Goal: Task Accomplishment & Management: Use online tool/utility

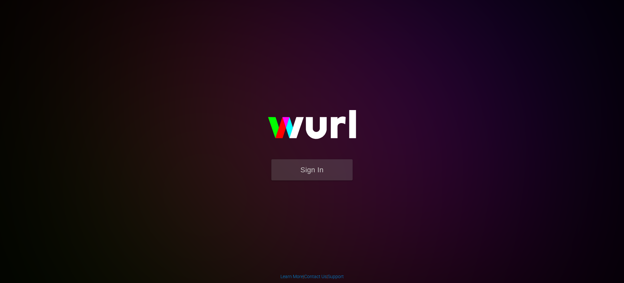
click at [308, 156] on img at bounding box center [312, 127] width 130 height 63
click at [307, 164] on button "Sign In" at bounding box center [312, 169] width 81 height 21
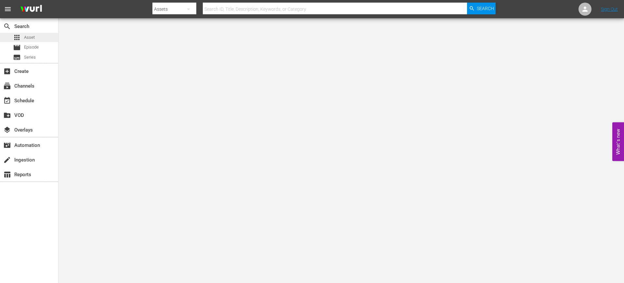
click at [28, 35] on span "Asset" at bounding box center [29, 37] width 11 height 7
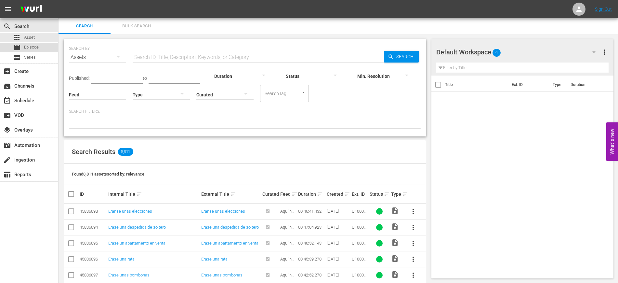
click at [38, 49] on span "Episode" at bounding box center [31, 47] width 15 height 7
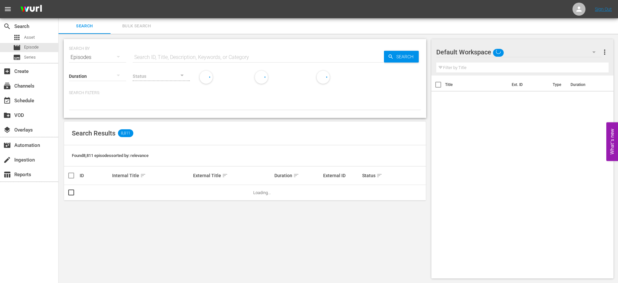
click at [110, 58] on div "Episodes" at bounding box center [97, 57] width 57 height 18
click at [94, 94] on div "Series" at bounding box center [90, 90] width 26 height 10
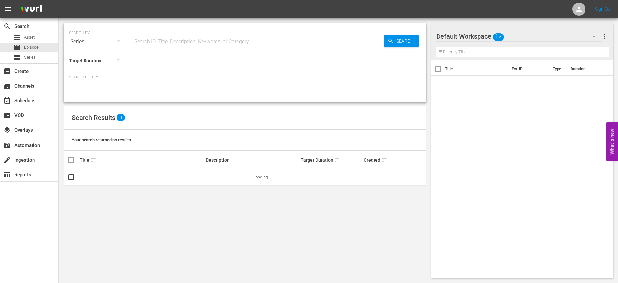
click at [164, 47] on hr at bounding box center [258, 47] width 251 height 0
click at [167, 41] on input "text" at bounding box center [258, 42] width 251 height 16
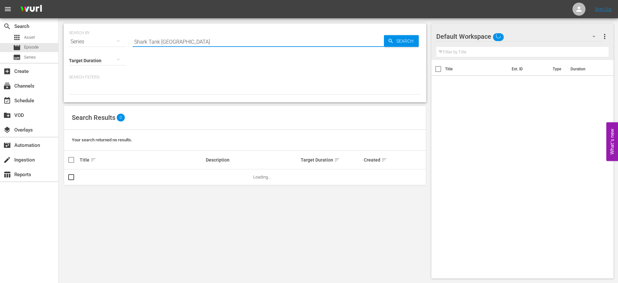
click at [167, 41] on input "Shark Tank Mexico" at bounding box center [258, 42] width 251 height 16
type input "Shark Tank [GEOGRAPHIC_DATA]"
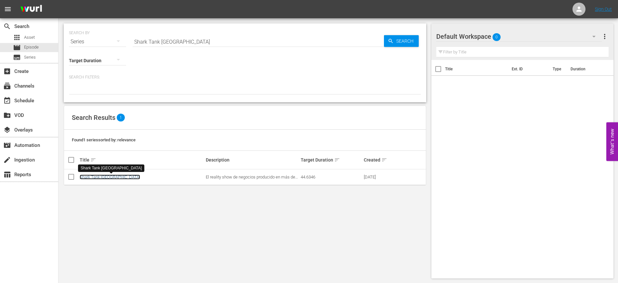
click at [104, 177] on link "Shark Tank [GEOGRAPHIC_DATA]" at bounding box center [110, 176] width 60 height 5
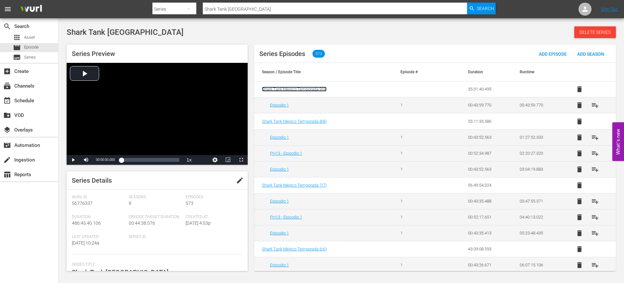
click at [308, 91] on span "Shark Tank México Temporada 9 ( 9 )" at bounding box center [294, 89] width 65 height 5
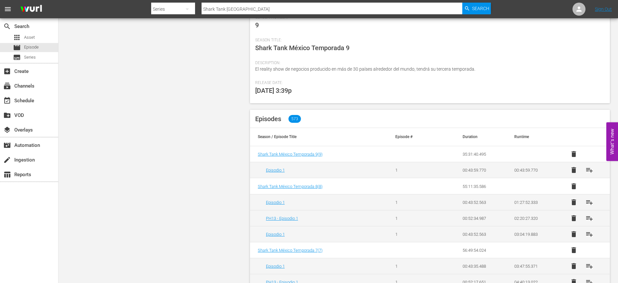
scroll to position [100, 0]
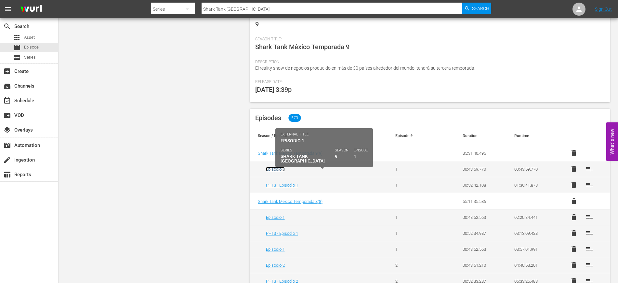
click at [282, 170] on link "Episodio 1" at bounding box center [275, 169] width 19 height 5
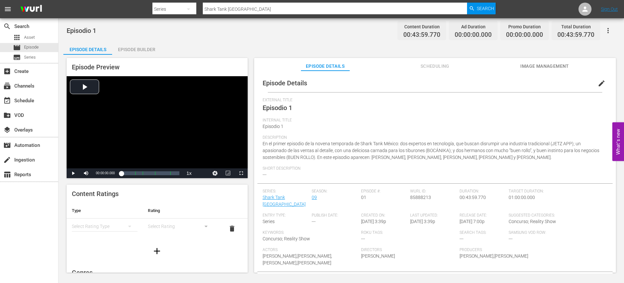
click at [601, 80] on span "edit" at bounding box center [602, 83] width 8 height 8
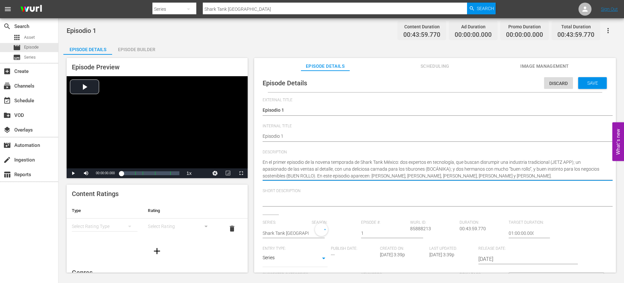
drag, startPoint x: 534, startPoint y: 176, endPoint x: 250, endPoint y: 161, distance: 284.3
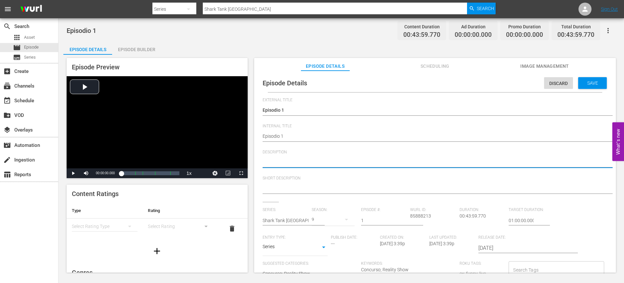
click at [317, 160] on textarea "En el primer episodio de la novena temporada de Shark Tank México: dos expertos…" at bounding box center [434, 163] width 342 height 8
paste textarea "Tecnología disruptiva, ventas creativas y negocios sostenibles en el tanque."
type textarea "Tecnología disruptiva, ventas creativas y negocios sostenibles en el tanque."
click at [597, 83] on span "Save" at bounding box center [592, 82] width 21 height 5
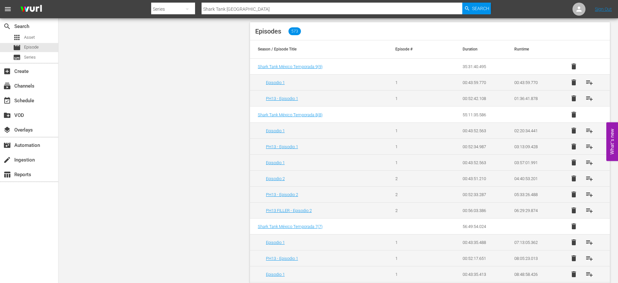
scroll to position [186, 0]
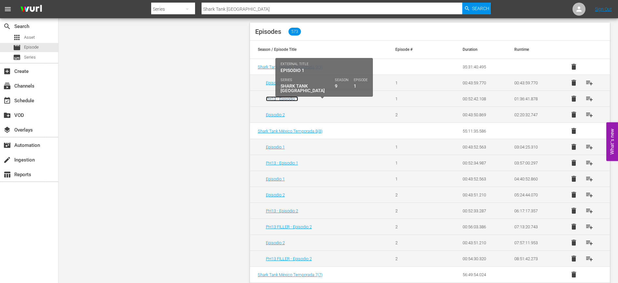
click at [292, 97] on link "PH13 - Episodio 1" at bounding box center [282, 98] width 32 height 5
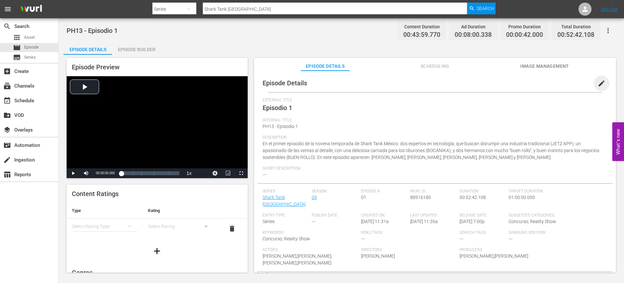
click at [598, 81] on span "edit" at bounding box center [602, 83] width 8 height 8
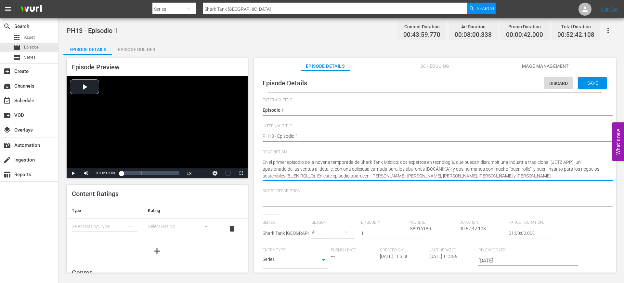
drag, startPoint x: 532, startPoint y: 174, endPoint x: 259, endPoint y: 162, distance: 272.8
paste textarea "Tecnología disruptiva, ventas creativas y negocios sostenibles en el tanque"
type textarea "Tecnología disruptiva, ventas creativas y negocios sostenibles en el tanque."
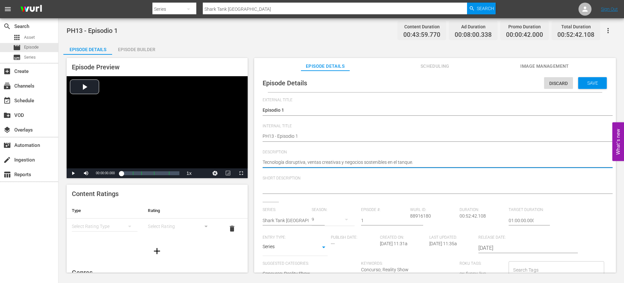
type textarea "Tecnología disruptiva, ventas creativas y negocios sostenibles en el tanque."
click at [604, 78] on div "Discard Save" at bounding box center [576, 81] width 65 height 15
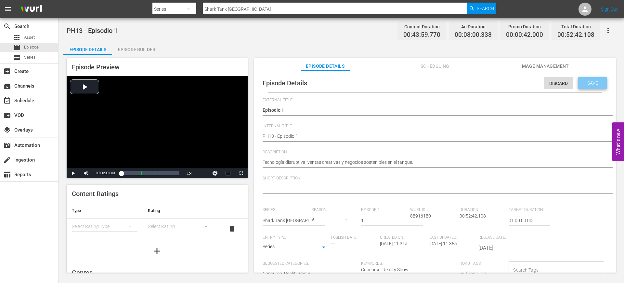
click at [599, 80] on span "Save" at bounding box center [592, 82] width 21 height 5
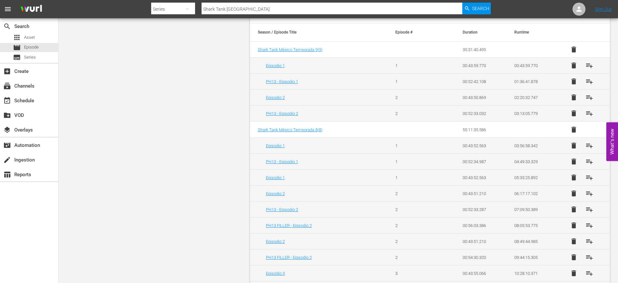
scroll to position [207, 0]
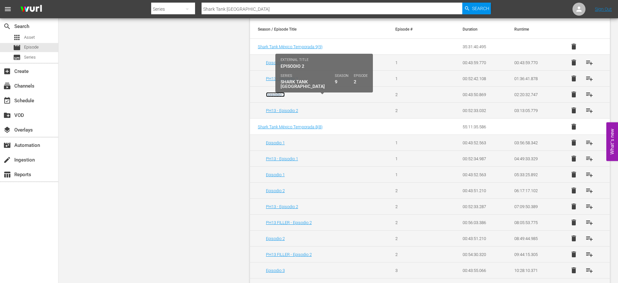
click at [283, 96] on link "Episodio 2" at bounding box center [275, 94] width 19 height 5
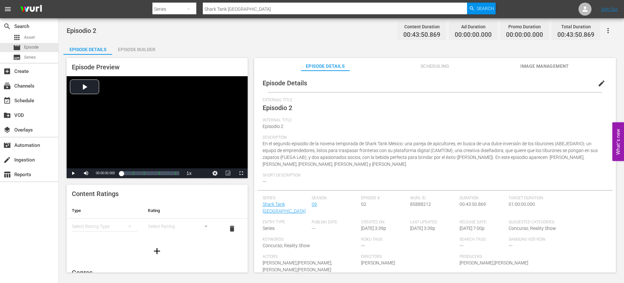
click at [598, 81] on span "edit" at bounding box center [602, 83] width 8 height 8
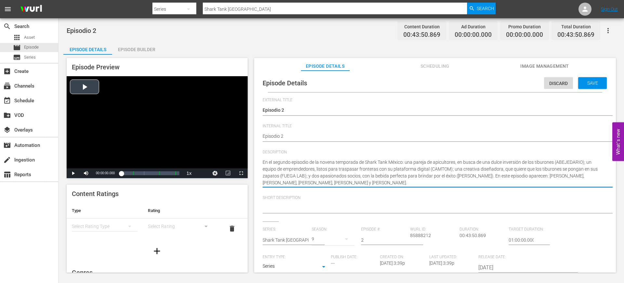
drag, startPoint x: 378, startPoint y: 181, endPoint x: 247, endPoint y: 164, distance: 132.6
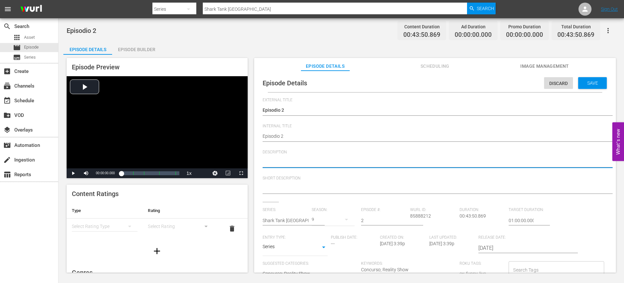
click at [317, 163] on textarea "En el segundo episodio de la novena temporada de Shark Tank México: una pareja …" at bounding box center [434, 163] width 342 height 8
paste textarea "Apicultores, plataforma digital, diseño y mixología buscan inversión."
type textarea "Apicultores, plataforma digital, diseño y mixología buscan inversión."
click at [594, 82] on span "Save" at bounding box center [592, 82] width 21 height 5
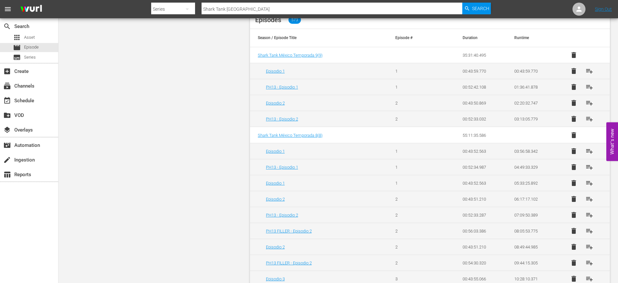
scroll to position [198, 0]
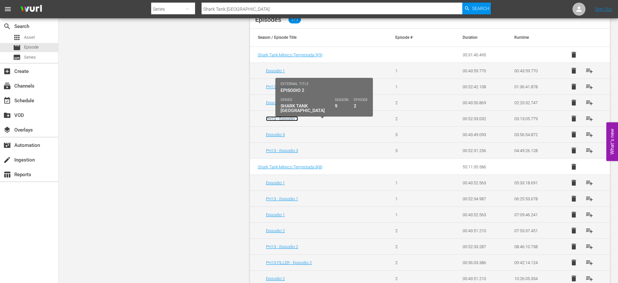
click at [291, 118] on link "PH13 - Episodio 2" at bounding box center [282, 118] width 32 height 5
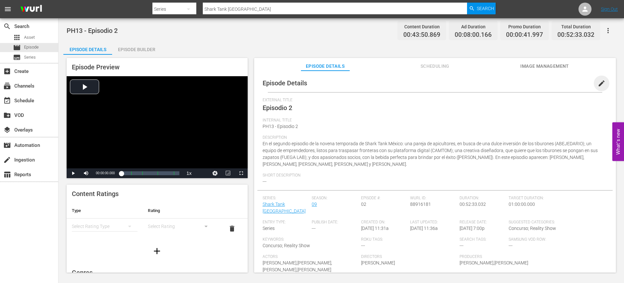
click at [600, 82] on span "edit" at bounding box center [602, 83] width 8 height 8
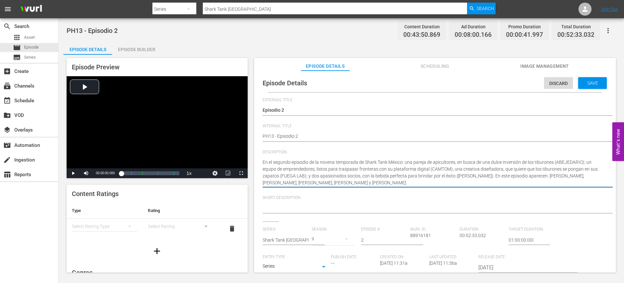
drag, startPoint x: 377, startPoint y: 181, endPoint x: 255, endPoint y: 164, distance: 123.7
paste textarea "Apicultores, plataforma digital, diseño y mixología buscan inversió"
type textarea "Apicultores, plataforma digital, diseño y mixología buscan inversión."
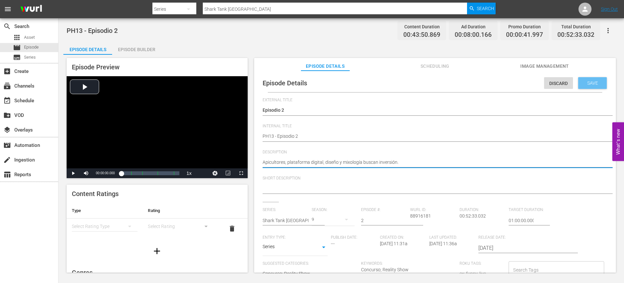
type textarea "Apicultores, plataforma digital, diseño y mixología buscan inversión."
click at [583, 83] on span "Save" at bounding box center [592, 82] width 21 height 5
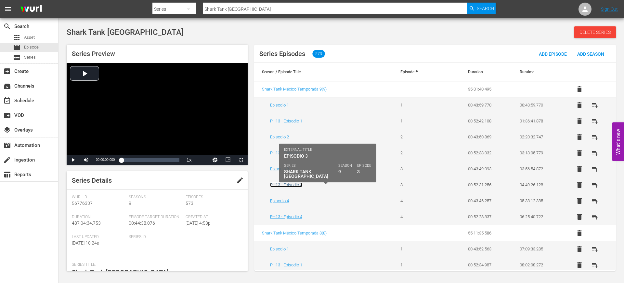
click at [287, 184] on link "PH13 - Episodio 3" at bounding box center [286, 184] width 32 height 5
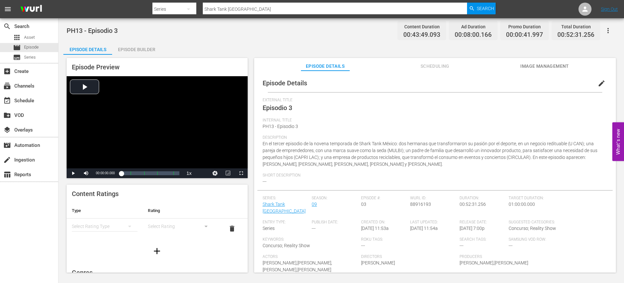
click at [599, 84] on span "edit" at bounding box center [602, 83] width 8 height 8
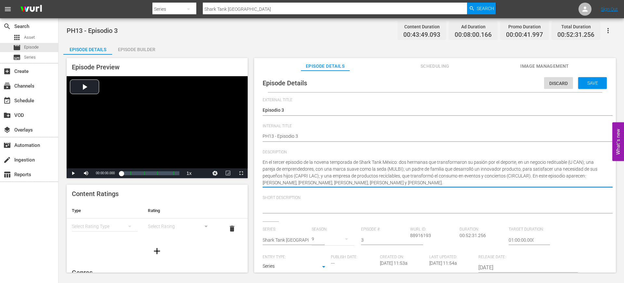
drag, startPoint x: 419, startPoint y: 184, endPoint x: 251, endPoint y: 164, distance: 169.7
paste textarea "Apicultores, plataforma digital, diseño y mixología buscan inversió"
type textarea "Apicultores, plataforma digital, diseño y mixología buscan inversión."
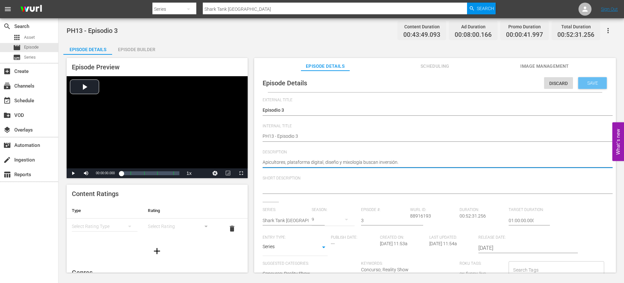
type textarea "Apicultores, plataforma digital, diseño y mixología buscan inversión."
click at [598, 80] on span "Save" at bounding box center [592, 82] width 21 height 5
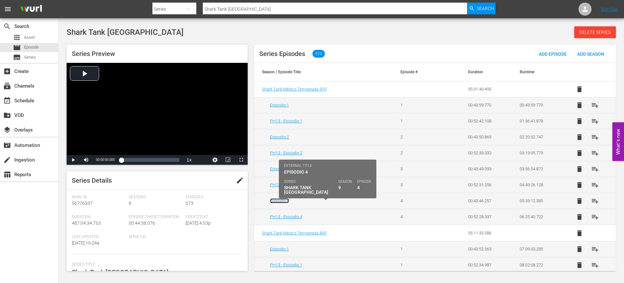
click at [284, 200] on link "Episodio 4" at bounding box center [279, 200] width 19 height 5
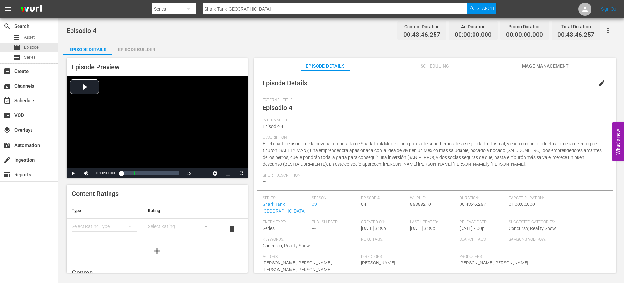
click at [600, 82] on span "edit" at bounding box center [602, 83] width 8 height 8
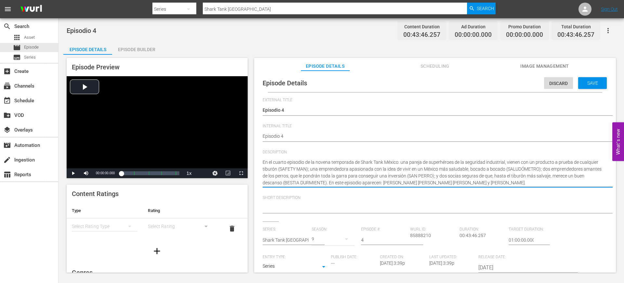
drag, startPoint x: 555, startPoint y: 182, endPoint x: 255, endPoint y: 161, distance: 300.6
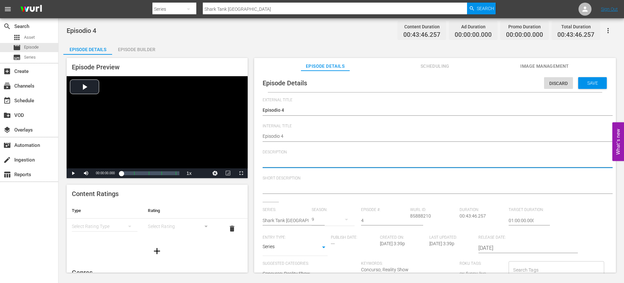
click at [319, 161] on textarea "En el cuarto episodio de la novena temporada de Shark Tank México: una pareja d…" at bounding box center [434, 163] width 342 height 8
paste textarea "Gemelas con tapete ideal, funda perfecta, leche sin vaca y reciclaje en Shark T…"
type textarea "Gemelas con tapete ideal, funda perfecta, leche sin vaca y reciclaje en Shark T…"
click at [603, 77] on div "Save" at bounding box center [593, 83] width 29 height 12
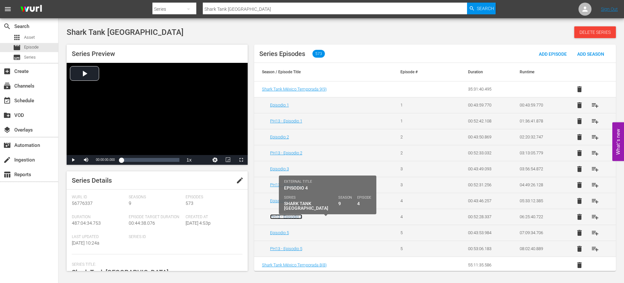
click at [292, 217] on link "PH13 - Episodio 4" at bounding box center [286, 216] width 32 height 5
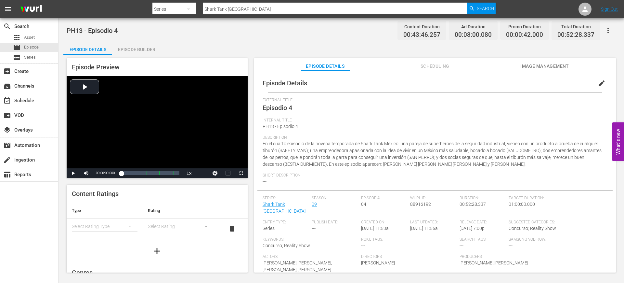
click at [599, 83] on span "edit" at bounding box center [602, 83] width 8 height 8
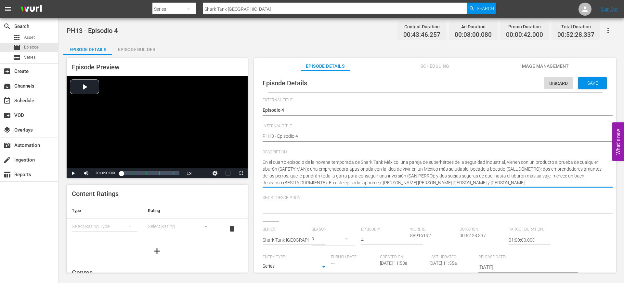
drag, startPoint x: 553, startPoint y: 182, endPoint x: 259, endPoint y: 163, distance: 294.6
paste textarea "Gemelas con tapete ideal, funda perfecta, leche sin vaca y reciclaje en Shark T…"
type textarea "Gemelas con tapete ideal, funda perfecta, leche sin vaca y reciclaje en Shark T…"
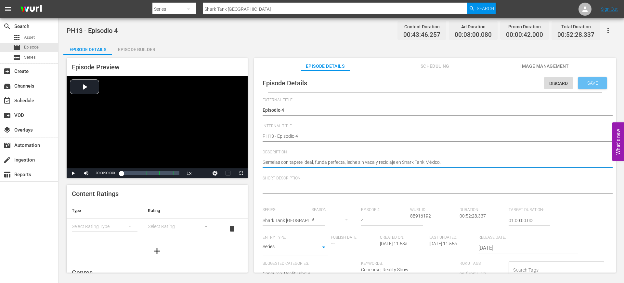
type textarea "Gemelas con tapete ideal, funda perfecta, leche sin vaca y reciclaje en Shark T…"
click at [582, 83] on span "Save" at bounding box center [592, 82] width 21 height 5
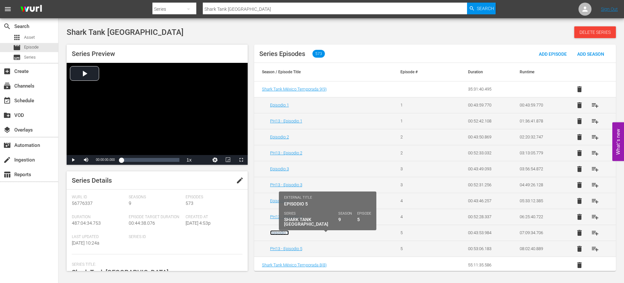
click at [283, 234] on link "Episodio 5" at bounding box center [279, 232] width 19 height 5
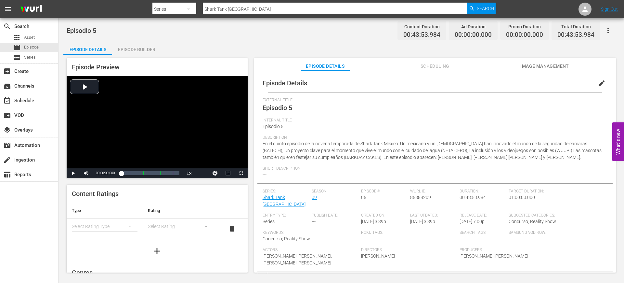
click at [599, 83] on span "edit" at bounding box center [602, 83] width 8 height 8
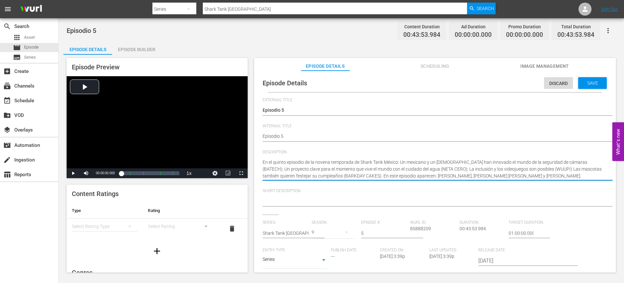
drag, startPoint x: 584, startPoint y: 175, endPoint x: 253, endPoint y: 159, distance: 331.5
click at [253, 159] on div "Episode Preview Video Player is loading. Play Video Play Mute Current Time 00:0…" at bounding box center [341, 166] width 556 height 223
paste textarea "Gemelas con tapete ideal, funda perfecta, leche sin vaca y reciclaje en Shark T…"
type textarea "Gemelas con tapete ideal, funda perfecta, leche sin vaca y reciclaje en Shark T…"
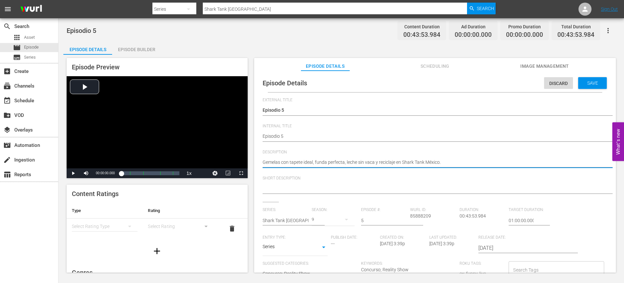
type textarea "Gemelas con tapete ideal, funda perfecta, leche sin vaca y reciclaje en Shark T…"
drag, startPoint x: 445, startPoint y: 162, endPoint x: 259, endPoint y: 160, distance: 185.7
click at [259, 160] on div "Episode Details Discard Save External Title Episodio 5 Episodio 5 Internal Titl…" at bounding box center [435, 237] width 355 height 326
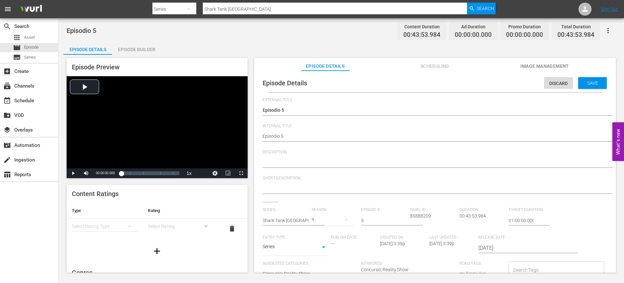
click at [321, 157] on div "En el quinto episodio de la novena temporada de Shark Tank México: Un mexicano …" at bounding box center [434, 163] width 342 height 16
paste textarea "Mexicano y [DEMOGRAPHIC_DATA] innovan en seguridad, agua, inclusión y mascotas."
type textarea "Mexicano y [DEMOGRAPHIC_DATA] innovan en seguridad, agua, inclusión y mascotas."
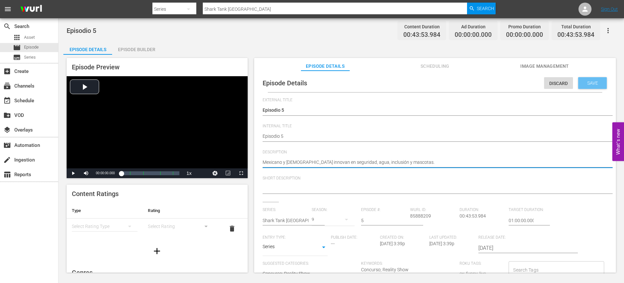
type textarea "Mexicano y [DEMOGRAPHIC_DATA] innovan en seguridad, agua, inclusión y mascotas."
click at [593, 77] on div "Save" at bounding box center [593, 83] width 29 height 12
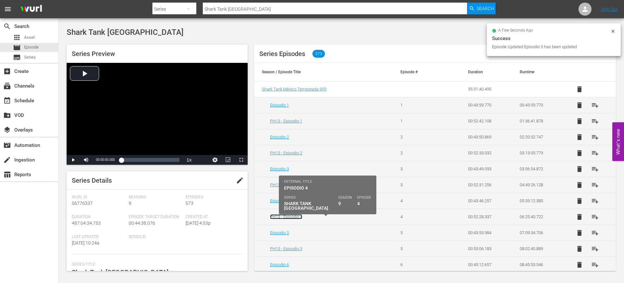
click at [287, 216] on link "PH13 - Episodio 4" at bounding box center [286, 216] width 32 height 5
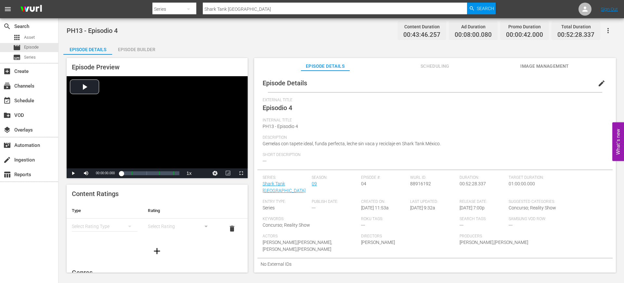
click at [600, 87] on button "edit" at bounding box center [602, 83] width 16 height 16
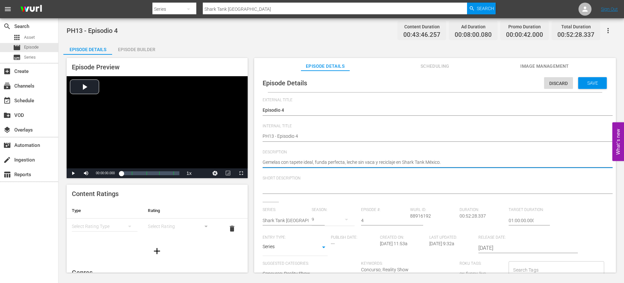
drag, startPoint x: 446, startPoint y: 160, endPoint x: 259, endPoint y: 163, distance: 187.0
paste textarea "Magia, mayonesa, ratones y uniformes mexicanos con grandes emprendedores"
type textarea "Magia, mayonesa, ratones y uniformes [DEMOGRAPHIC_DATA] con grandes emprendedor…"
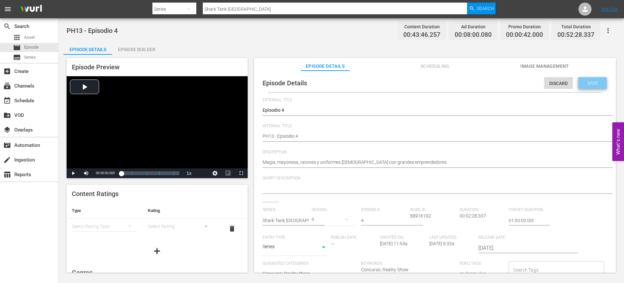
click at [591, 84] on span "Save" at bounding box center [592, 82] width 21 height 5
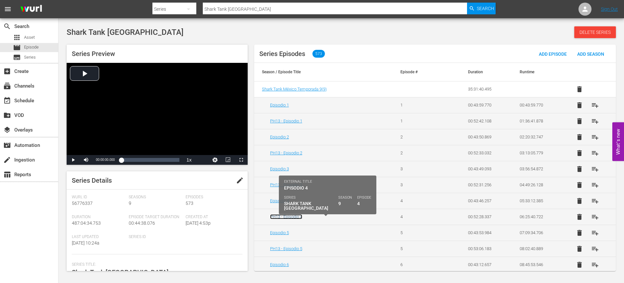
click at [295, 216] on link "PH13 - Episodio 4" at bounding box center [286, 216] width 32 height 5
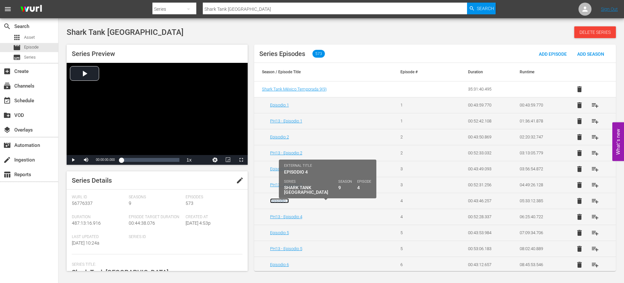
click at [281, 198] on link "Episodio 4" at bounding box center [279, 200] width 19 height 5
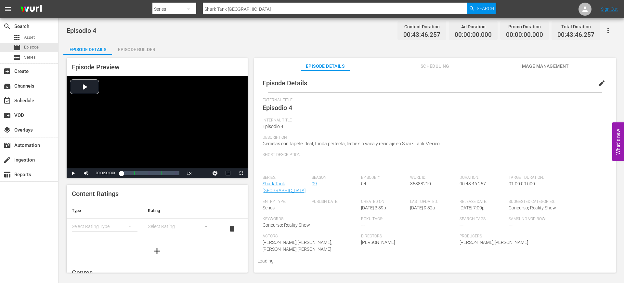
click at [598, 83] on span "edit" at bounding box center [602, 83] width 8 height 8
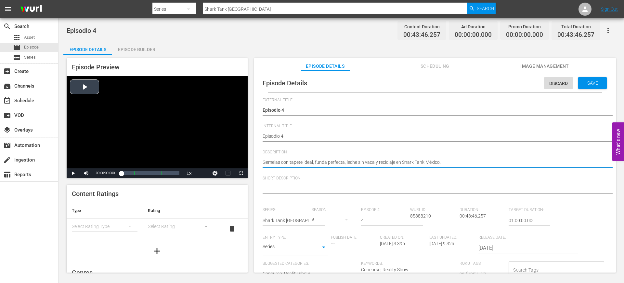
drag, startPoint x: 446, startPoint y: 160, endPoint x: 246, endPoint y: 158, distance: 200.0
paste textarea "Magia, mayonesa, ratones y uniformes mexicanos con grandes emprendedores"
type textarea "Magia, mayonesa, ratones y uniformes [DEMOGRAPHIC_DATA] con grandes emprendedor…"
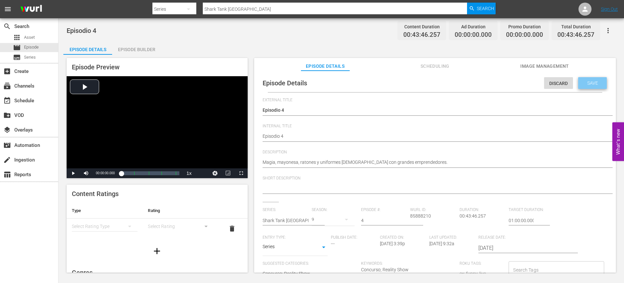
click at [588, 84] on span "Save" at bounding box center [592, 82] width 21 height 5
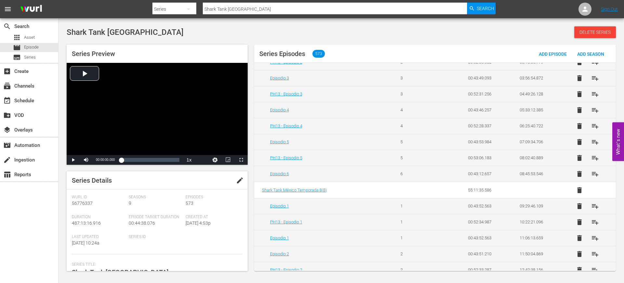
scroll to position [92, 0]
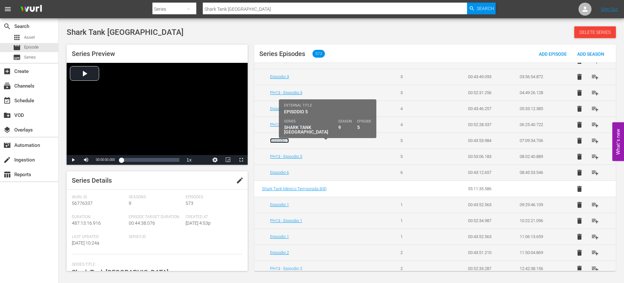
click at [284, 138] on link "Episodio 5" at bounding box center [279, 140] width 19 height 5
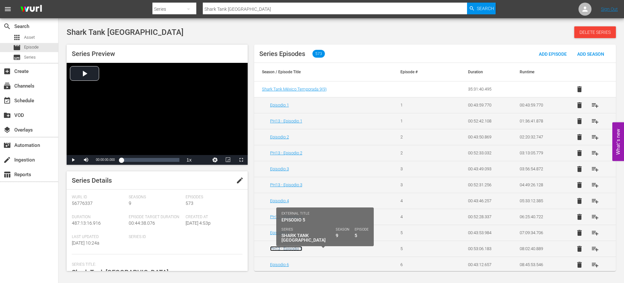
click at [293, 250] on link "PH13 - Episodio 5" at bounding box center [286, 248] width 32 height 5
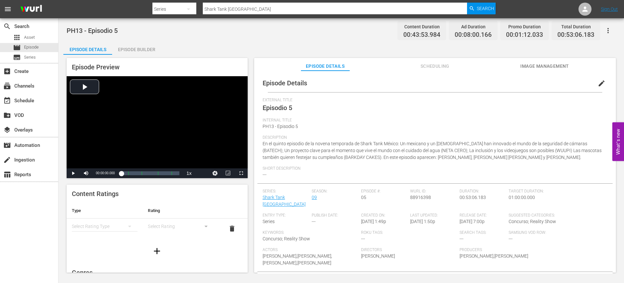
click at [599, 82] on span "edit" at bounding box center [602, 83] width 8 height 8
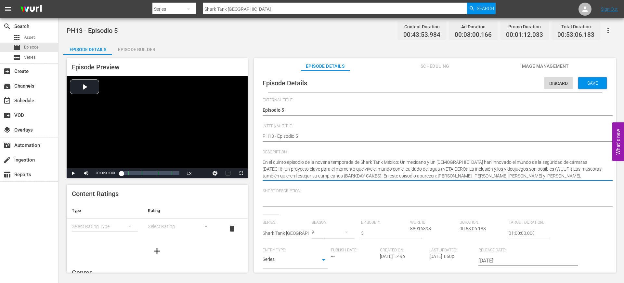
drag, startPoint x: 580, startPoint y: 177, endPoint x: 257, endPoint y: 161, distance: 323.0
paste textarea "Mexicano y argentino innovan en seguridad, agua, inclusión y mascotas"
type textarea "Mexicano y [DEMOGRAPHIC_DATA] innovan en seguridad, agua, inclusión y mascotas."
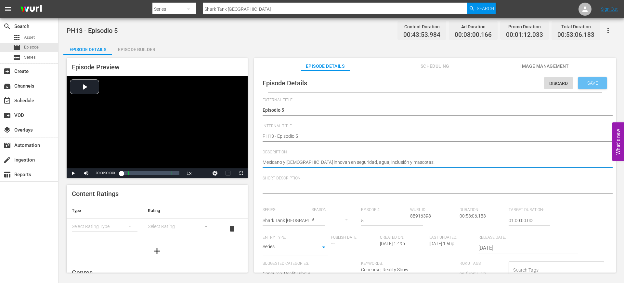
type textarea "Mexicano y [DEMOGRAPHIC_DATA] innovan en seguridad, agua, inclusión y mascotas."
click at [593, 81] on span "Save" at bounding box center [592, 82] width 21 height 5
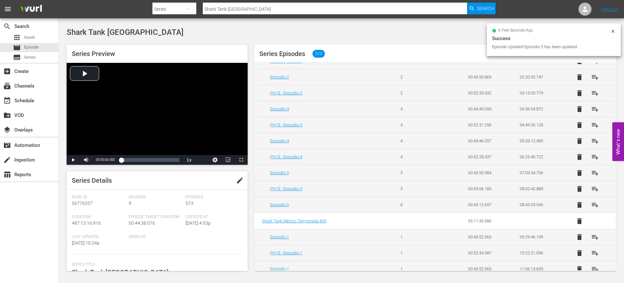
scroll to position [86, 0]
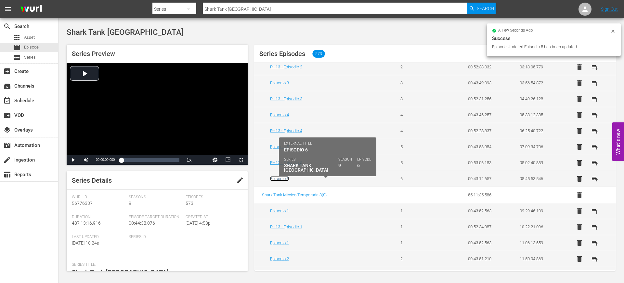
click at [282, 179] on link "Episodio 6" at bounding box center [279, 178] width 19 height 5
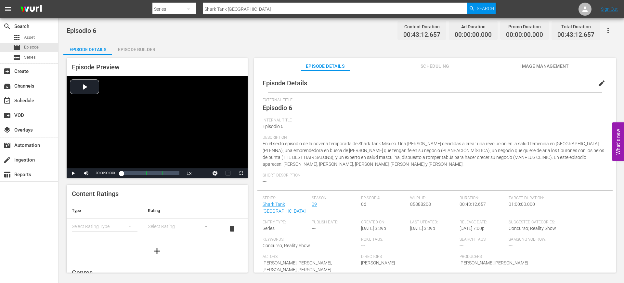
click at [594, 86] on button "edit" at bounding box center [602, 83] width 16 height 16
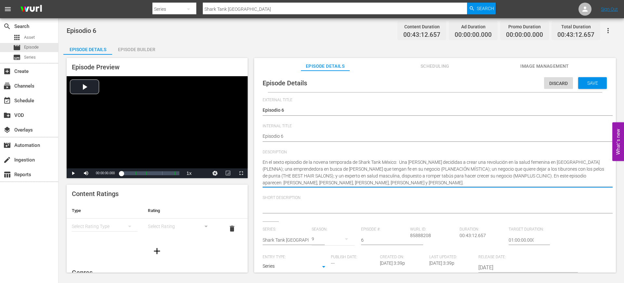
drag, startPoint x: 412, startPoint y: 184, endPoint x: 252, endPoint y: 156, distance: 163.1
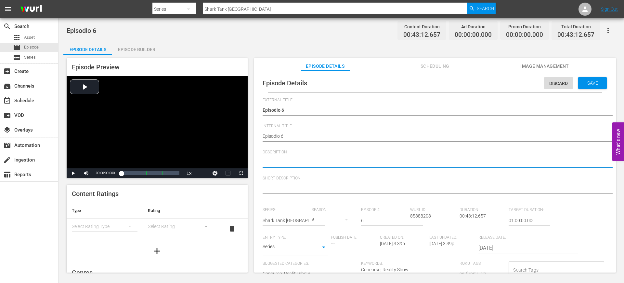
click at [333, 159] on textarea "En el sexto episodio de la novena temporada de Shark Tank México: Una pareja de…" at bounding box center [434, 163] width 342 height 8
paste textarea "Dos socias revolucionan salud femenina, una emprendedora busca fe, un proyecto …"
type textarea "Dos socias revolucionan salud femenina, una emprendedora busca fe, un proyecto …"
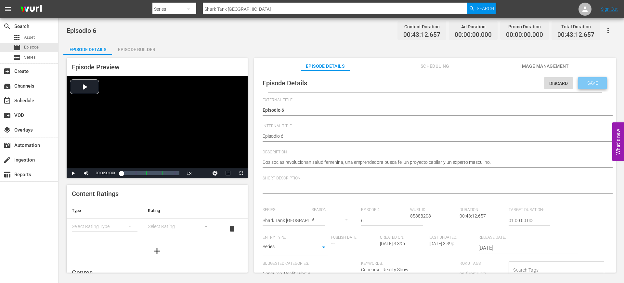
click at [584, 86] on div "Save" at bounding box center [593, 83] width 29 height 12
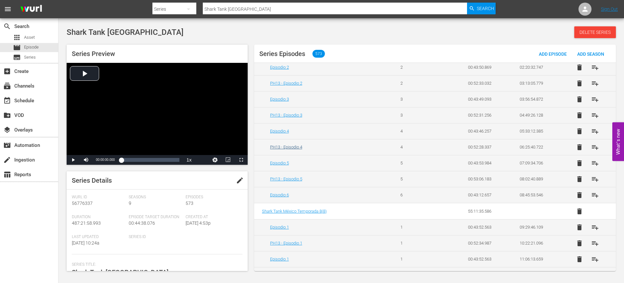
scroll to position [70, 0]
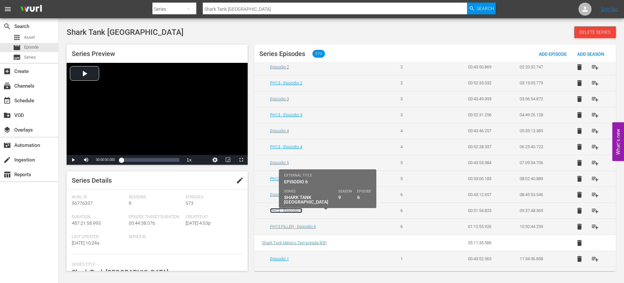
click at [295, 212] on link "PH13 - Episodio 6" at bounding box center [286, 210] width 32 height 5
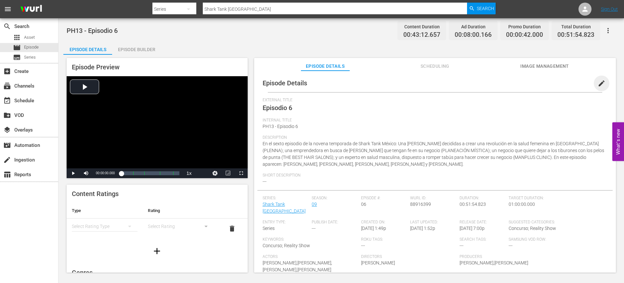
click at [598, 85] on span "edit" at bounding box center [602, 83] width 8 height 8
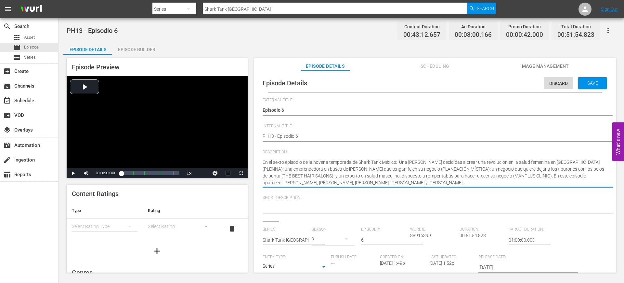
drag, startPoint x: 403, startPoint y: 181, endPoint x: 260, endPoint y: 158, distance: 145.3
paste textarea "Dos socias revolucionan salud femenina, una emprendedora busca fe, un proyecto …"
type textarea "Dos socias revolucionan salud femenina, una emprendedora busca fe, un proyecto …"
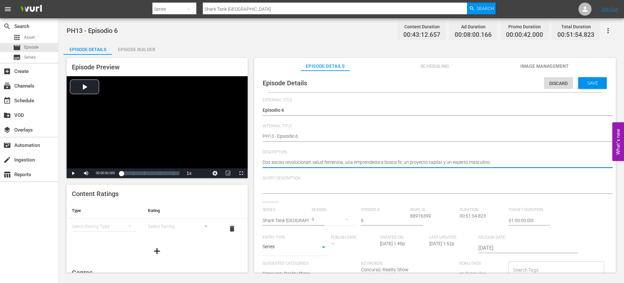
type textarea "Dos socias revolucionan salud femenina, una emprendedora busca fe, un proyecto …"
click at [583, 84] on span "Save" at bounding box center [592, 82] width 21 height 5
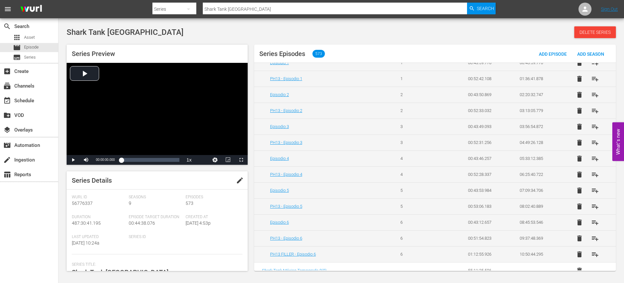
scroll to position [51, 0]
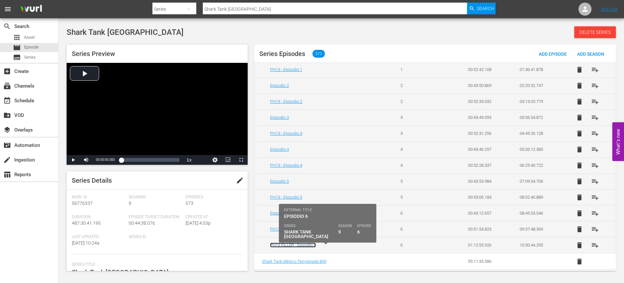
click at [301, 245] on link "PH13 FILLER - Episodio 6" at bounding box center [293, 244] width 46 height 5
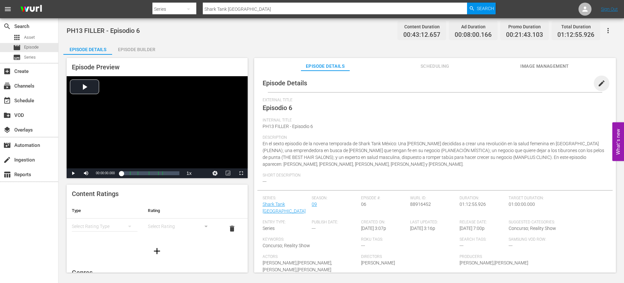
click at [598, 85] on span "edit" at bounding box center [602, 83] width 8 height 8
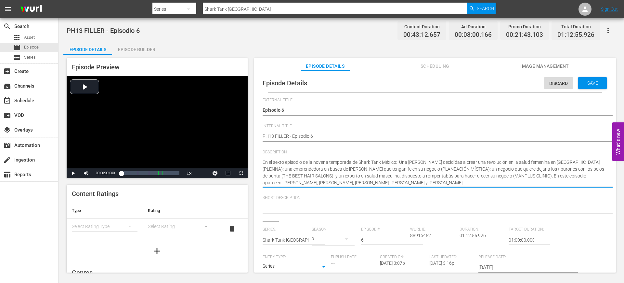
drag, startPoint x: 404, startPoint y: 184, endPoint x: 261, endPoint y: 161, distance: 144.9
paste textarea "Dos socias revolucionan salud femenina, una emprendedora busca fe, un proyecto …"
type textarea "Dos socias revolucionan salud femenina, una emprendedora busca fe, un proyecto …"
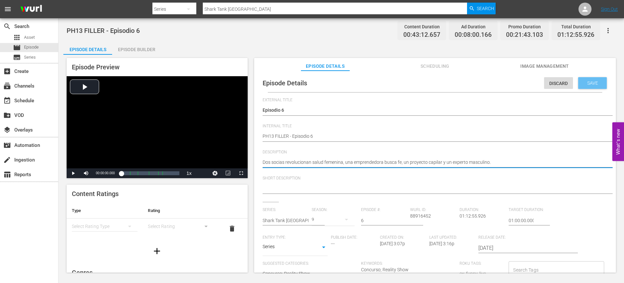
type textarea "Dos socias revolucionan salud femenina, una emprendedora busca fe, un proyecto …"
click at [589, 84] on span "Save" at bounding box center [592, 82] width 21 height 5
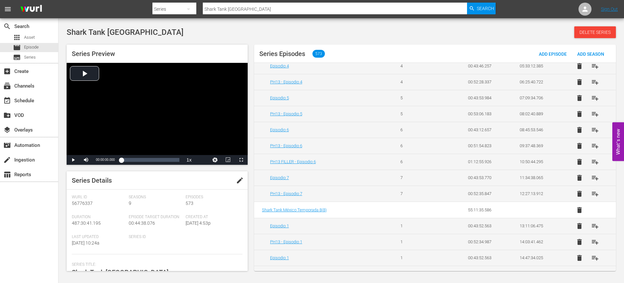
scroll to position [135, 0]
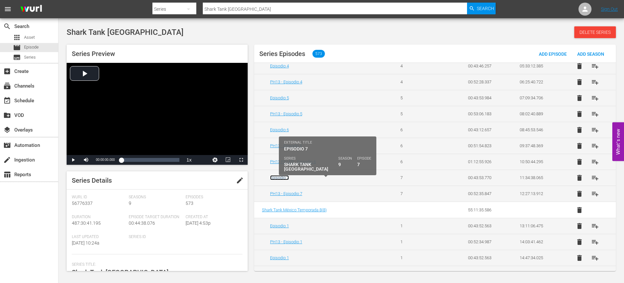
click at [280, 178] on link "Episodio 7" at bounding box center [279, 177] width 19 height 5
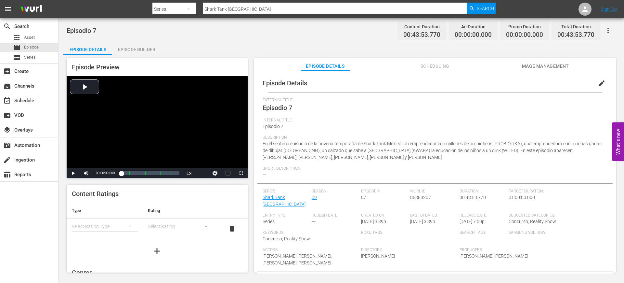
click at [599, 85] on span "edit" at bounding box center [602, 83] width 8 height 8
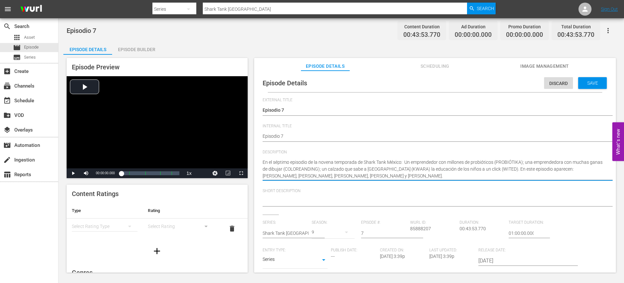
drag, startPoint x: 398, startPoint y: 175, endPoint x: 259, endPoint y: 158, distance: 139.5
paste textarea "Dos socias revolucionan salud femenina, una emprendedora busca fe, un proyecto …"
type textarea "Dos socias revolucionan salud femenina, una emprendedora busca fe, un proyecto …"
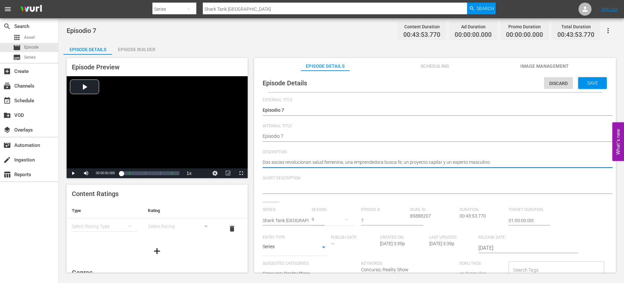
type textarea "Dos socias revolucionan salud femenina, una emprendedora busca fe, un proyecto …"
drag, startPoint x: 498, startPoint y: 159, endPoint x: 263, endPoint y: 161, distance: 235.5
click at [263, 161] on textarea "En el séptimo episodio de la novena temporada de Shark Tank México: Un emprende…" at bounding box center [434, 163] width 342 height 8
paste textarea "Kombucha, libros para colorear, huaraches y plataforma escolar en Shark Tank Mé…"
type textarea "Kombucha, libros para colorear, huaraches y plataforma escolar en [GEOGRAPHIC_D…"
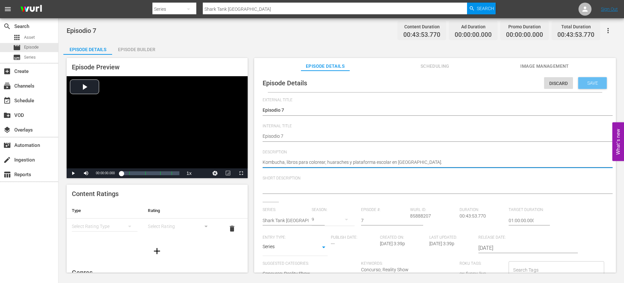
type textarea "Kombucha, libros para colorear, huaraches y plataforma escolar en [GEOGRAPHIC_D…"
click at [593, 85] on span "Save" at bounding box center [592, 82] width 21 height 5
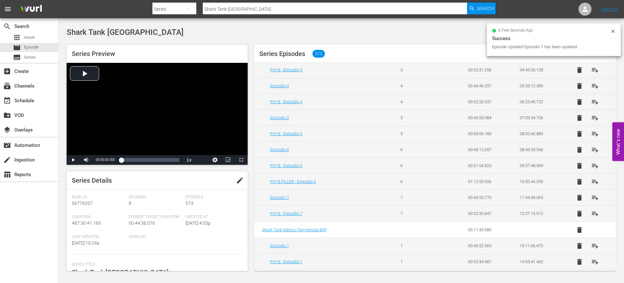
scroll to position [115, 0]
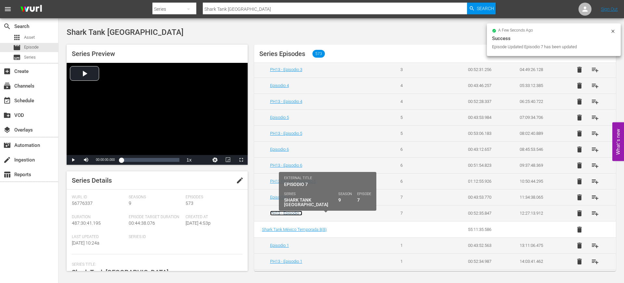
click at [283, 211] on link "PH13 - Episodio 7" at bounding box center [286, 212] width 32 height 5
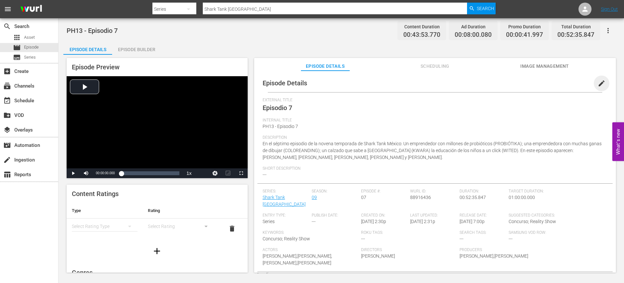
click at [600, 85] on span "edit" at bounding box center [602, 83] width 8 height 8
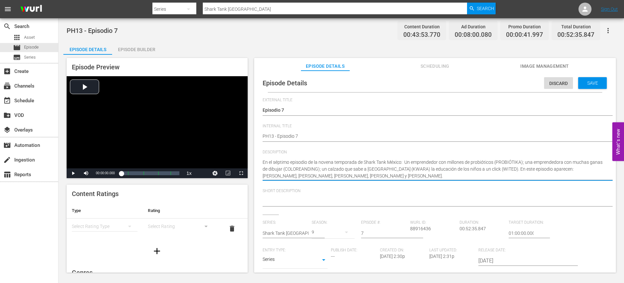
drag, startPoint x: 397, startPoint y: 177, endPoint x: 259, endPoint y: 159, distance: 139.4
paste textarea "Kombucha, libros para colorear, huaraches y plataforma escolar en Shark Tank Mé…"
type textarea "Kombucha, libros para colorear, huaraches y plataforma escolar en [GEOGRAPHIC_D…"
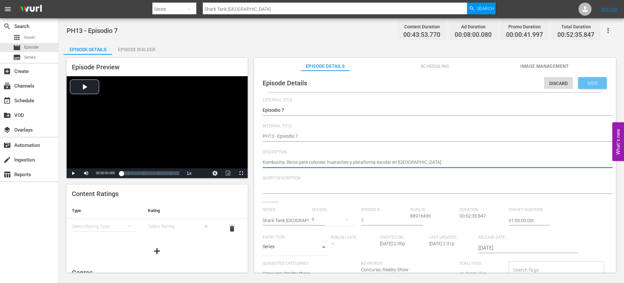
type textarea "Kombucha, libros para colorear, huaraches y plataforma escolar en [GEOGRAPHIC_D…"
click at [590, 84] on span "Save" at bounding box center [592, 82] width 21 height 5
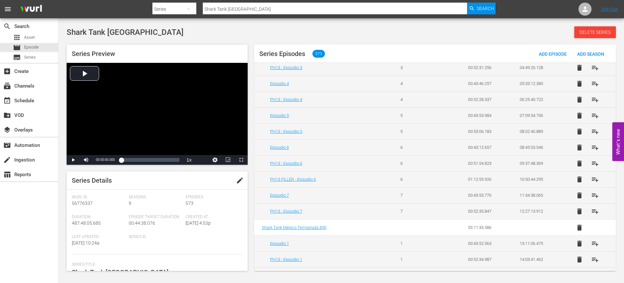
scroll to position [120, 0]
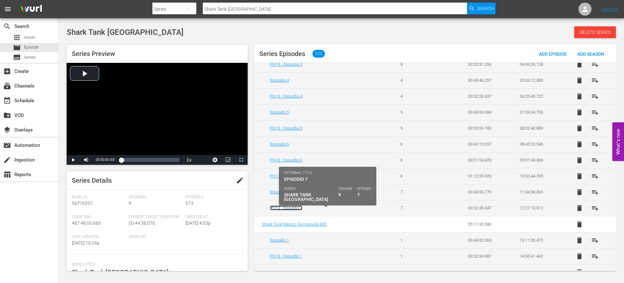
click at [293, 209] on link "PH13 - Episodio 7" at bounding box center [286, 207] width 32 height 5
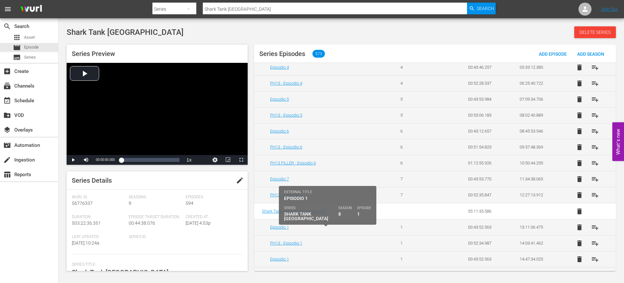
scroll to position [133, 0]
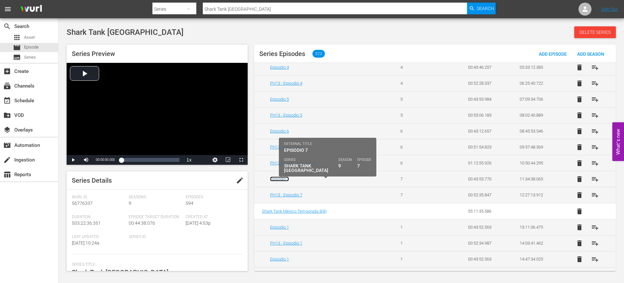
click at [287, 178] on link "Episodio 7" at bounding box center [279, 178] width 19 height 5
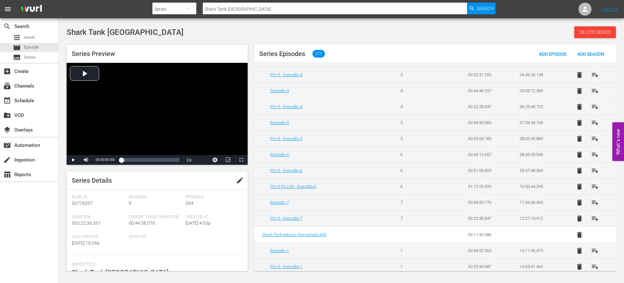
scroll to position [125, 0]
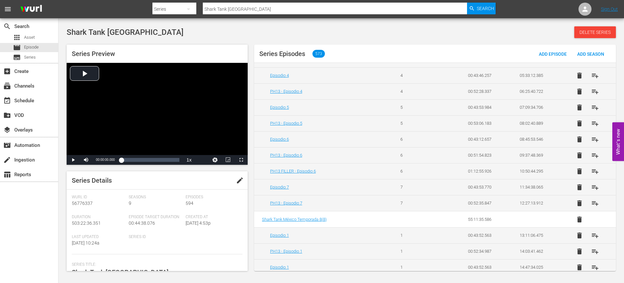
click at [286, 190] on td "Episodio 7" at bounding box center [323, 187] width 139 height 16
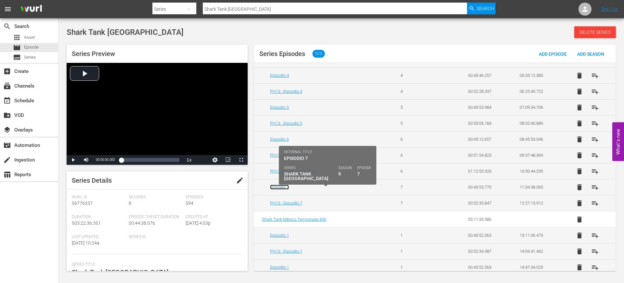
click at [286, 185] on link "Episodio 7" at bounding box center [279, 186] width 19 height 5
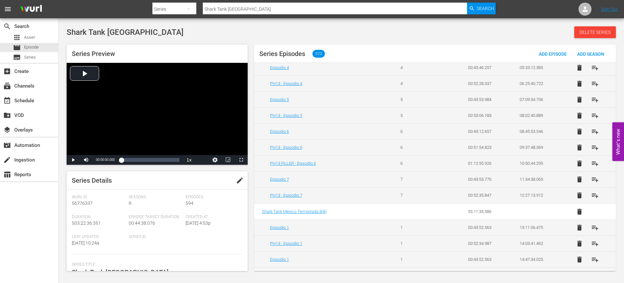
scroll to position [133, 0]
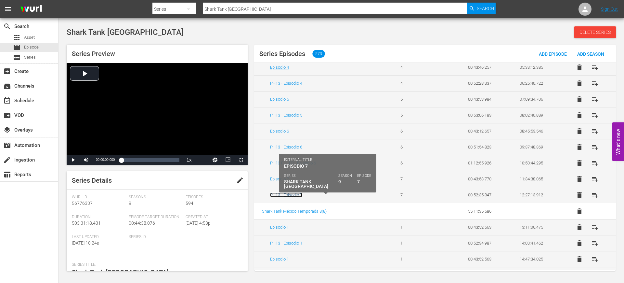
click at [291, 196] on link "PH13 - Episodio 7" at bounding box center [286, 194] width 32 height 5
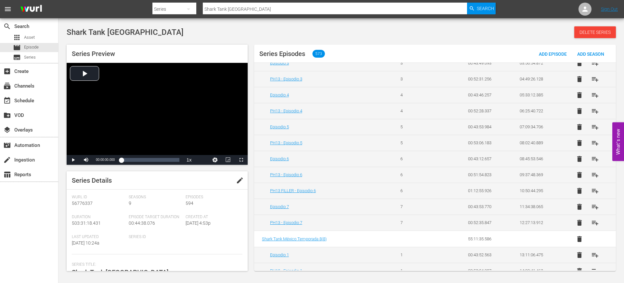
scroll to position [120, 0]
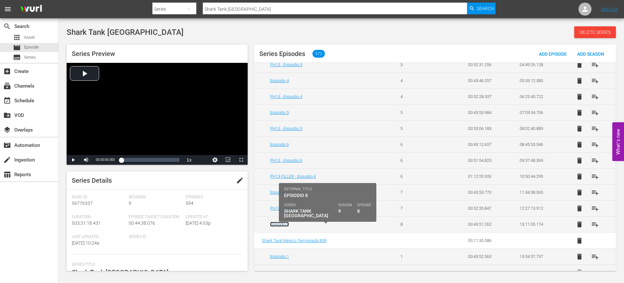
click at [282, 224] on link "Episodio 8" at bounding box center [279, 223] width 19 height 5
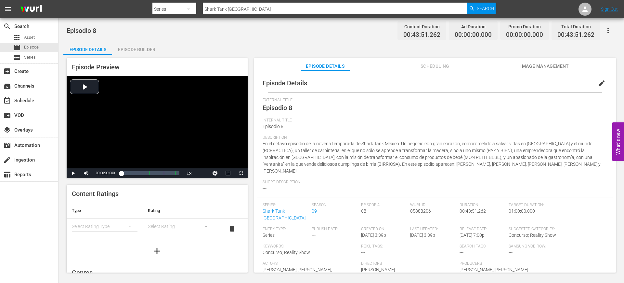
click at [599, 83] on span "edit" at bounding box center [602, 83] width 8 height 8
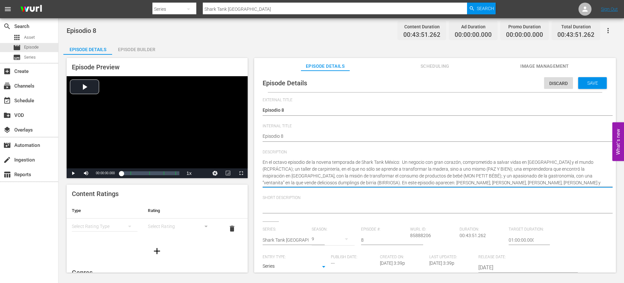
drag, startPoint x: 554, startPoint y: 186, endPoint x: 253, endPoint y: 160, distance: 301.3
paste textarea "Salva vidas, transforma madera, innova en bebés y ofrece dumplings birria en Sh…"
type textarea "Salva vidas, transforma madera, innova en bebés y ofrece dumplings birria en Sh…"
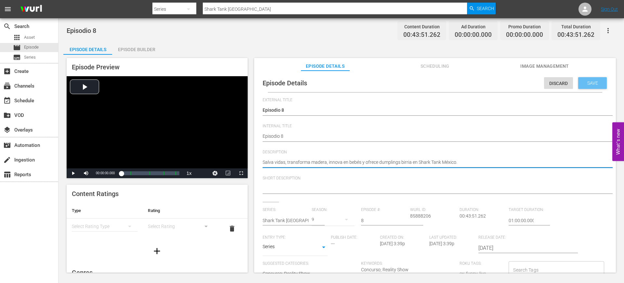
type textarea "Salva vidas, transforma madera, innova en bebés y ofrece dumplings birria en Sh…"
click at [583, 82] on span "Save" at bounding box center [592, 82] width 21 height 5
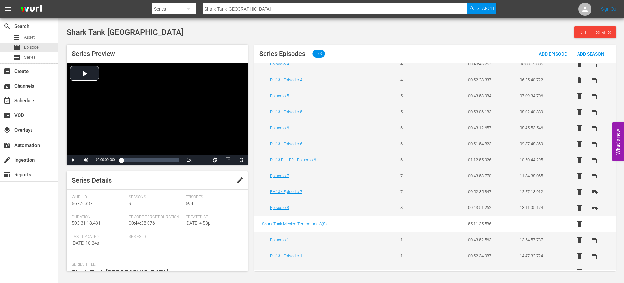
scroll to position [145, 0]
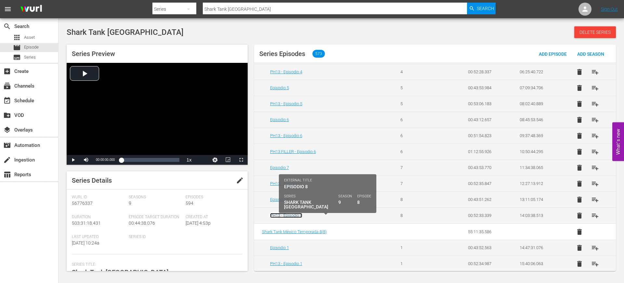
click at [286, 217] on link "PH13 - Episodio 8" at bounding box center [286, 215] width 32 height 5
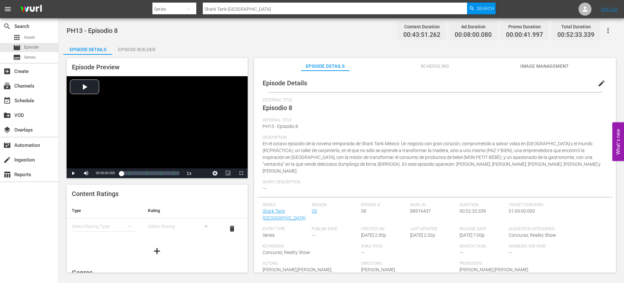
click at [598, 83] on span "edit" at bounding box center [602, 83] width 8 height 8
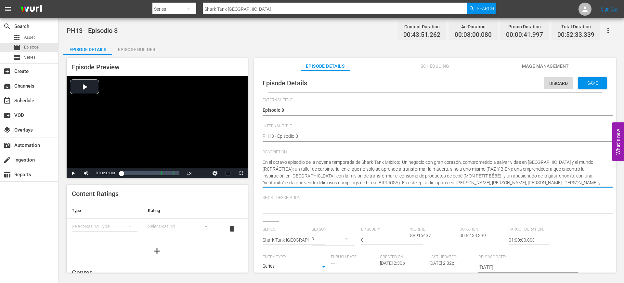
drag, startPoint x: 557, startPoint y: 182, endPoint x: 258, endPoint y: 165, distance: 299.7
paste textarea "Salva vidas, transforma madera, innova en bebés y ofrece dumplings birria en Sh…"
type textarea "Salva vidas, transforma madera, innova en bebés y ofrece dumplings birria en Sh…"
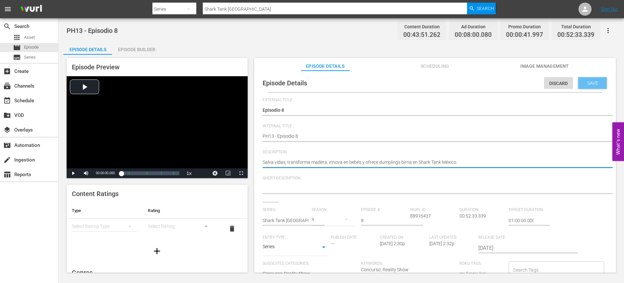
type textarea "Salva vidas, transforma madera, innova en bebés y ofrece dumplings birria en Sh…"
click at [589, 82] on span "Save" at bounding box center [592, 82] width 21 height 5
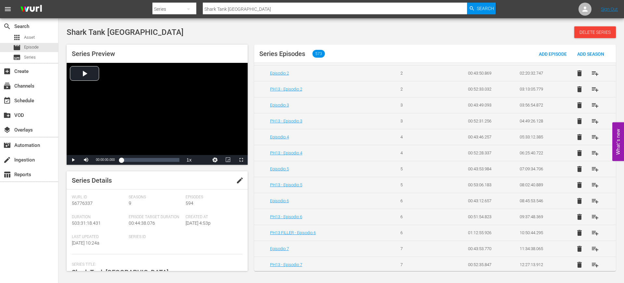
scroll to position [161, 0]
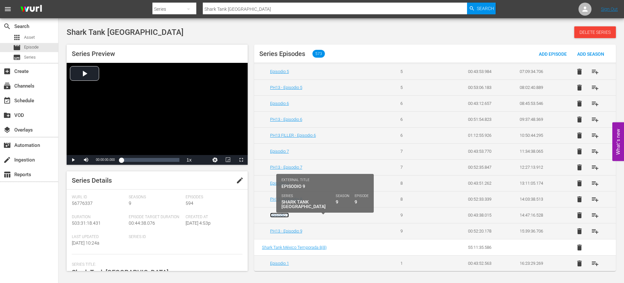
click at [275, 214] on link "Episodio 9" at bounding box center [279, 214] width 19 height 5
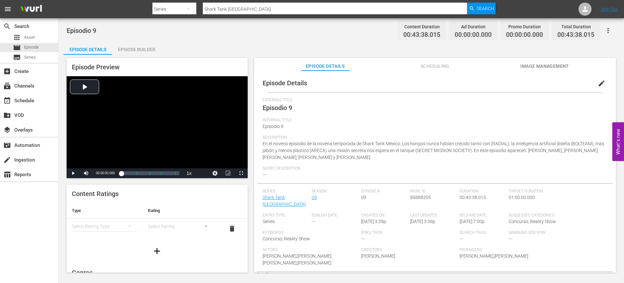
click at [598, 83] on span "edit" at bounding box center [602, 83] width 8 height 8
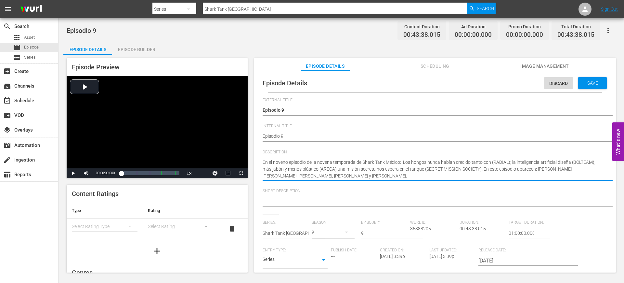
drag, startPoint x: 373, startPoint y: 175, endPoint x: 262, endPoint y: 155, distance: 112.3
paste textarea "Salva vidas, transforma madera, innova en bebés y ofrece dumplings birria en Sh…"
type textarea "Salva vidas, transforma madera, innova en bebés y ofrece dumplings birria en Sh…"
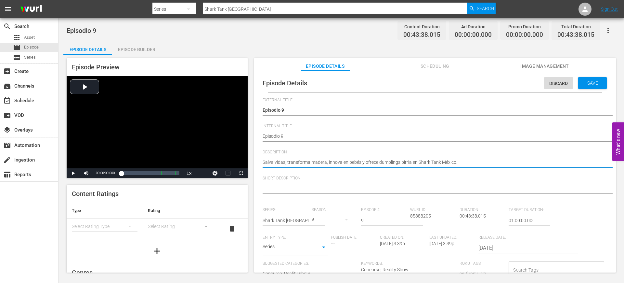
type textarea "Salva vidas, transforma madera, innova en bebés y ofrece dumplings birria en Sh…"
drag, startPoint x: 462, startPoint y: 158, endPoint x: 263, endPoint y: 157, distance: 199.0
click at [263, 157] on div "En el noveno episodio de la novena temporada de Shark Tank México: Los hongos n…" at bounding box center [434, 163] width 342 height 16
paste textarea "Empresas que transforman residuos, usan IA, cuidan el ambiente y reinventan jue…"
type textarea "Empresas que transforman residuos, usan IA, cuidan el ambiente y reinventan jue…"
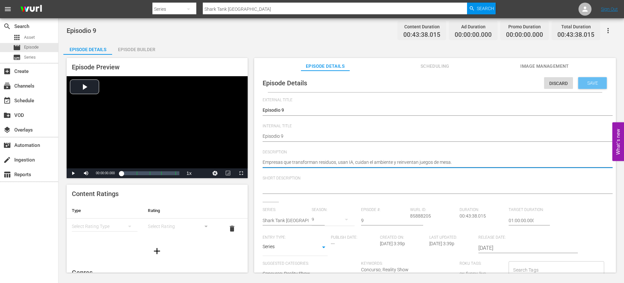
type textarea "Empresas que transforman residuos, usan IA, cuidan el ambiente y reinventan jue…"
click at [585, 85] on span "Save" at bounding box center [592, 82] width 21 height 5
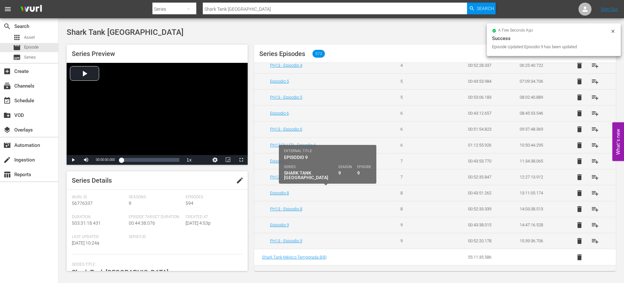
scroll to position [190, 0]
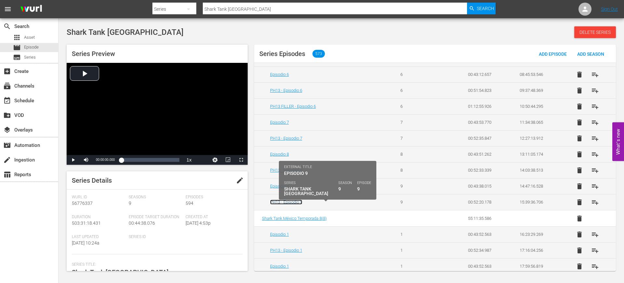
click at [280, 200] on link "PH13 - Episodio 9" at bounding box center [286, 201] width 32 height 5
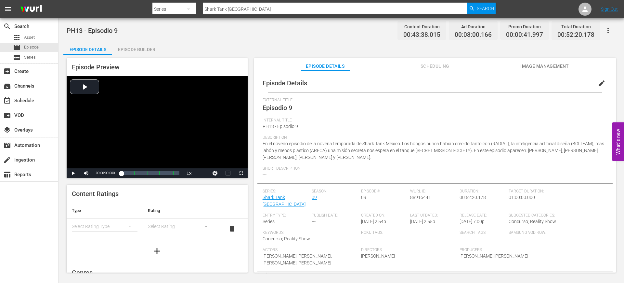
click at [598, 84] on span "edit" at bounding box center [602, 83] width 8 height 8
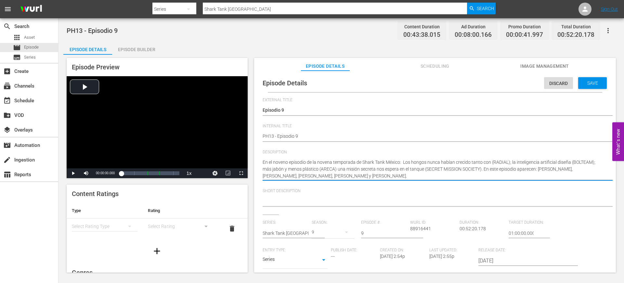
drag, startPoint x: 375, startPoint y: 177, endPoint x: 263, endPoint y: 162, distance: 112.6
paste textarea "mpresas que transforman residuos, usan IA, cuidan el ambiente y reinventan jueg…"
type textarea "Empresas que transforman residuos, usan IA, cuidan el ambiente y reinventan jue…"
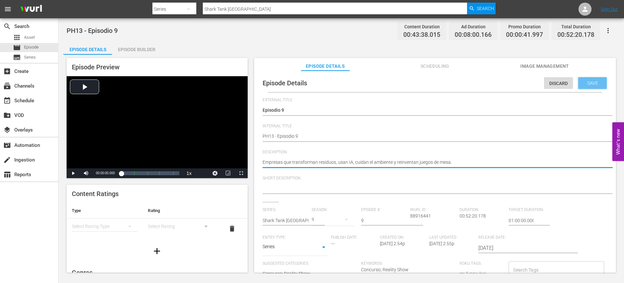
type textarea "Empresas que transforman residuos, usan IA, cuidan el ambiente y reinventan jue…"
click at [589, 84] on span "Save" at bounding box center [592, 82] width 21 height 5
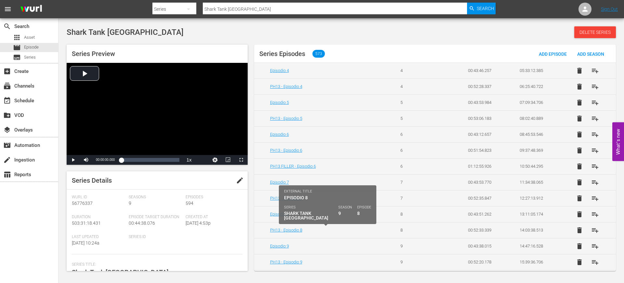
scroll to position [202, 0]
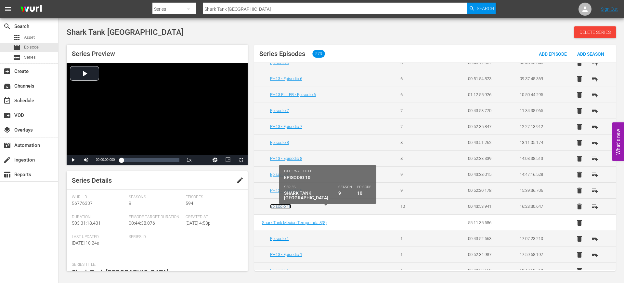
click at [286, 206] on link "Episodio 10" at bounding box center [280, 206] width 21 height 5
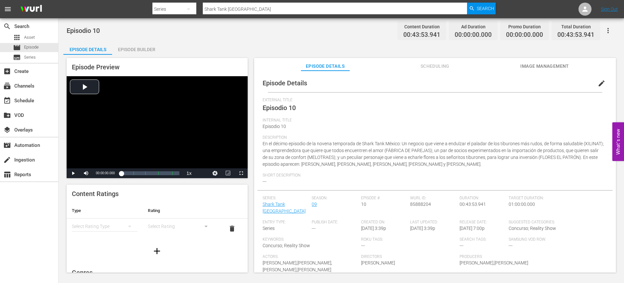
click at [600, 84] on span "edit" at bounding box center [602, 83] width 8 height 8
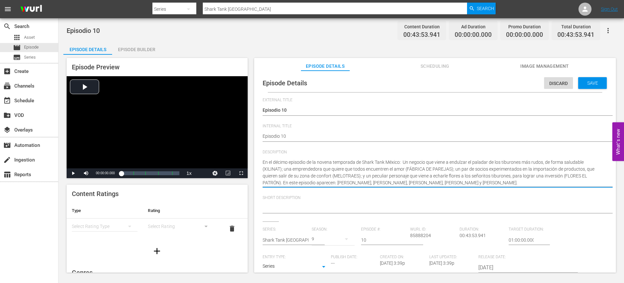
drag, startPoint x: 499, startPoint y: 184, endPoint x: 258, endPoint y: 163, distance: 241.9
paste textarea "Negocios que endulzan, unen parejas, importan y conquistan a tiburones con flor…"
type textarea "Negocios que endulzan, unen parejas, importan y conquistan a tiburones con flor…"
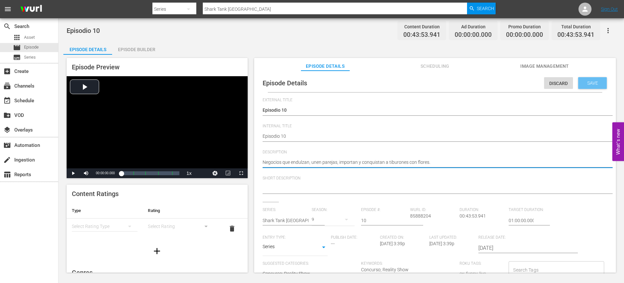
type textarea "Negocios que endulzan, unen parejas, importan y conquistan a tiburones con flor…"
click at [589, 85] on span "Save" at bounding box center [592, 82] width 21 height 5
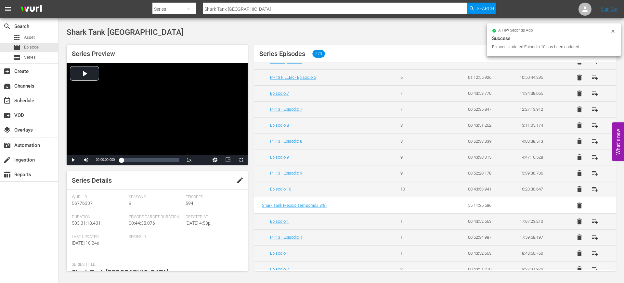
scroll to position [220, 0]
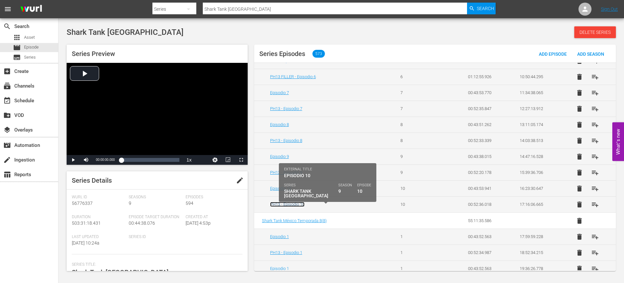
click at [287, 204] on link "PH13 - Episodio 10" at bounding box center [287, 204] width 34 height 5
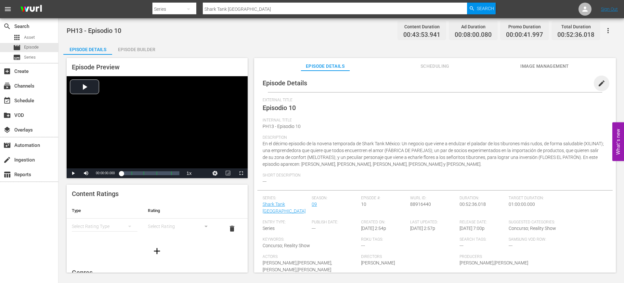
click at [598, 82] on span "edit" at bounding box center [602, 83] width 8 height 8
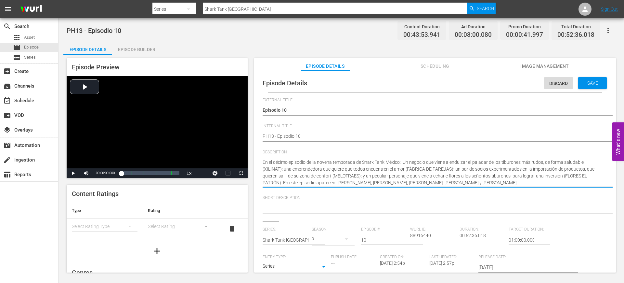
drag, startPoint x: 498, startPoint y: 182, endPoint x: 266, endPoint y: 161, distance: 232.5
type textarea "E"
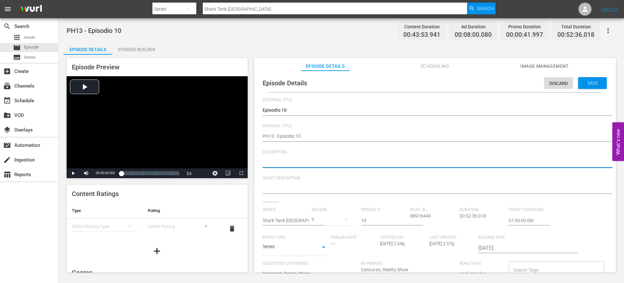
paste textarea "Negocios que endulzan, unen parejas, importan y conquistan a tiburones con flor…"
type textarea "Negocios que endulzan, unen parejas, importan y conquistan a tiburones con flor…"
click at [595, 84] on span "Save" at bounding box center [592, 82] width 21 height 5
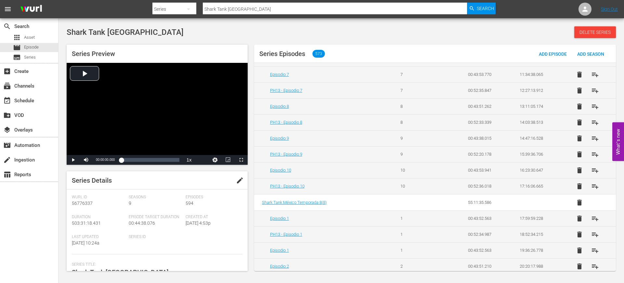
scroll to position [237, 0]
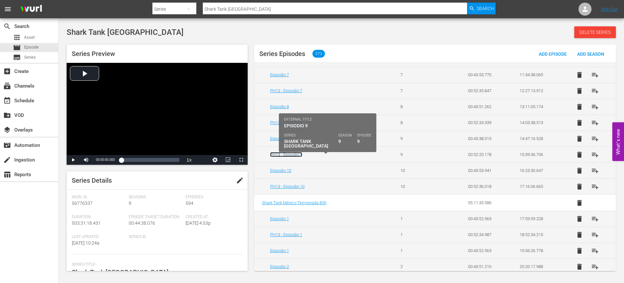
click at [283, 156] on link "PH13 - Episodio 9" at bounding box center [286, 154] width 32 height 5
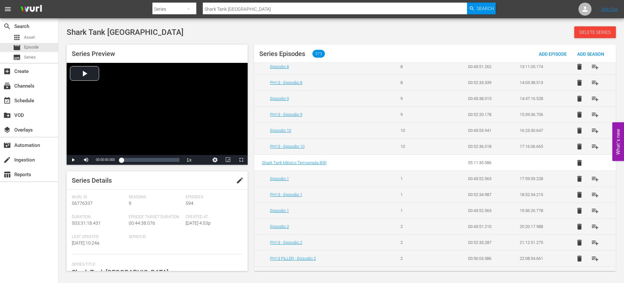
scroll to position [289, 0]
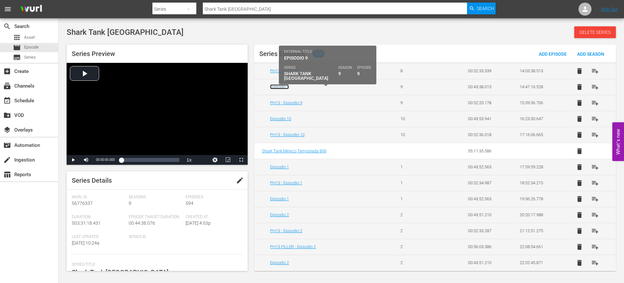
click at [280, 86] on link "Episodio 9" at bounding box center [279, 86] width 19 height 5
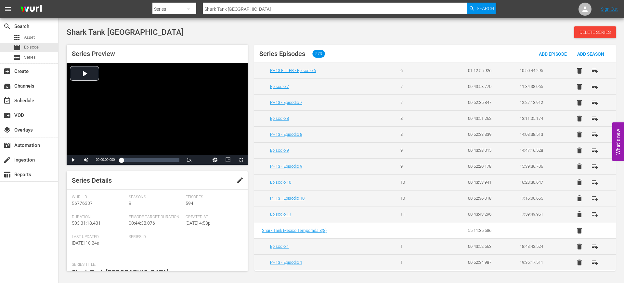
scroll to position [226, 0]
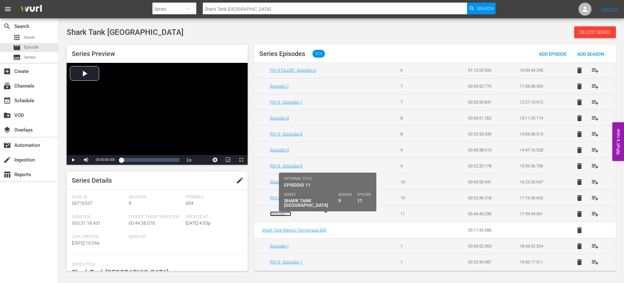
click at [283, 214] on link "Episodio 11" at bounding box center [280, 213] width 21 height 5
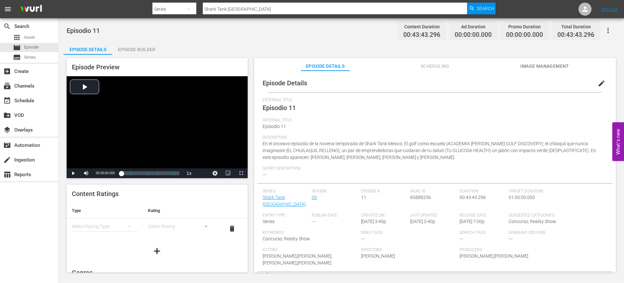
click at [598, 83] on span "edit" at bounding box center [602, 83] width 8 height 8
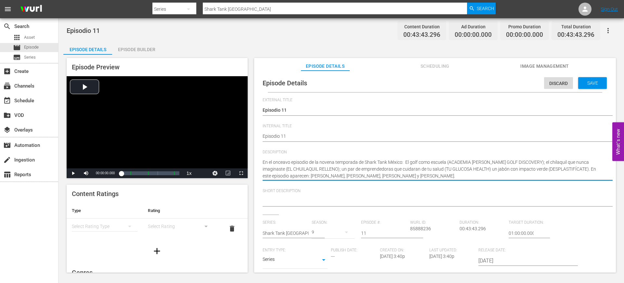
drag, startPoint x: 465, startPoint y: 174, endPoint x: 252, endPoint y: 161, distance: 213.7
paste textarea "Academia deportiva, salud contra diabetes, chilaquiles reinventados y menos plá…"
type textarea "Academia deportiva, salud contra diabetes, chilaquiles reinventados y menos plá…"
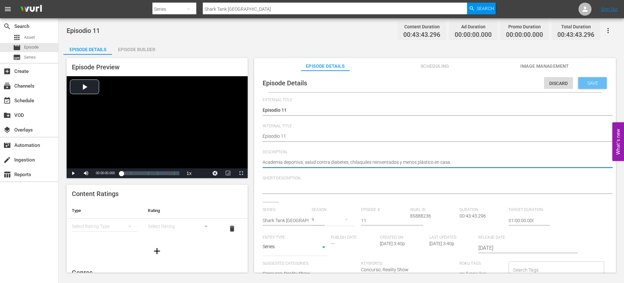
type textarea "Academia deportiva, salud contra diabetes, chilaquiles reinventados y menos plá…"
click at [583, 84] on span "Save" at bounding box center [592, 82] width 21 height 5
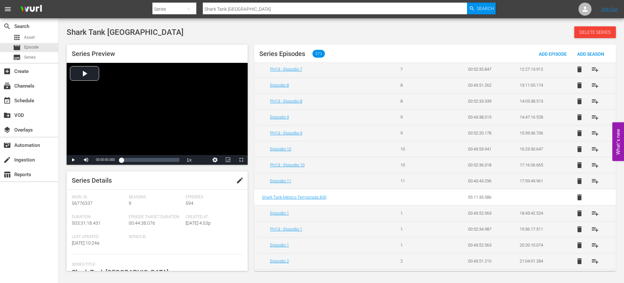
scroll to position [260, 0]
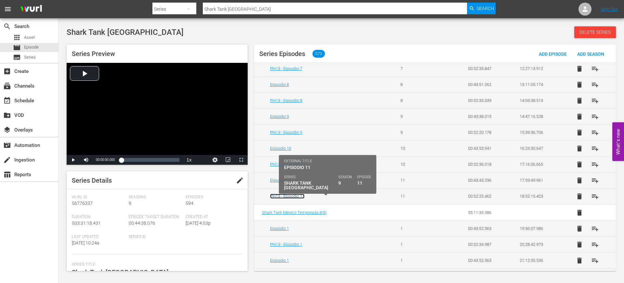
click at [298, 196] on link "PH13 - Episodio 11" at bounding box center [287, 196] width 34 height 5
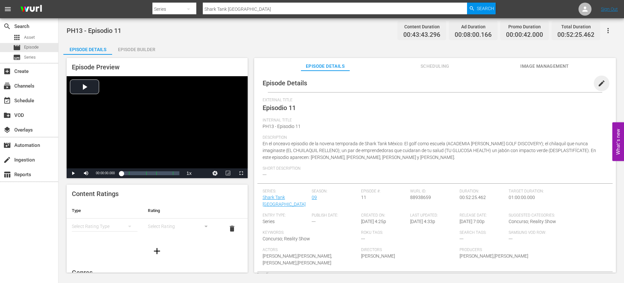
click at [600, 84] on span "edit" at bounding box center [602, 83] width 8 height 8
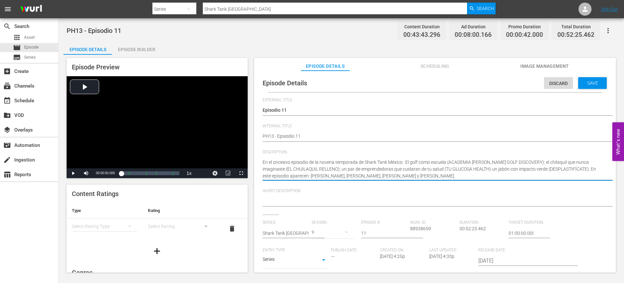
drag, startPoint x: 464, startPoint y: 177, endPoint x: 258, endPoint y: 166, distance: 206.1
paste textarea "Academia deportiva, salud contra diabetes, chilaquiles reinventados y menos plá…"
type textarea "En el onceavo episodio de la novena temporada de Shark Tank México: El golf com…"
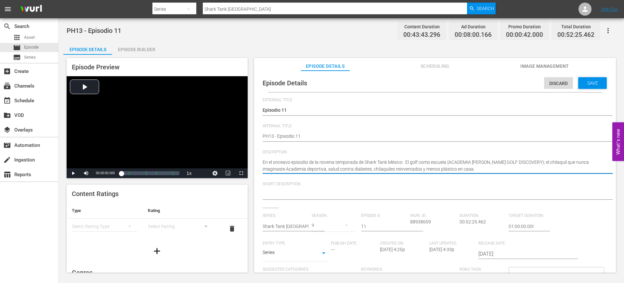
type textarea "En el onceavo episodio de la novena temporada de Shark Tank México: El golf com…"
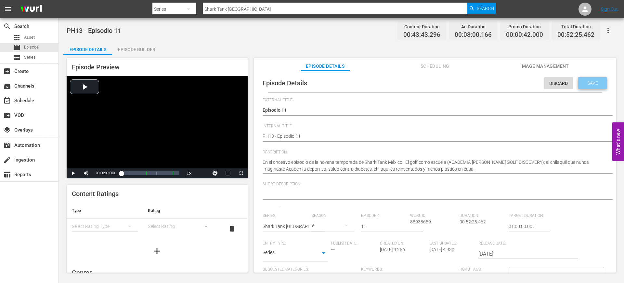
click at [588, 87] on div "Save" at bounding box center [593, 83] width 29 height 12
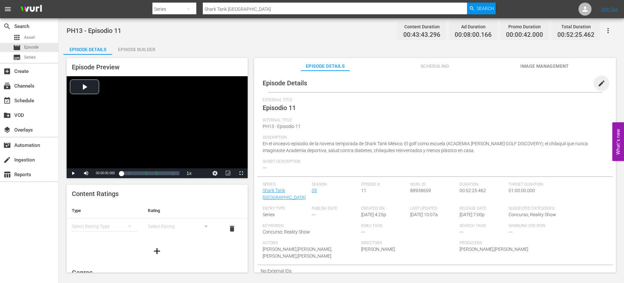
click at [601, 84] on span "edit" at bounding box center [602, 83] width 8 height 8
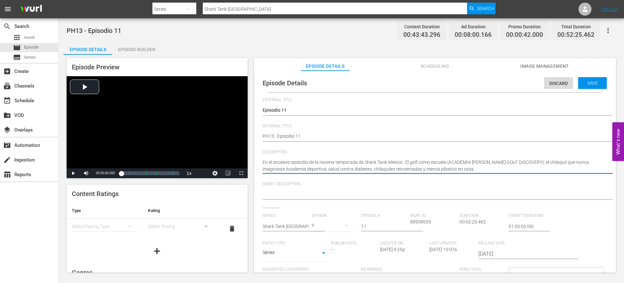
drag, startPoint x: 454, startPoint y: 171, endPoint x: 260, endPoint y: 165, distance: 194.2
paste textarea
type textarea "Academia deportiva, salud contra diabetes, chilaquiles reinventados y menos plá…"
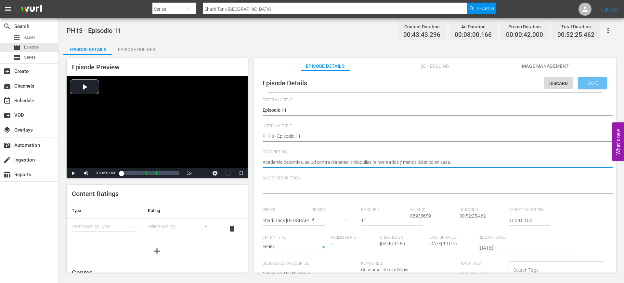
type textarea "Academia deportiva, salud contra diabetes, chilaquiles reinventados y menos plá…"
click at [591, 85] on span "Save" at bounding box center [592, 82] width 21 height 5
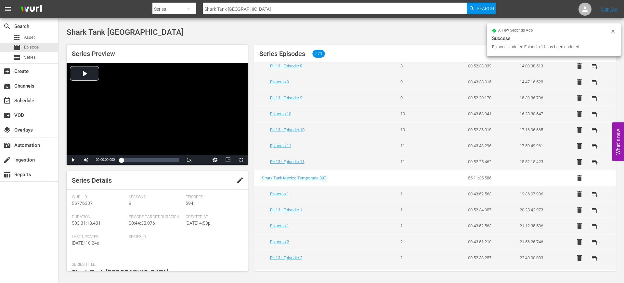
scroll to position [294, 0]
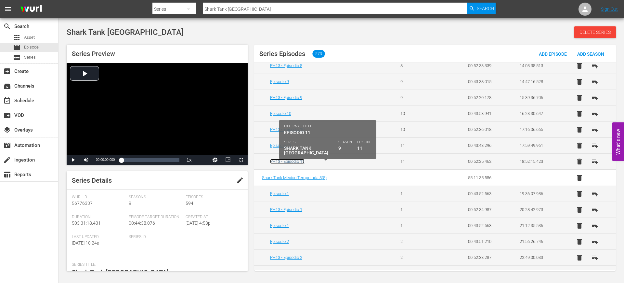
click at [297, 160] on link "PH13 - Episodio 11" at bounding box center [287, 161] width 34 height 5
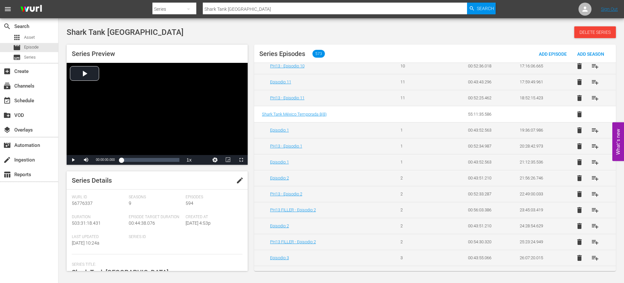
scroll to position [352, 0]
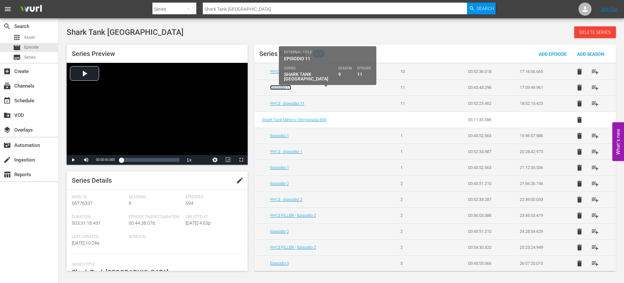
click at [287, 88] on link "Episodio 11" at bounding box center [280, 87] width 21 height 5
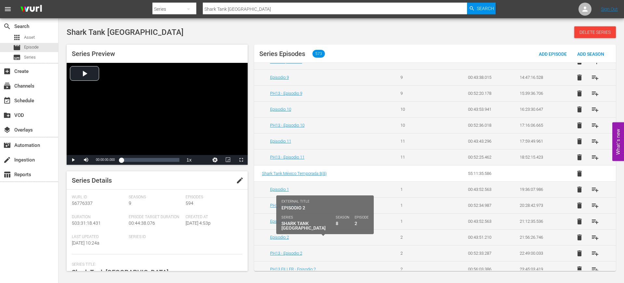
scroll to position [299, 0]
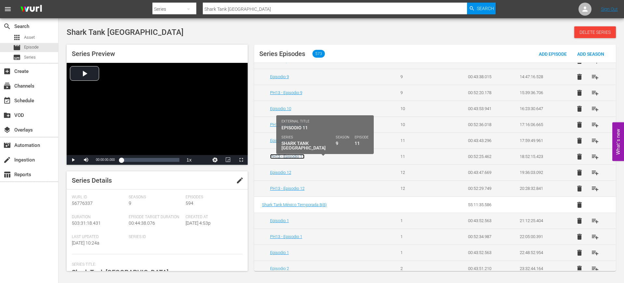
click at [298, 155] on link "PH13 - Episodio 11" at bounding box center [287, 156] width 34 height 5
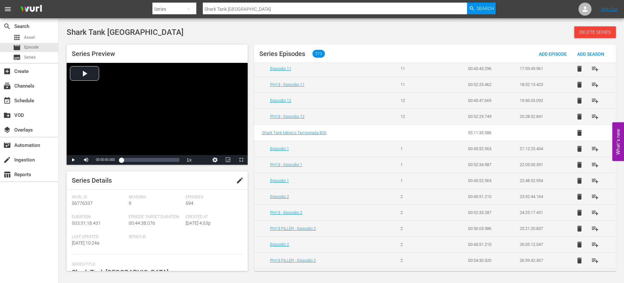
scroll to position [354, 0]
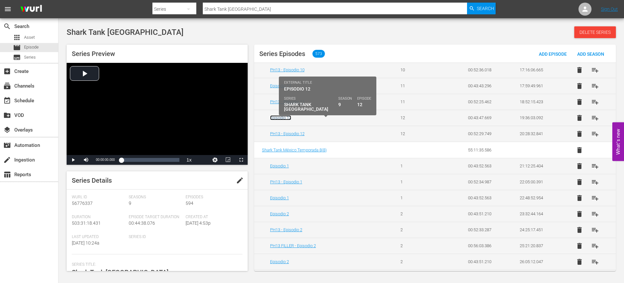
click at [279, 117] on link "Episodio 12" at bounding box center [280, 117] width 21 height 5
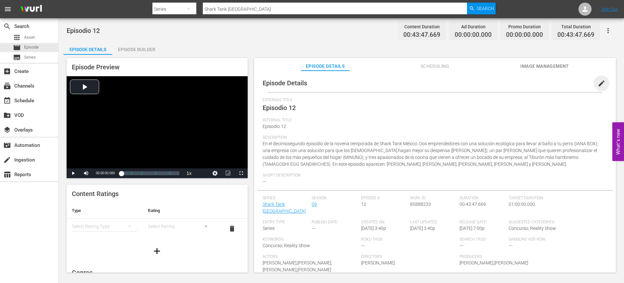
click at [598, 84] on span "edit" at bounding box center [602, 83] width 8 height 8
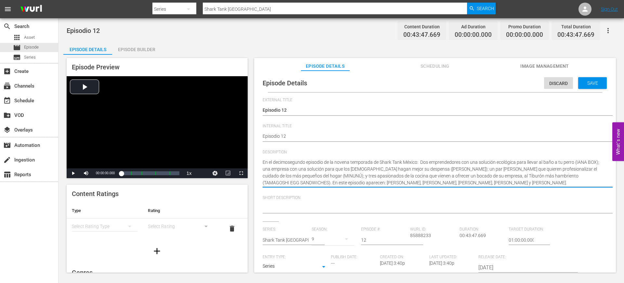
drag, startPoint x: 511, startPoint y: 180, endPoint x: 260, endPoint y: 163, distance: 252.0
paste textarea "Perros limpios, despensas mejor hechas, cuidado infantil profesional y cocina q…"
type textarea "Perros limpios, despensas mejor hechas, cuidado infantil profesional y cocina q…"
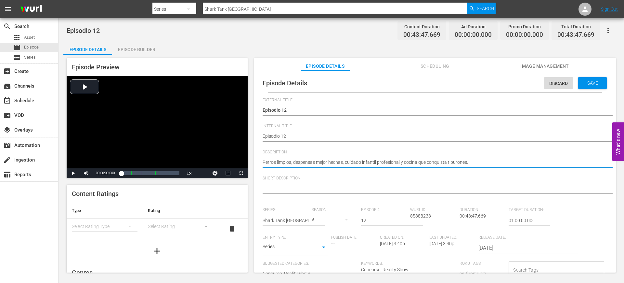
type textarea "Perros limpios, despensas mejor hechas, cuidado infantil profesional y cocina q…"
click at [585, 89] on div "Episode Details Discard Save" at bounding box center [435, 83] width 355 height 18
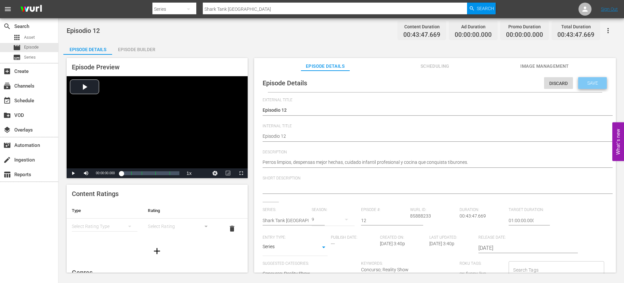
click at [587, 84] on span "Save" at bounding box center [592, 82] width 21 height 5
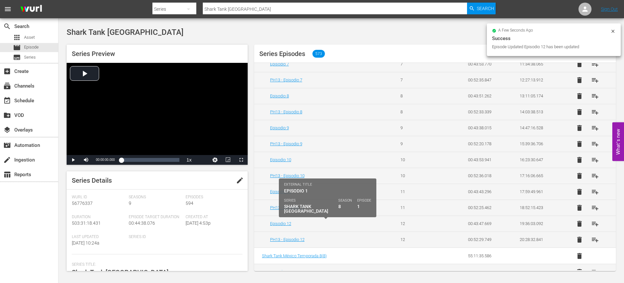
scroll to position [332, 0]
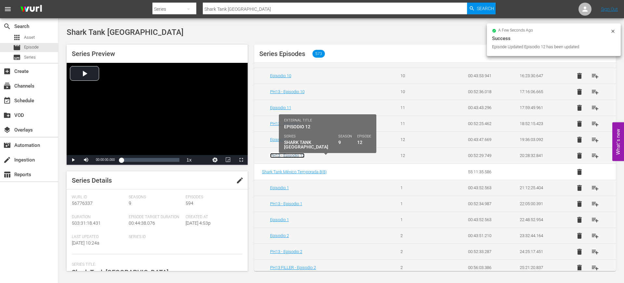
click at [293, 155] on link "PH13 - Episodio 12" at bounding box center [287, 155] width 34 height 5
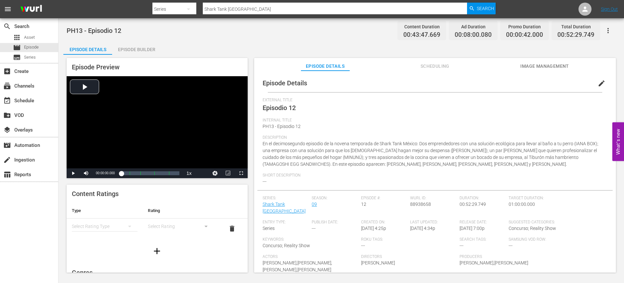
click at [598, 84] on span "edit" at bounding box center [602, 83] width 8 height 8
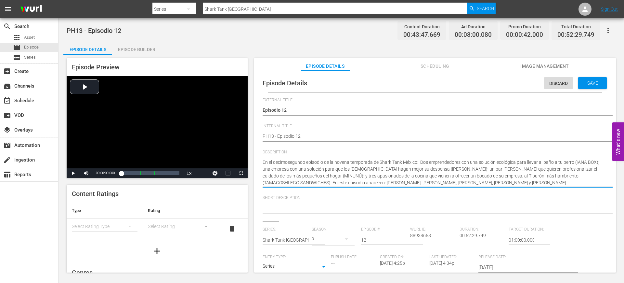
drag, startPoint x: 512, startPoint y: 184, endPoint x: 261, endPoint y: 158, distance: 252.7
paste textarea "Perros limpios, despensas mejor hechas, cuidado infantil profesional y cocina q…"
type textarea "Perros limpios, despensas mejor hechas, cuidado infantil profesional y cocina q…"
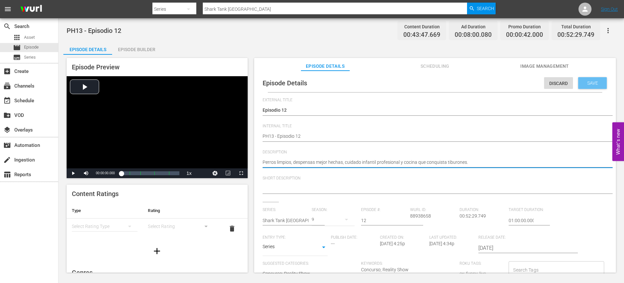
type textarea "Perros limpios, despensas mejor hechas, cuidado infantil profesional y cocina q…"
click at [592, 84] on span "Save" at bounding box center [592, 82] width 21 height 5
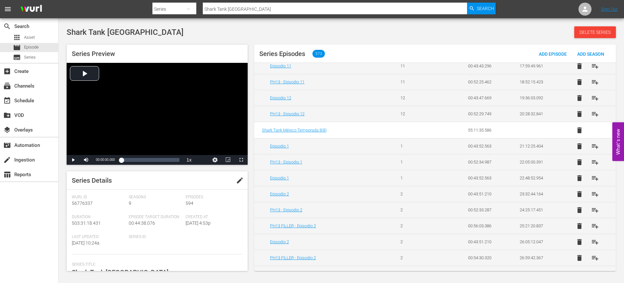
scroll to position [377, 0]
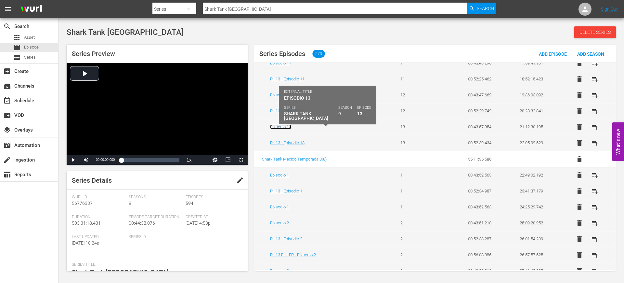
click at [289, 127] on link "Episodio 13" at bounding box center [280, 126] width 21 height 5
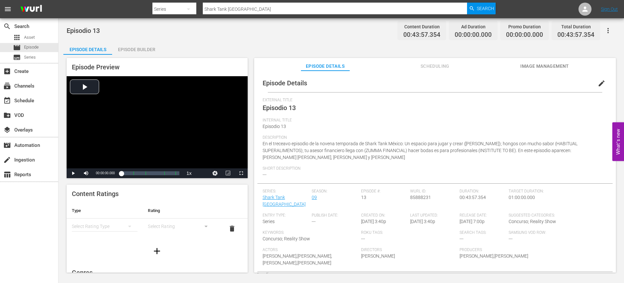
click at [598, 86] on span "edit" at bounding box center [602, 83] width 8 height 8
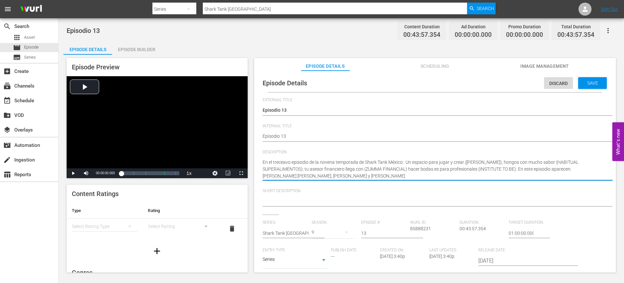
drag, startPoint x: 417, startPoint y: 176, endPoint x: 261, endPoint y: 158, distance: 157.1
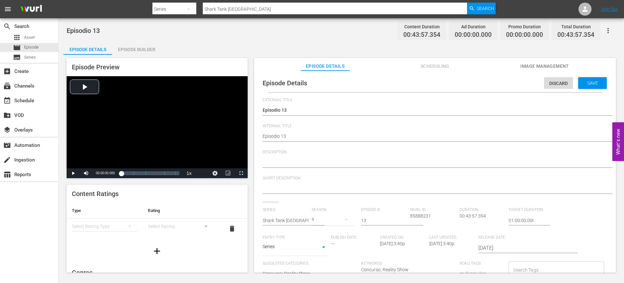
click at [277, 157] on div "En el treceavo episodio de la novena temporada de Shark Tank México: Un espacio…" at bounding box center [434, 163] width 342 height 16
paste textarea "Juguetes para gatos, ingresos con hongos, finanzas digitales y hospitalidad par…"
type textarea "Juguetes para gatos, ingresos con hongos, finanzas digitales y hospitalidad par…"
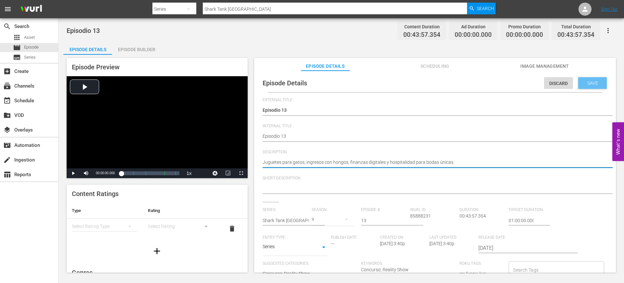
type textarea "Juguetes para gatos, ingresos con hongos, finanzas digitales y hospitalidad par…"
click at [591, 84] on span "Save" at bounding box center [592, 82] width 21 height 5
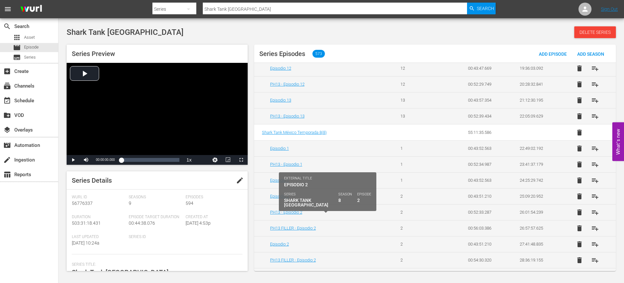
scroll to position [402, 0]
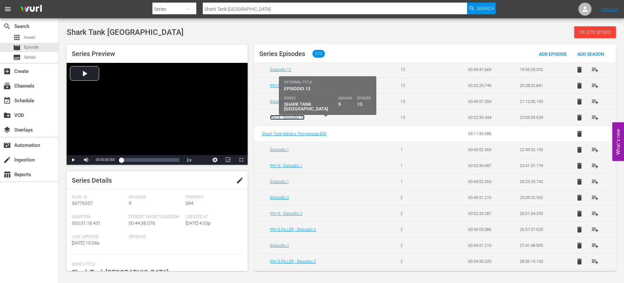
click at [297, 117] on link "PH13 - Episodio 13" at bounding box center [287, 117] width 34 height 5
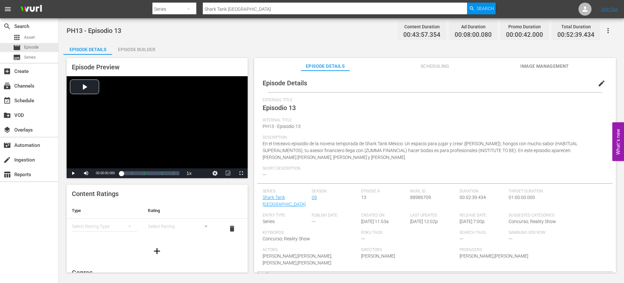
click at [599, 81] on span "edit" at bounding box center [602, 83] width 8 height 8
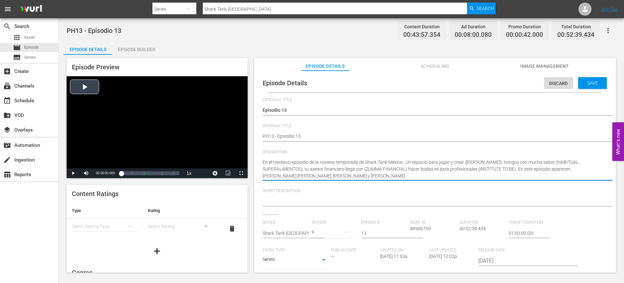
drag, startPoint x: 401, startPoint y: 176, endPoint x: 238, endPoint y: 166, distance: 162.6
type textarea "En el treceavo episodio de la novena temporada de Shark Tank México: Un espacio…"
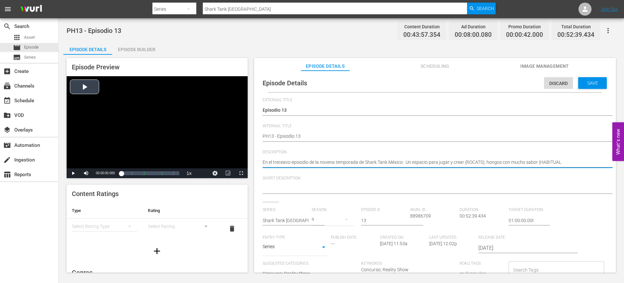
type textarea "En el treceavo episodio de la novena temporada de Shark Tank México: Un espacio…"
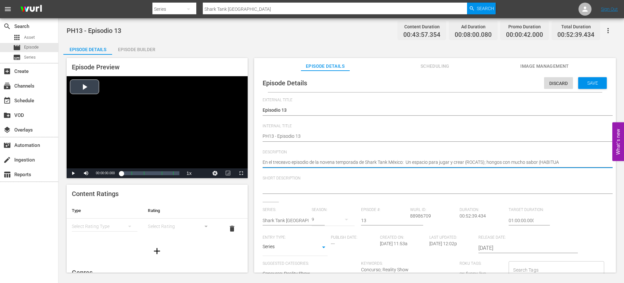
type textarea "En el treceavo episodio de la novena temporada de Shark Tank México: Un espacio…"
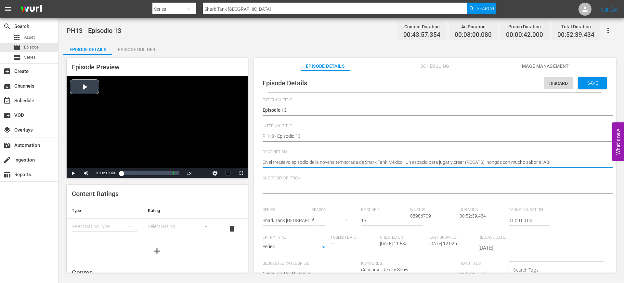
type textarea "En el treceavo episodio de la novena temporada de Shark Tank México: Un espacio…"
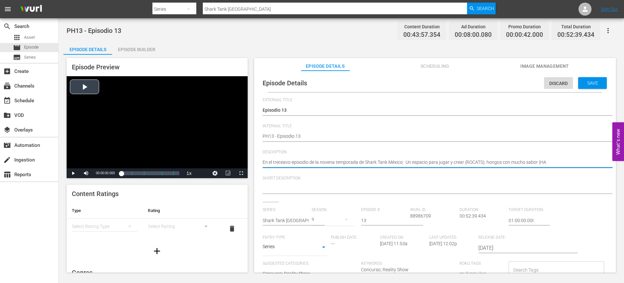
type textarea "En el treceavo episodio de la novena temporada de Shark Tank México: Un espacio…"
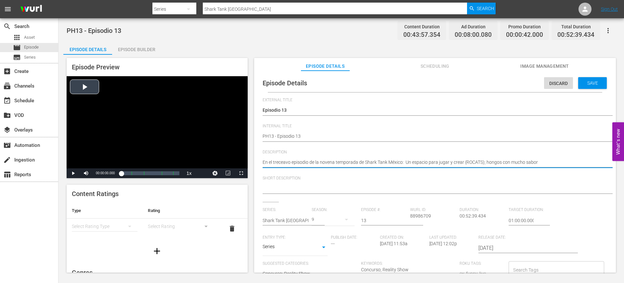
type textarea "En el treceavo episodio de la novena temporada de Shark Tank México: Un espacio…"
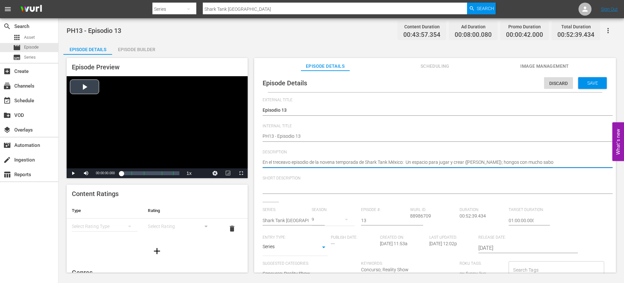
type textarea "En el treceavo episodio de la novena temporada de Shark Tank México: Un espacio…"
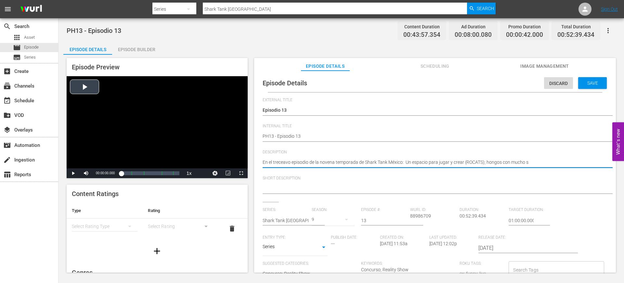
type textarea "En el treceavo episodio de la novena temporada de Shark Tank México: Un espacio…"
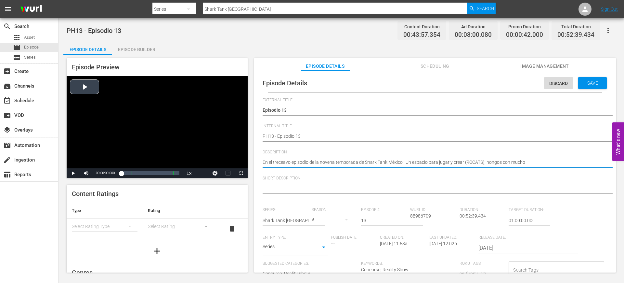
type textarea "En el treceavo episodio de la novena temporada de Shark Tank México: Un espacio…"
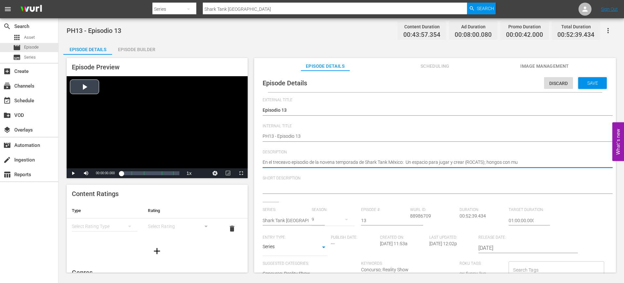
type textarea "En el treceavo episodio de la novena temporada de Shark Tank México: Un espacio…"
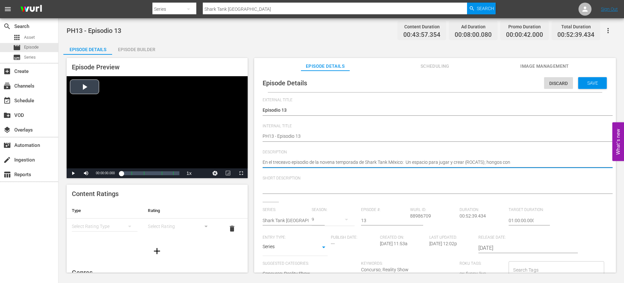
type textarea "En el treceavo episodio de la novena temporada de Shark Tank México: Un espacio…"
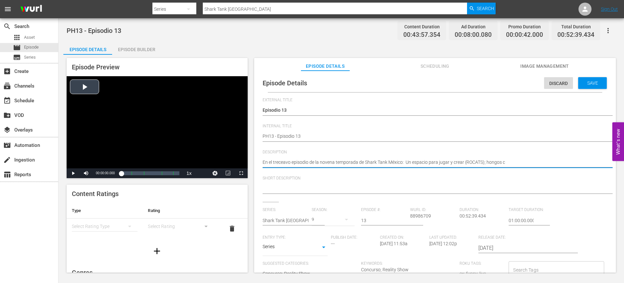
type textarea "En el treceavo episodio de la novena temporada de Shark Tank México: Un espacio…"
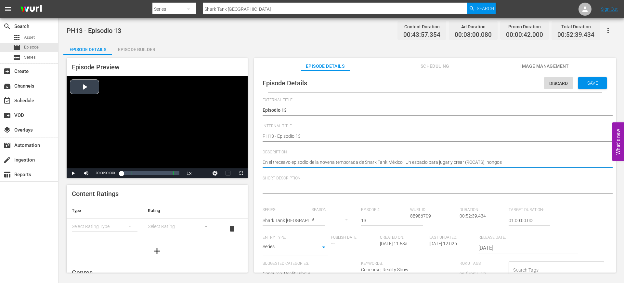
type textarea "En el treceavo episodio de la novena temporada de Shark Tank México: Un espacio…"
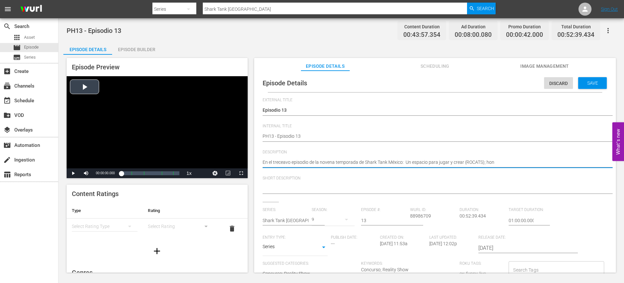
type textarea "En el treceavo episodio de la novena temporada de Shark Tank México: Un espacio…"
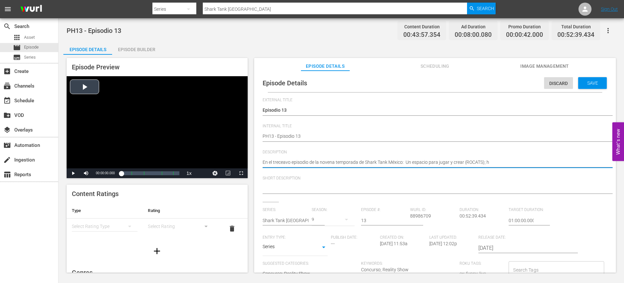
type textarea "En el treceavo episodio de la novena temporada de Shark Tank México: Un espacio…"
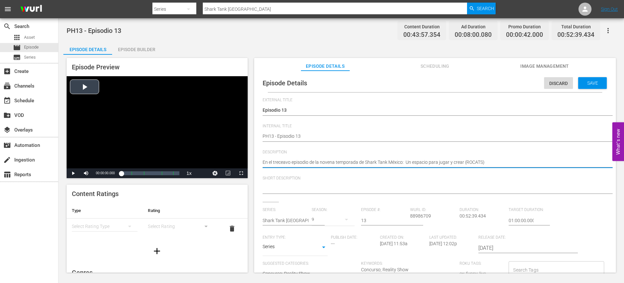
type textarea "En el treceavo episodio de la novena temporada de Shark Tank México: Un espacio…"
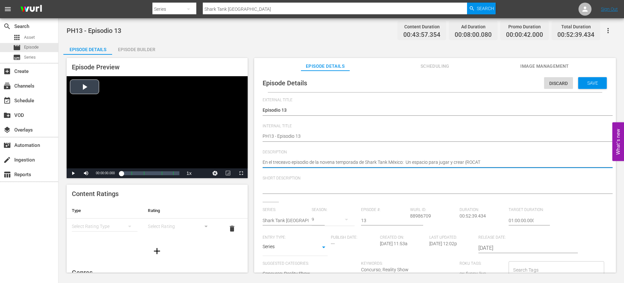
type textarea "En el treceavo episodio de la novena temporada de Shark Tank México: Un espacio…"
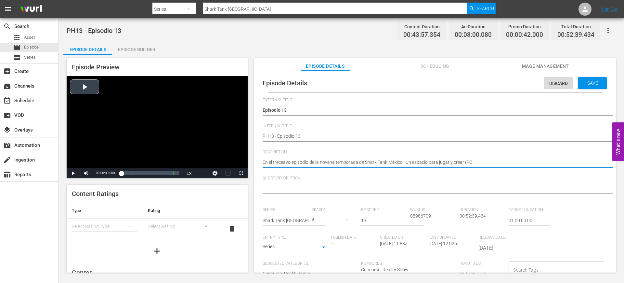
type textarea "En el treceavo episodio de la novena temporada de Shark Tank México: Un espacio…"
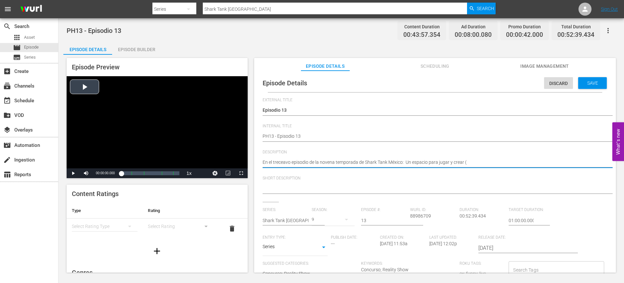
type textarea "En el treceavo episodio de la novena temporada de Shark Tank México: Un espacio…"
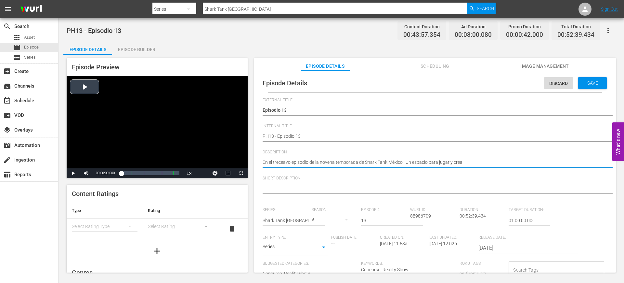
type textarea "En el treceavo episodio de la novena temporada de Shark Tank México: Un espacio…"
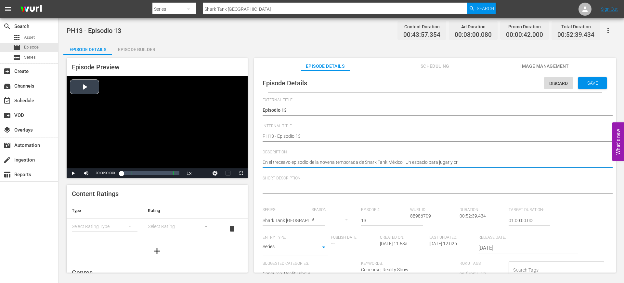
type textarea "En el treceavo episodio de la novena temporada de Shark Tank México: Un espacio…"
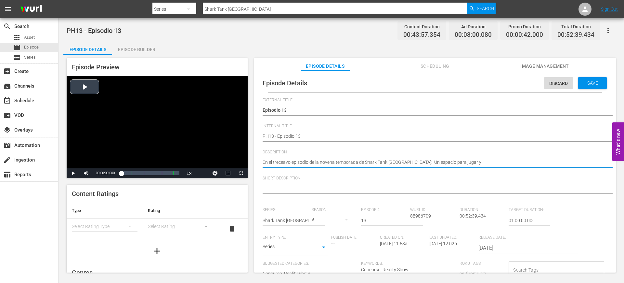
type textarea "En el treceavo episodio de la novena temporada de Shark Tank México: Un espacio…"
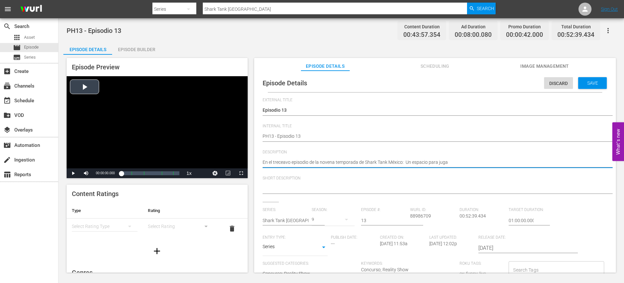
type textarea "En el treceavo episodio de la novena temporada de Shark Tank México: Un espacio…"
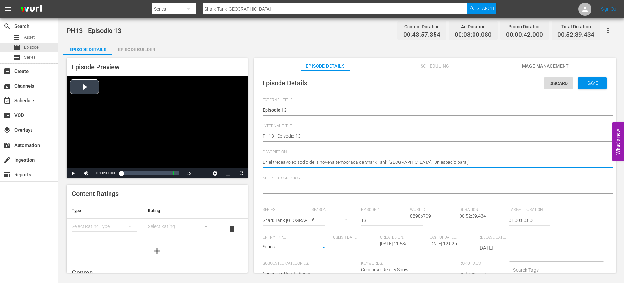
type textarea "En el treceavo episodio de la novena temporada de Shark Tank México: Un espacio…"
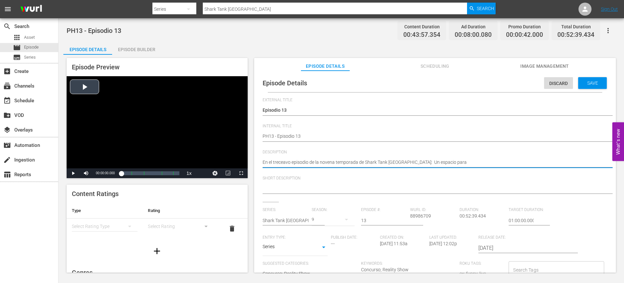
type textarea "En el treceavo episodio de la novena temporada de Shark Tank México: Un espacio…"
paste textarea "Juguetes para gatos, ingresos con hongos, finanzas digitales y hospitalidad par…"
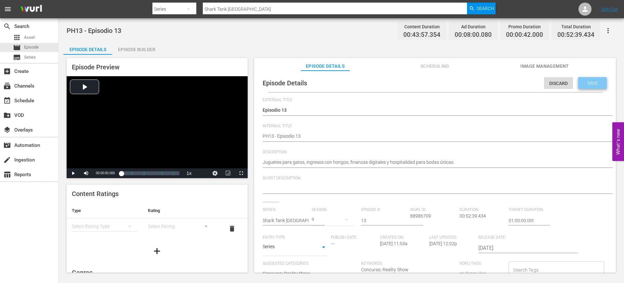
click at [595, 79] on div "Save" at bounding box center [593, 83] width 29 height 12
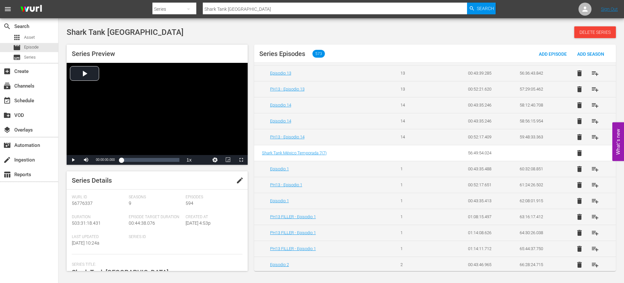
scroll to position [1081, 0]
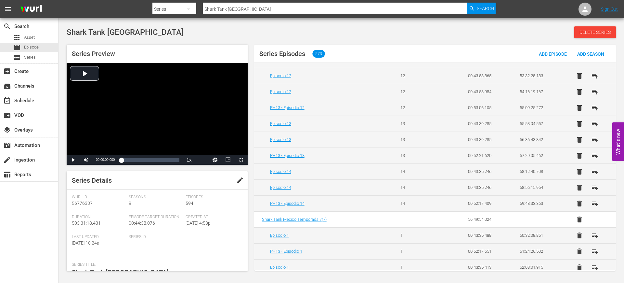
drag, startPoint x: 301, startPoint y: 142, endPoint x: 286, endPoint y: 167, distance: 29.0
click at [286, 167] on td "Episodio 14" at bounding box center [323, 171] width 139 height 16
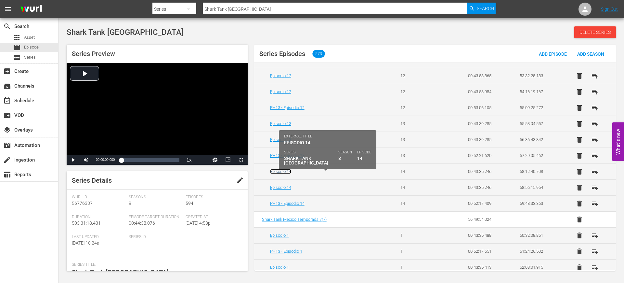
click at [287, 170] on link "Episodio 14" at bounding box center [280, 171] width 21 height 5
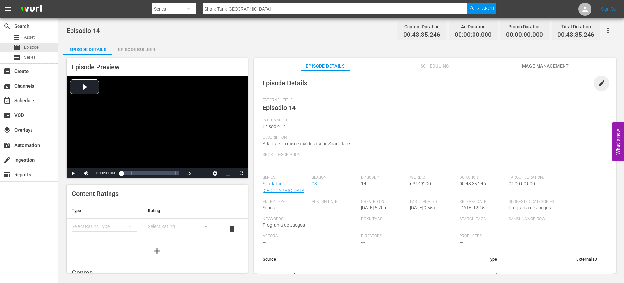
click at [599, 85] on span "edit" at bounding box center [602, 83] width 8 height 8
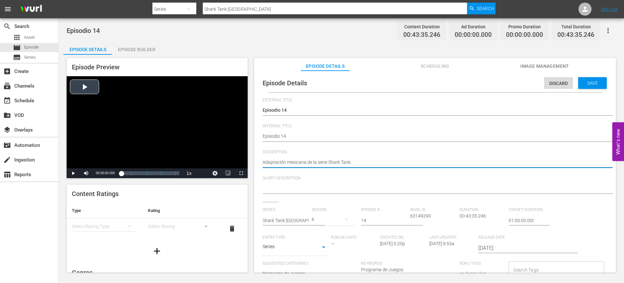
drag, startPoint x: 361, startPoint y: 161, endPoint x: 246, endPoint y: 170, distance: 115.4
paste textarea "Desayunos únicos, finanzas para pymes, lentes especiales y tecnología que prolo…"
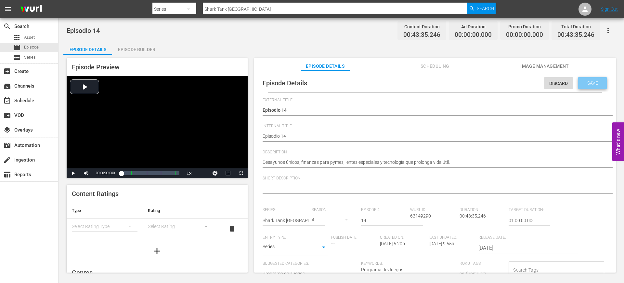
click at [591, 81] on span "Save" at bounding box center [592, 82] width 21 height 5
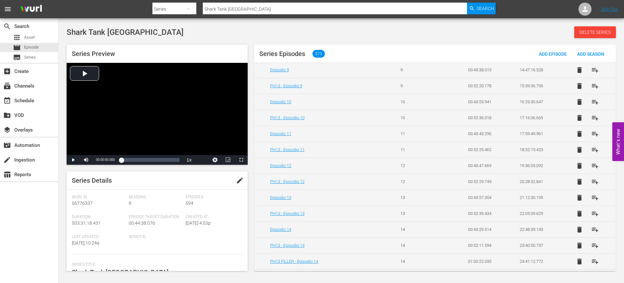
scroll to position [317, 0]
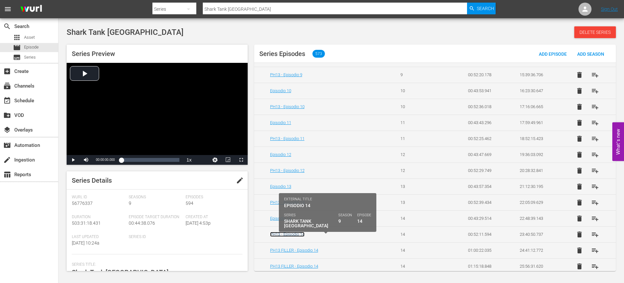
click at [301, 232] on link "PH13 - Episodio 14" at bounding box center [287, 234] width 34 height 5
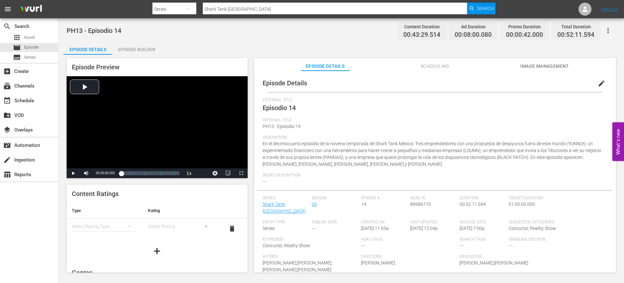
click at [598, 83] on span "edit" at bounding box center [602, 83] width 8 height 8
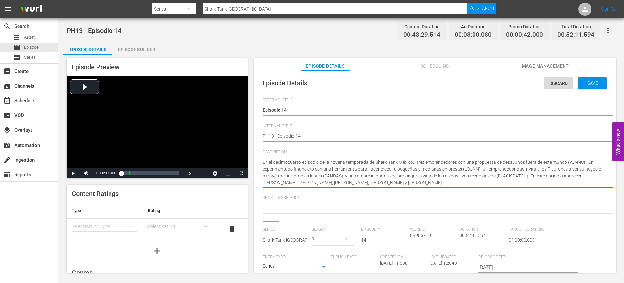
drag, startPoint x: 448, startPoint y: 182, endPoint x: 261, endPoint y: 161, distance: 188.2
paste textarea "Desayunos únicos, finanzas para pymes, lentes especiales y tecnología que prolo…"
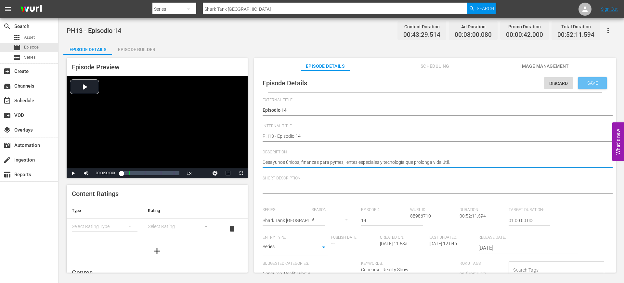
click at [586, 81] on span "Save" at bounding box center [592, 82] width 21 height 5
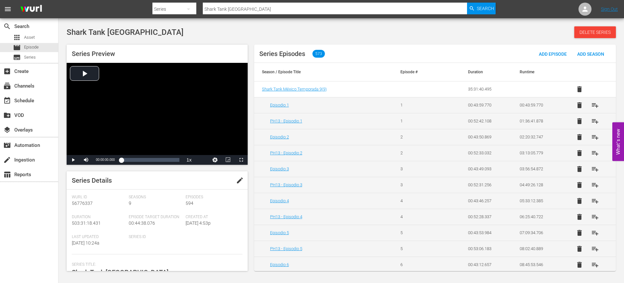
scroll to position [402, 0]
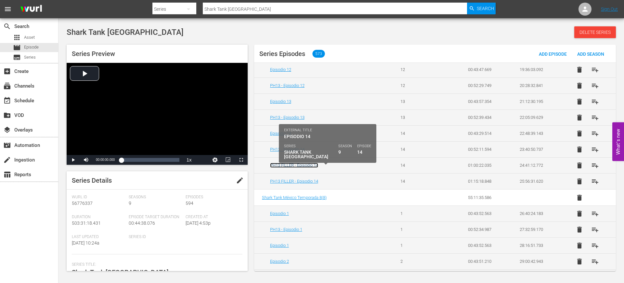
click at [305, 163] on link "PH13 FILLER - Episodio 14" at bounding box center [294, 165] width 48 height 5
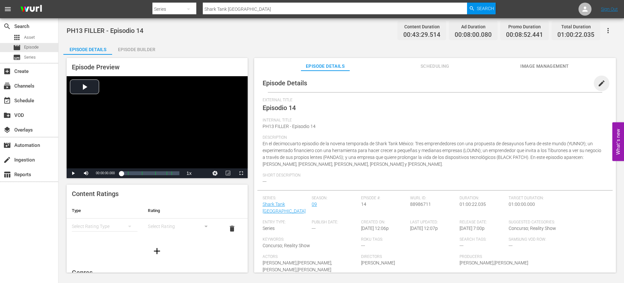
click at [599, 83] on span "edit" at bounding box center [602, 83] width 8 height 8
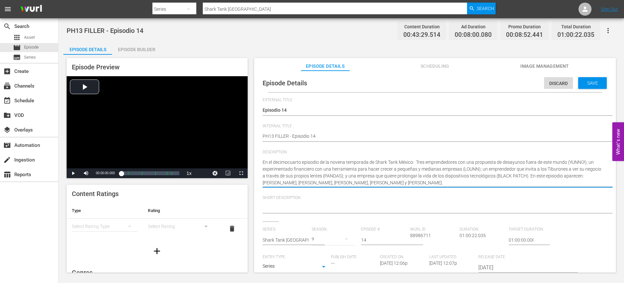
drag, startPoint x: 462, startPoint y: 184, endPoint x: 253, endPoint y: 163, distance: 210.2
paste textarea "Desayunos únicos, finanzas para pymes, lentes especiales y tecnología que prolo…"
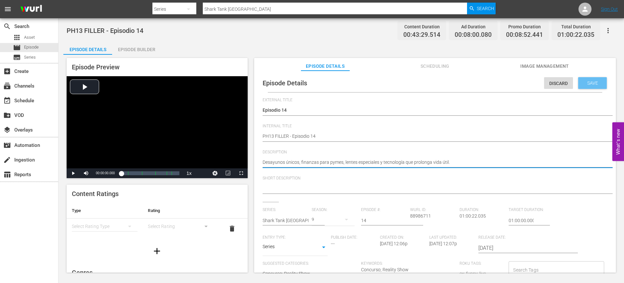
click at [584, 82] on span "Save" at bounding box center [592, 82] width 21 height 5
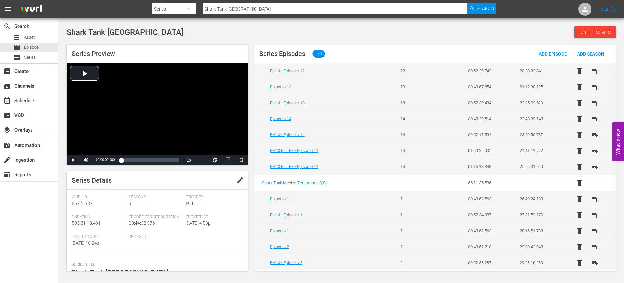
scroll to position [418, 0]
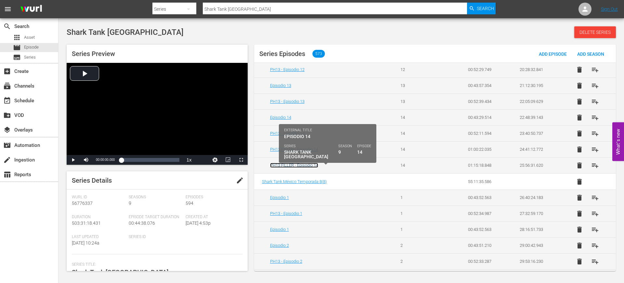
click at [300, 164] on link "PH13 FILLER - Episodio 14" at bounding box center [294, 165] width 48 height 5
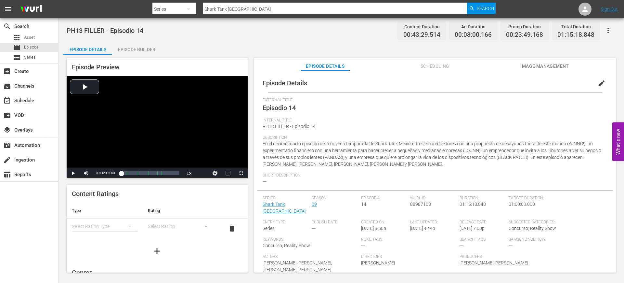
click at [598, 84] on span "edit" at bounding box center [602, 83] width 8 height 8
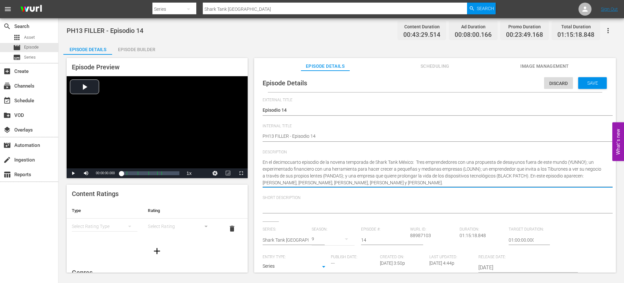
drag, startPoint x: 422, startPoint y: 181, endPoint x: 254, endPoint y: 164, distance: 168.7
paste textarea "Desayunos únicos, finanzas para pymes, lentes especiales y tecnología que prolo…"
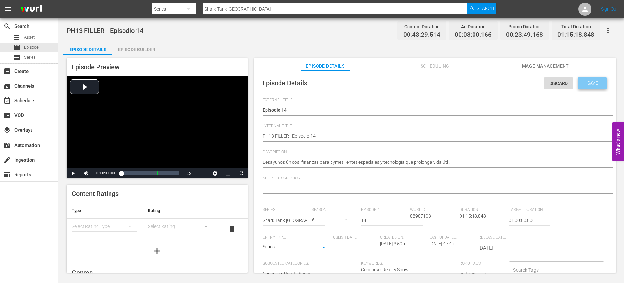
click at [591, 82] on span "Save" at bounding box center [592, 82] width 21 height 5
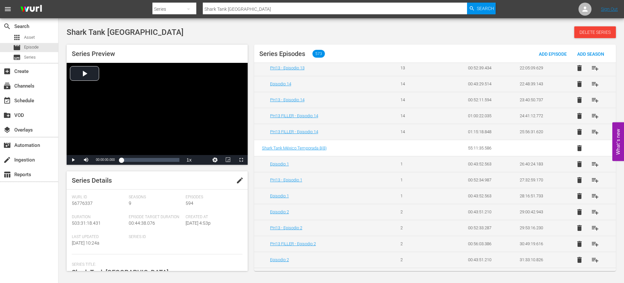
scroll to position [452, 0]
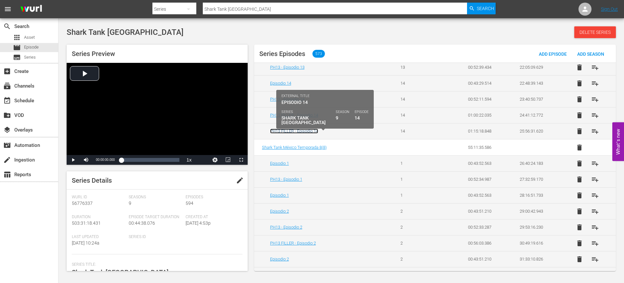
click at [290, 132] on link "PH13 FILLER - Episodio 14" at bounding box center [294, 130] width 48 height 5
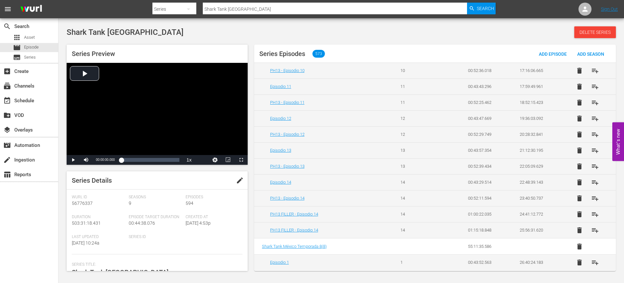
scroll to position [369, 0]
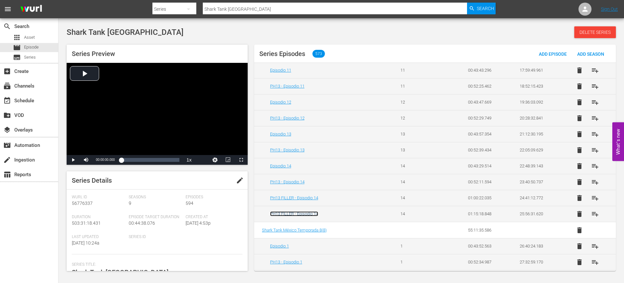
click at [309, 212] on link "PH13 FILLER - Episodio 14" at bounding box center [294, 213] width 48 height 5
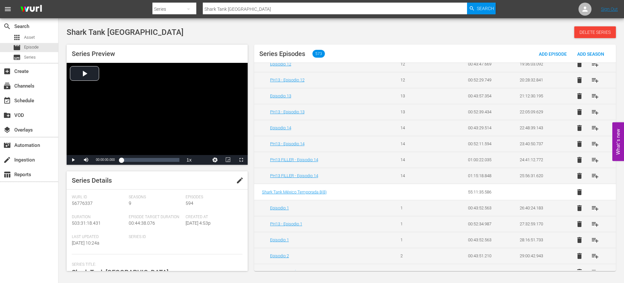
scroll to position [408, 0]
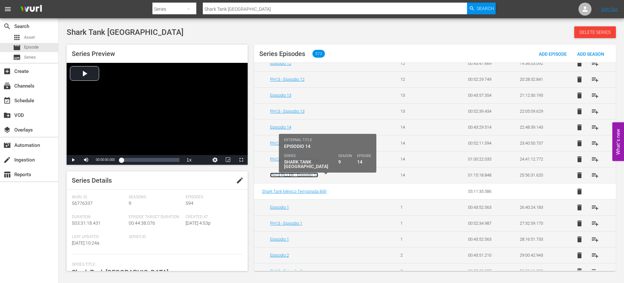
click at [303, 173] on link "PH13 FILLER - Episodio 14" at bounding box center [294, 174] width 48 height 5
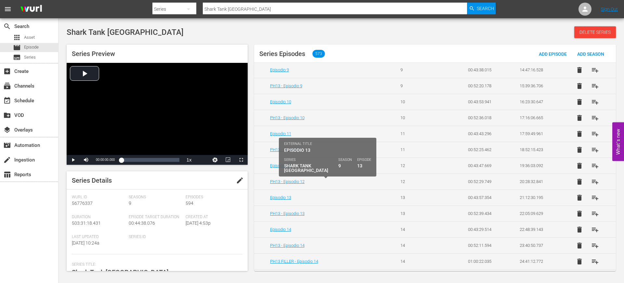
scroll to position [445, 0]
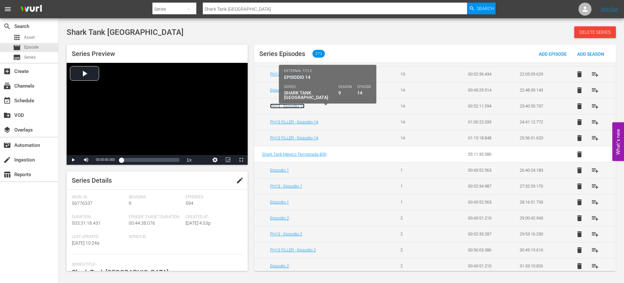
click at [285, 108] on link "PH13 - Episodio 14" at bounding box center [287, 105] width 34 height 5
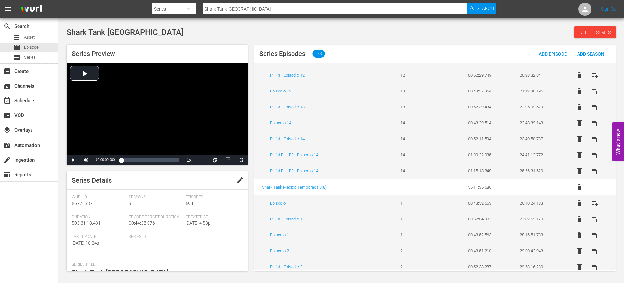
scroll to position [412, 0]
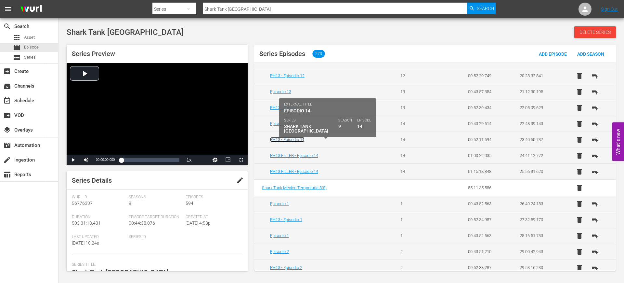
click at [294, 139] on link "PH13 - Episodio 14" at bounding box center [287, 139] width 34 height 5
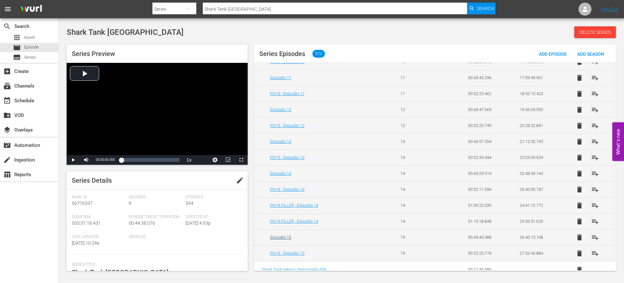
scroll to position [386, 0]
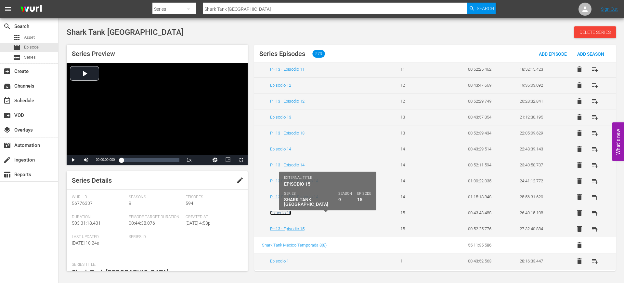
click at [279, 213] on link "Episodio 15" at bounding box center [280, 212] width 21 height 5
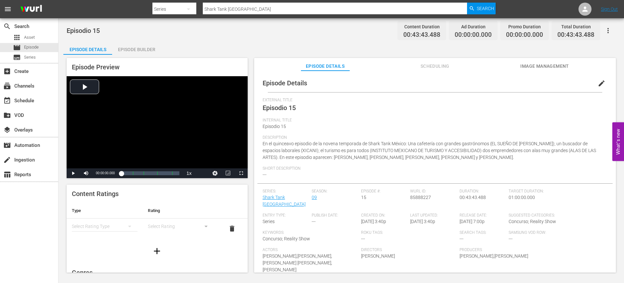
click at [598, 81] on span "edit" at bounding box center [602, 83] width 8 height 8
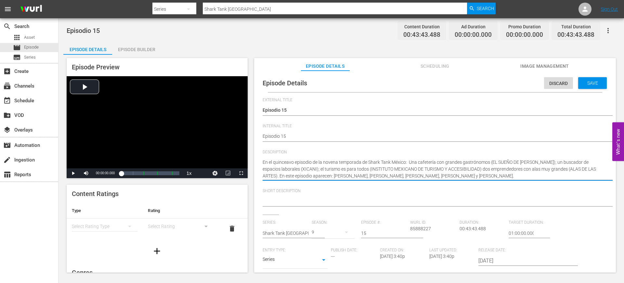
drag, startPoint x: 480, startPoint y: 175, endPoint x: 259, endPoint y: 161, distance: 221.9
paste textarea "Restaurante inclusivo, emprendedor con discapacidad, accesibilidad y escuela de…"
type textarea "Restaurante inclusivo, emprendedor con discapacidad, accesibilidad y escuela de…"
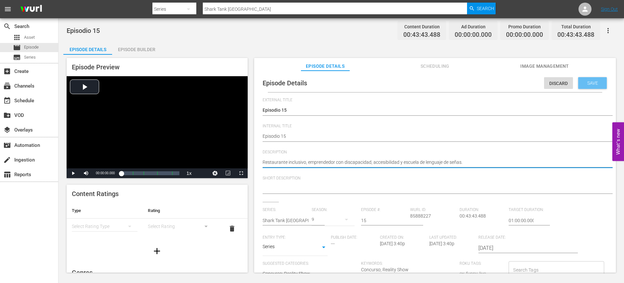
type textarea "Restaurante inclusivo, emprendedor con discapacidad, accesibilidad y escuela de…"
click at [593, 86] on div "Save" at bounding box center [593, 83] width 29 height 12
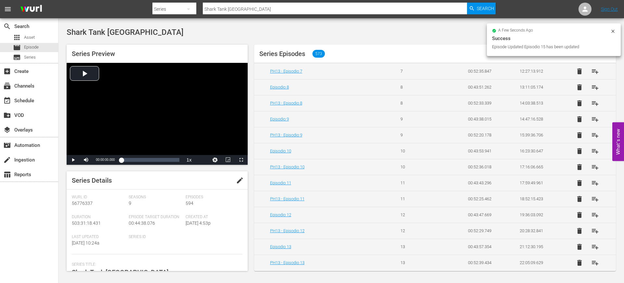
scroll to position [478, 0]
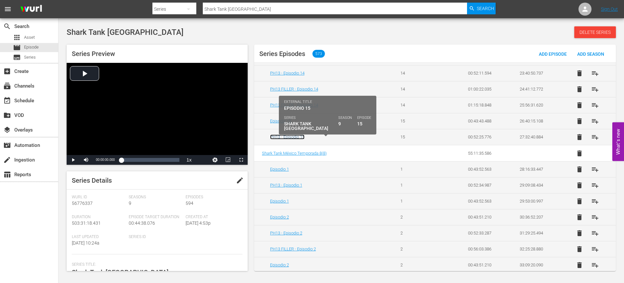
click at [300, 139] on link "PH13 - Episodio 15" at bounding box center [287, 136] width 34 height 5
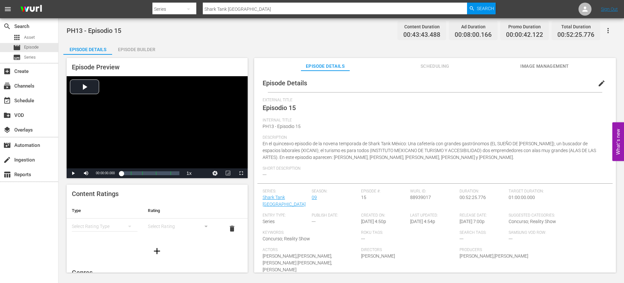
click at [602, 78] on button "edit" at bounding box center [602, 83] width 16 height 16
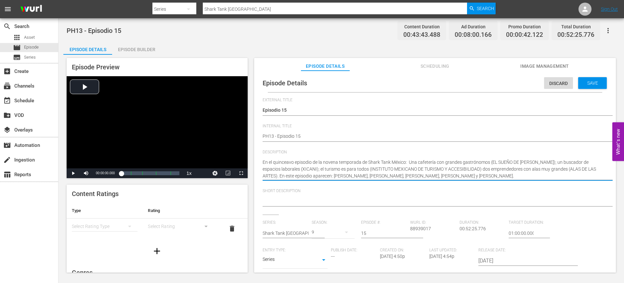
drag, startPoint x: 473, startPoint y: 175, endPoint x: 261, endPoint y: 160, distance: 212.9
paste textarea "Restaurante inclusivo, emprendedor con discapacidad, accesibilidad y escuela de…"
type textarea "Restaurante inclusivo, emprendedor con discapacidad, accesibilidad y escuela de…"
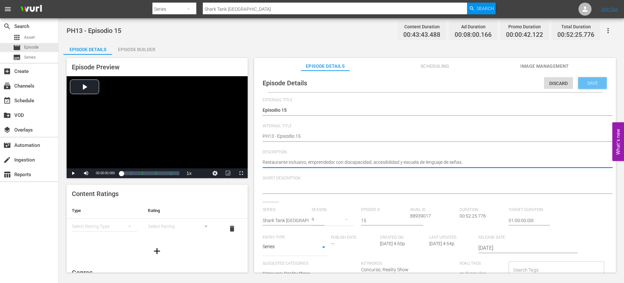
type textarea "Restaurante inclusivo, emprendedor con discapacidad, accesibilidad y escuela de…"
click at [582, 87] on div "Save" at bounding box center [593, 83] width 29 height 12
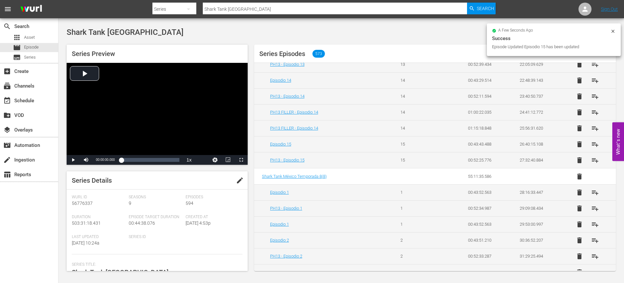
scroll to position [433, 0]
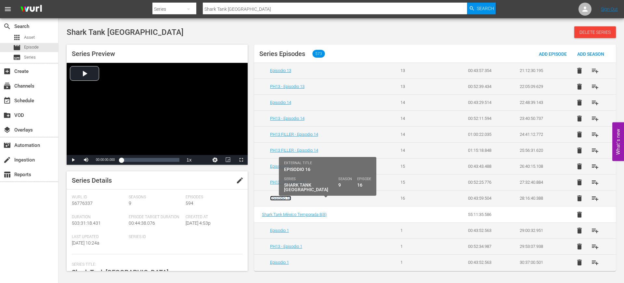
click at [287, 197] on link "Episodio 16" at bounding box center [280, 197] width 21 height 5
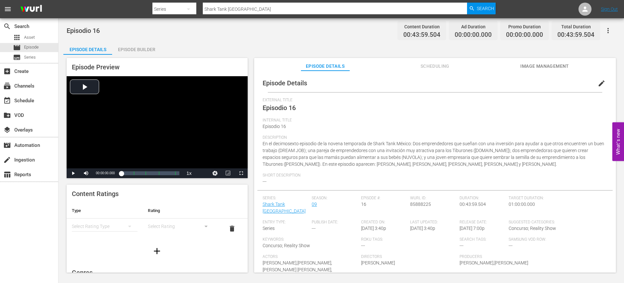
click at [598, 85] on span "edit" at bounding box center [602, 83] width 8 height 8
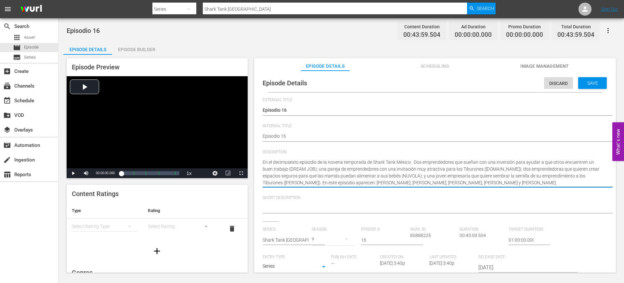
drag, startPoint x: 536, startPoint y: 181, endPoint x: 254, endPoint y: 163, distance: 282.6
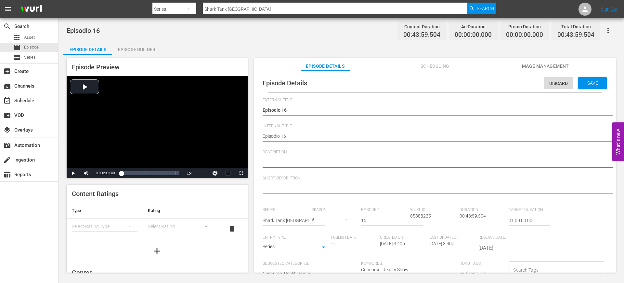
click at [315, 163] on textarea "En el decimosexto episodio de la novena temporada de Shark Tank México: Dos emp…" at bounding box center [434, 163] width 342 height 8
paste textarea "Cuatro emprendedores buscan inversión con ideas para empleo, espacios para mamá…"
type textarea "Cuatro emprendedores buscan inversión con ideas para empleo, espacios para mamá…"
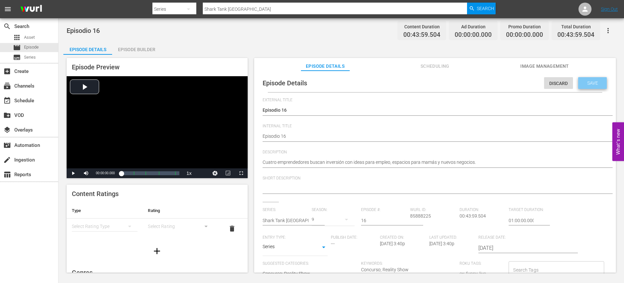
click at [598, 79] on div "Save" at bounding box center [593, 83] width 29 height 12
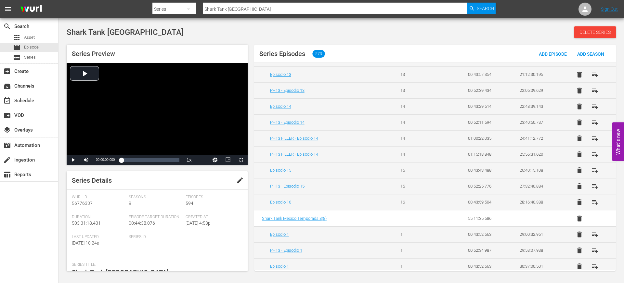
scroll to position [429, 0]
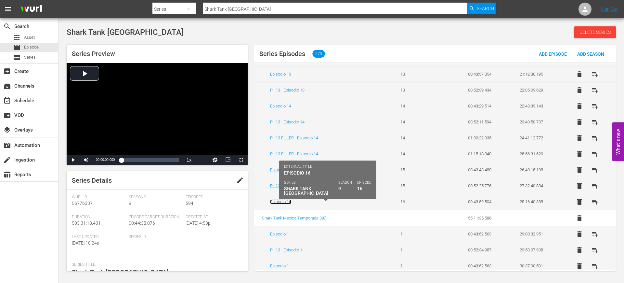
click at [283, 201] on link "Episodio 16" at bounding box center [280, 201] width 21 height 5
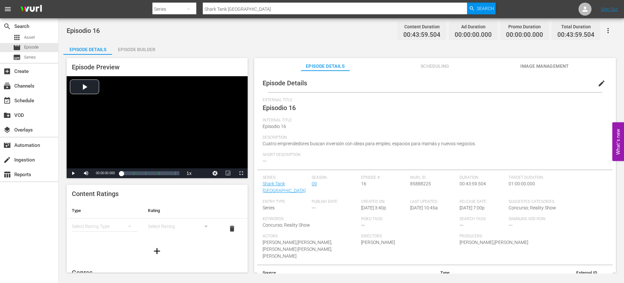
click at [283, 201] on div "Entry Type: Series" at bounding box center [287, 207] width 49 height 17
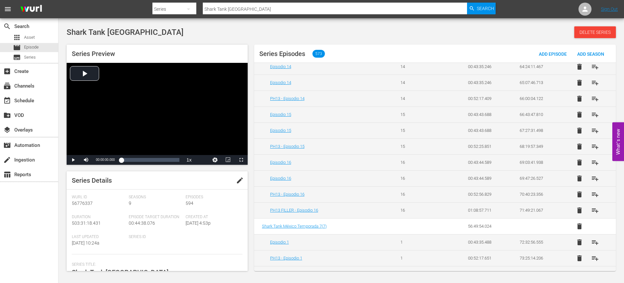
scroll to position [1297, 0]
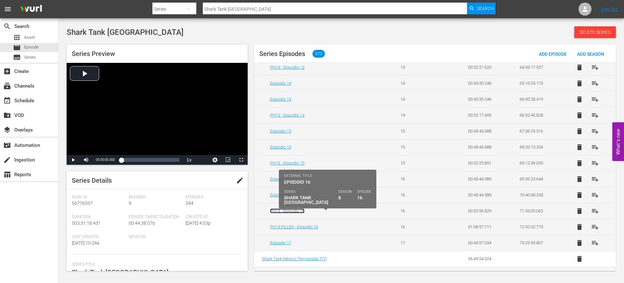
click at [293, 209] on link "PH13 - Episodio 16" at bounding box center [287, 210] width 34 height 5
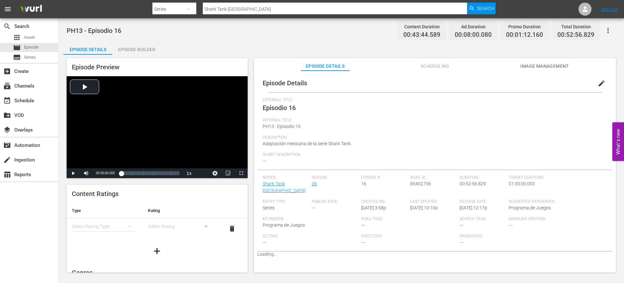
click at [293, 216] on span "Keywords:" at bounding box center [310, 218] width 95 height 5
click at [599, 83] on span "edit" at bounding box center [602, 83] width 8 height 8
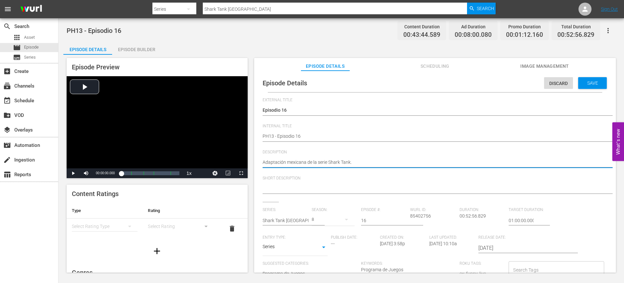
drag, startPoint x: 353, startPoint y: 162, endPoint x: 249, endPoint y: 161, distance: 103.7
paste textarea "Cuatro emprendedores buscan inversión con ideas para empleo, espacios para mamá…"
type textarea "Cuatro emprendedores buscan inversión con ideas para empleo, espacios para mamá…"
click at [593, 79] on div "Save" at bounding box center [593, 83] width 29 height 12
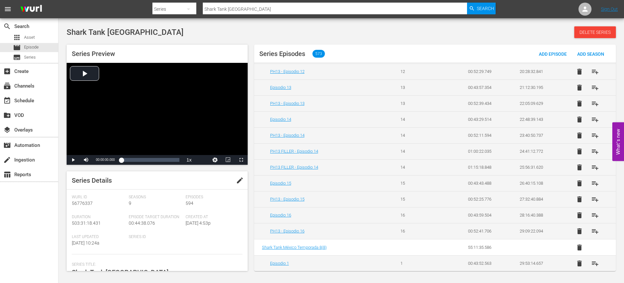
scroll to position [457, 0]
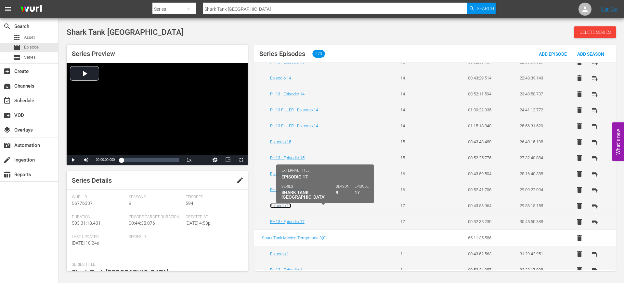
click at [282, 203] on link "Episodio 17" at bounding box center [280, 205] width 21 height 5
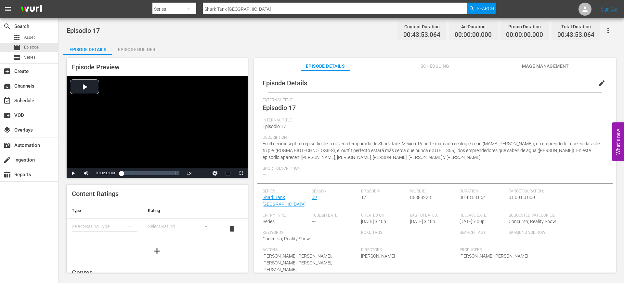
click at [598, 85] on span "edit" at bounding box center [602, 83] width 8 height 8
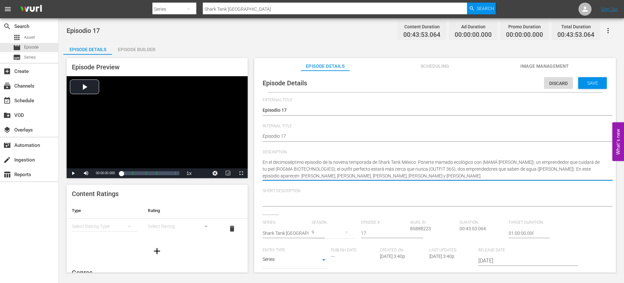
drag, startPoint x: 451, startPoint y: 176, endPoint x: 257, endPoint y: 160, distance: 194.8
paste textarea "Un emprendedor fitness, nanotecnología anti-edad, moda tech y solución eficient…"
type textarea "Un emprendedor fitness, nanotecnología anti-edad, moda tech y solución eficient…"
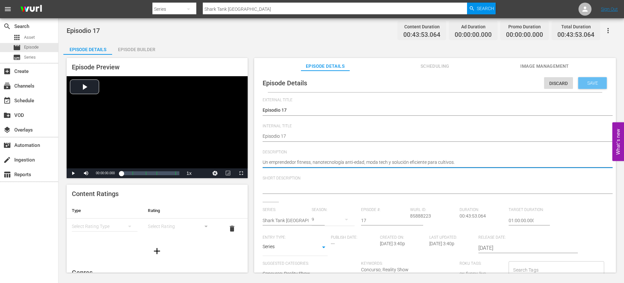
type textarea "Un emprendedor fitness, nanotecnología anti-edad, moda tech y solución eficient…"
click at [585, 81] on span "Save" at bounding box center [592, 82] width 21 height 5
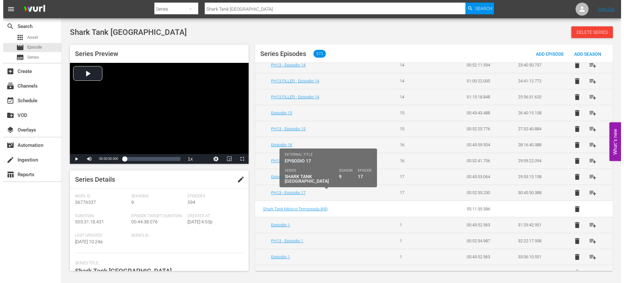
scroll to position [473, 0]
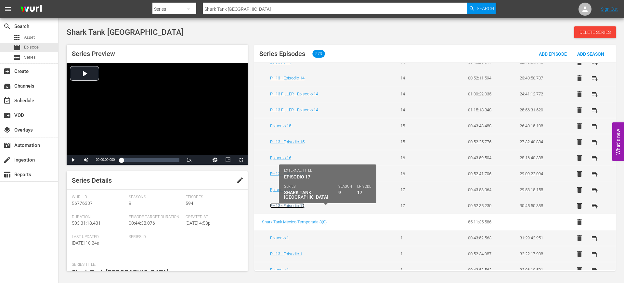
click at [287, 206] on link "PH13 - Episodio 17" at bounding box center [287, 205] width 34 height 5
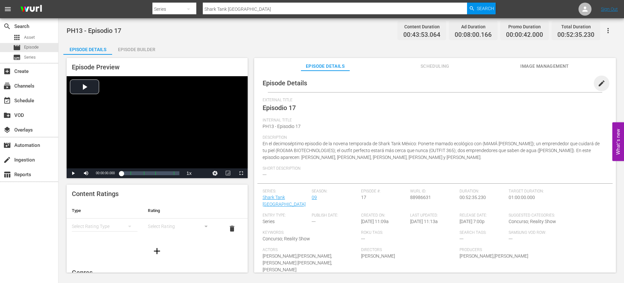
click at [600, 82] on span "edit" at bounding box center [602, 83] width 8 height 8
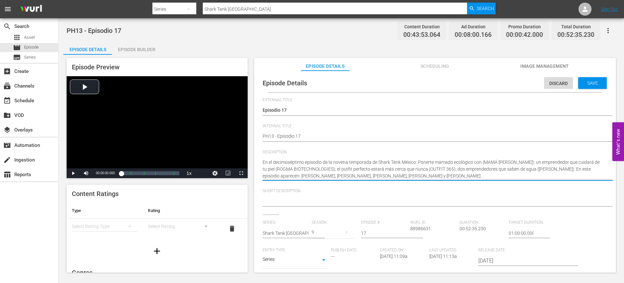
drag, startPoint x: 445, startPoint y: 176, endPoint x: 258, endPoint y: 161, distance: 187.3
paste textarea "Un emprendedor fitness, nanotecnología anti-edad, moda tech y solución eficient…"
type textarea "Un emprendedor fitness, nanotecnología anti-edad, moda tech y solución eficient…"
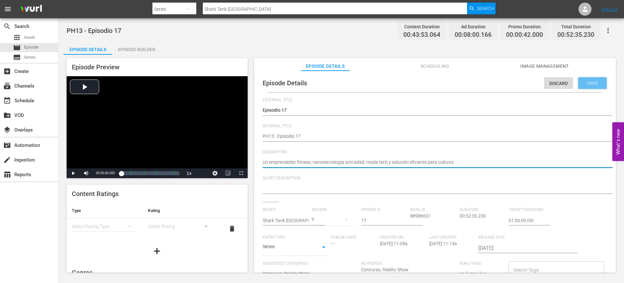
type textarea "Un emprendedor fitness, nanotecnología anti-edad, moda tech y solución eficient…"
click at [584, 85] on span "Save" at bounding box center [592, 82] width 21 height 5
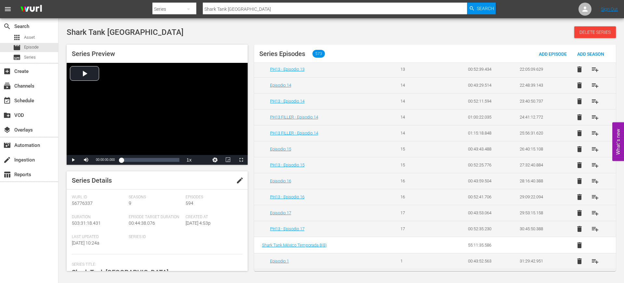
scroll to position [450, 0]
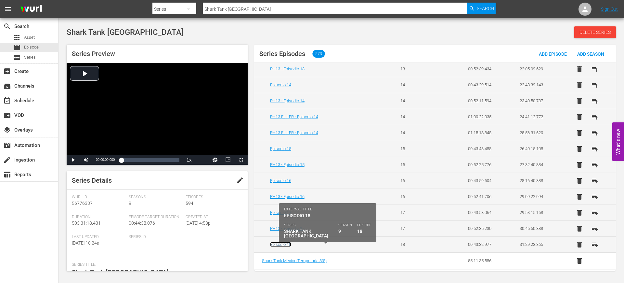
click at [288, 246] on link "Episodio 18" at bounding box center [280, 244] width 21 height 5
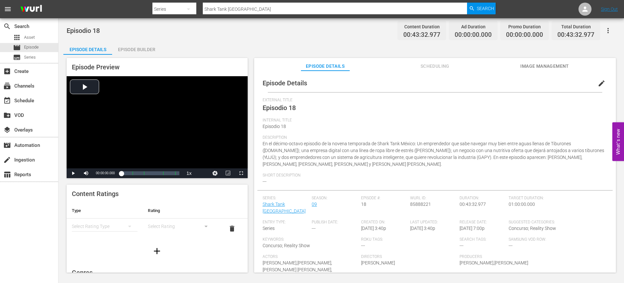
click at [596, 87] on button "edit" at bounding box center [602, 83] width 16 height 16
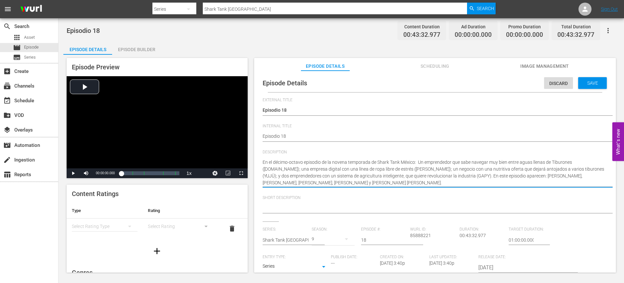
drag, startPoint x: 385, startPoint y: 184, endPoint x: 254, endPoint y: 159, distance: 133.7
paste textarea "Un emprendedor fitness, nanotecnología anti-edad, moda tech y solución eficient…"
type textarea "Un emprendedor fitness, nanotecnología anti-edad, moda tech y solución eficient…"
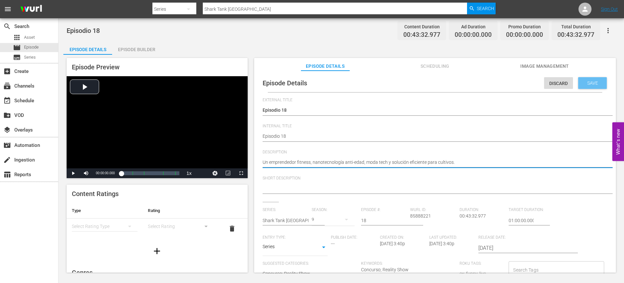
type textarea "Un emprendedor fitness, nanotecnología anti-edad, moda tech y solución eficient…"
click at [591, 87] on div "Save" at bounding box center [593, 83] width 29 height 12
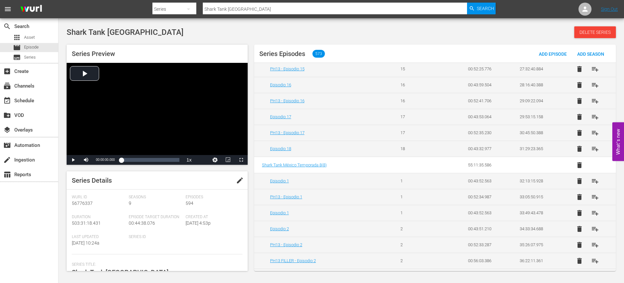
scroll to position [546, 0]
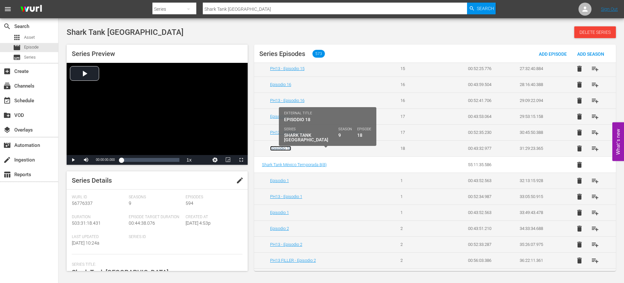
click at [281, 147] on link "Episodio 18" at bounding box center [280, 148] width 21 height 5
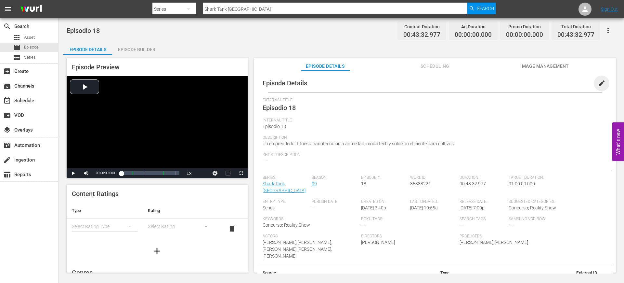
click at [599, 85] on span "edit" at bounding box center [602, 83] width 8 height 8
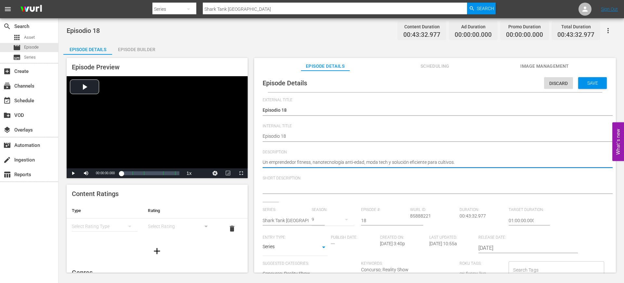
drag, startPoint x: 456, startPoint y: 160, endPoint x: 261, endPoint y: 162, distance: 194.5
paste textarea "Cuatro emprendedores con ropa, comida, agricultura inteligente y habilidades pa…"
type textarea "Cuatro emprendedores con ropa, comida, agricultura inteligente y habilidades pa…"
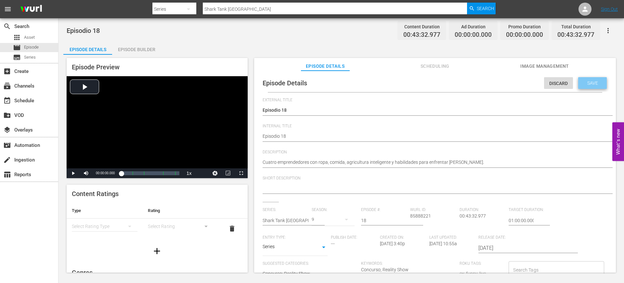
click at [591, 84] on span "Save" at bounding box center [592, 82] width 21 height 5
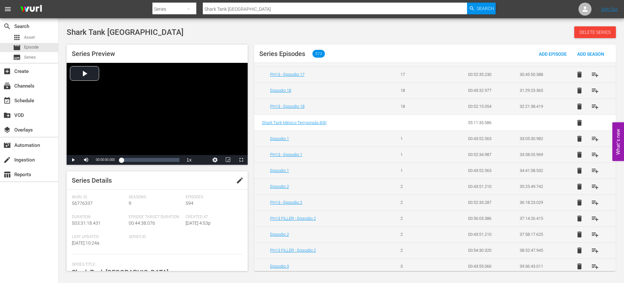
scroll to position [539, 0]
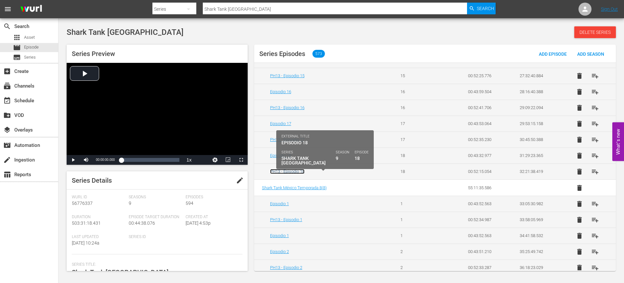
click at [288, 172] on link "PH13 - Episodio 18" at bounding box center [287, 171] width 34 height 5
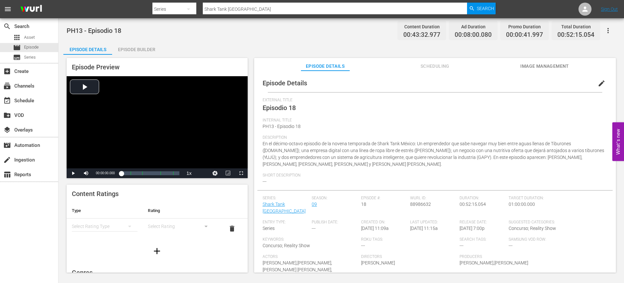
click at [599, 85] on span "edit" at bounding box center [602, 83] width 8 height 8
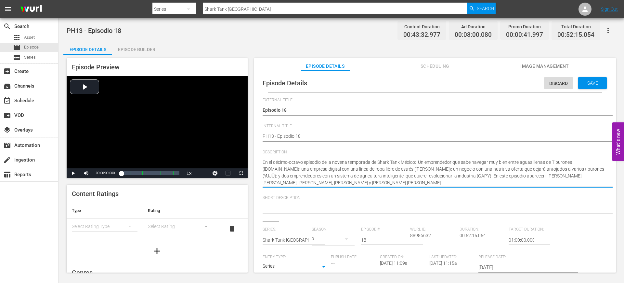
drag, startPoint x: 394, startPoint y: 182, endPoint x: 258, endPoint y: 157, distance: 138.5
paste textarea "Cuatro emprendedores con ropa, comida, agricultura inteligente y habilidades pa…"
type textarea "Cuatro emprendedores con ropa, comida, agricultura inteligente y habilidades pa…"
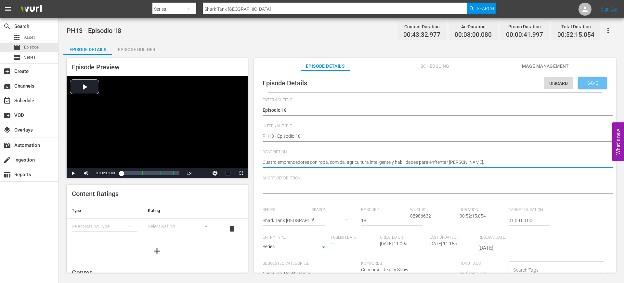
type textarea "Cuatro emprendedores con ropa, comida, agricultura inteligente y habilidades pa…"
click at [591, 79] on div "Save" at bounding box center [593, 83] width 29 height 12
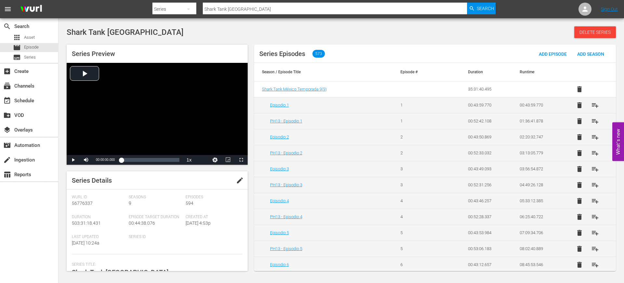
scroll to position [533, 0]
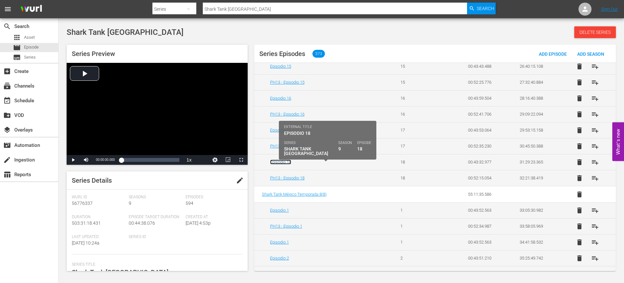
click at [280, 163] on link "Episodio 18" at bounding box center [280, 161] width 21 height 5
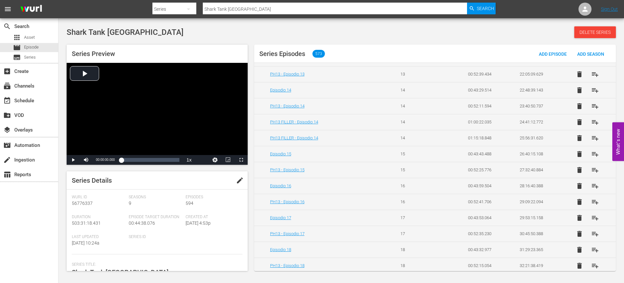
scroll to position [583, 0]
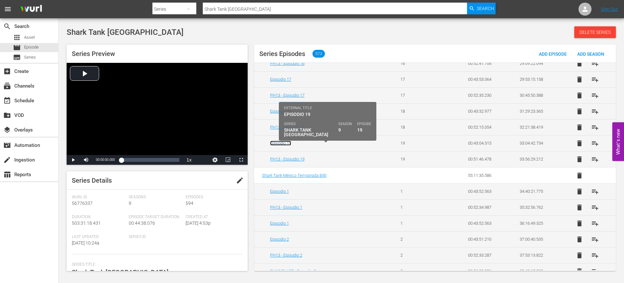
click at [279, 141] on link "Episodio 19" at bounding box center [280, 142] width 21 height 5
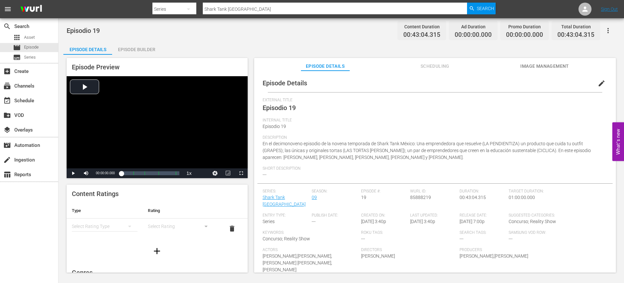
click at [598, 83] on span "edit" at bounding box center [602, 83] width 8 height 8
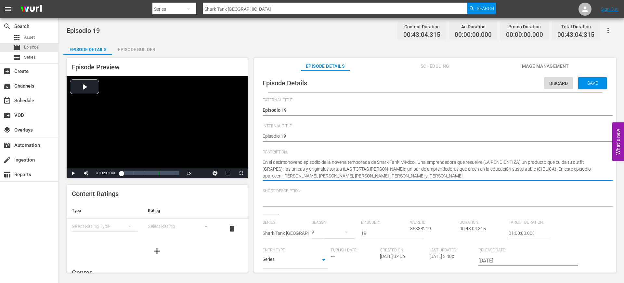
drag, startPoint x: 438, startPoint y: 176, endPoint x: 261, endPoint y: 152, distance: 179.5
paste textarea "Una emprendedora creativa, moda práctica, gastronomía tradicional e iniciativa …"
type textarea "Una emprendedora creativa, moda práctica, gastronomía tradicional e iniciativa …"
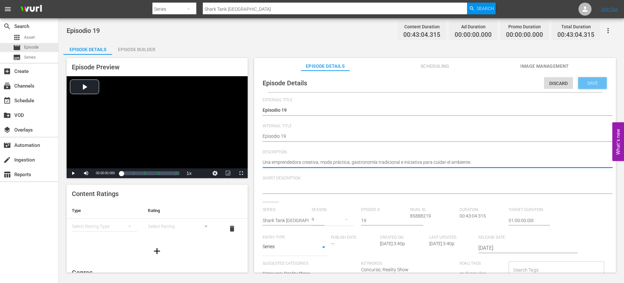
type textarea "Una emprendedora creativa, moda práctica, gastronomía tradicional e iniciativa …"
click at [587, 81] on span "Save" at bounding box center [592, 82] width 21 height 5
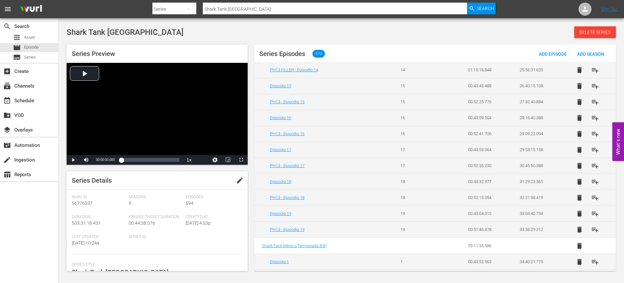
scroll to position [577, 0]
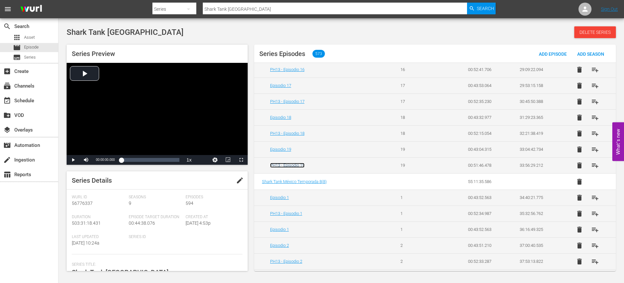
click at [290, 164] on link "PH13 - Episodio 19" at bounding box center [287, 165] width 34 height 5
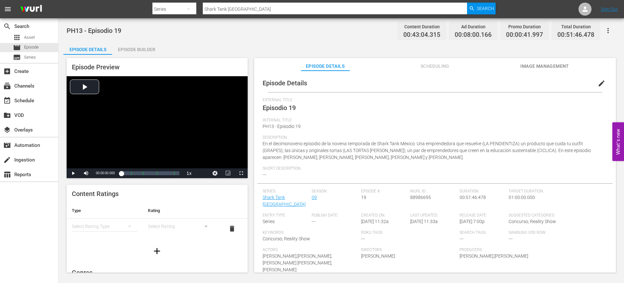
click at [598, 83] on span "edit" at bounding box center [602, 83] width 8 height 8
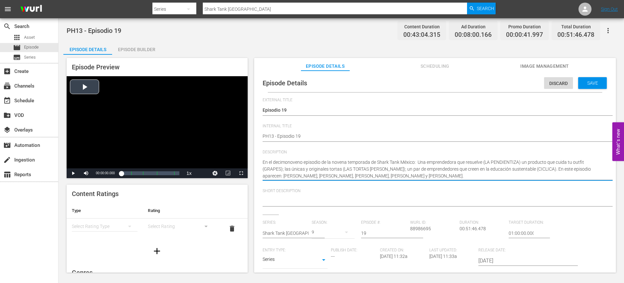
drag, startPoint x: 438, startPoint y: 178, endPoint x: 227, endPoint y: 162, distance: 211.9
paste textarea "Una emprendedora creativa, moda práctica, gastronomía tradicional e iniciativa …"
type textarea "Una emprendedora creativa, moda práctica, gastronomía tradicional e iniciativa …"
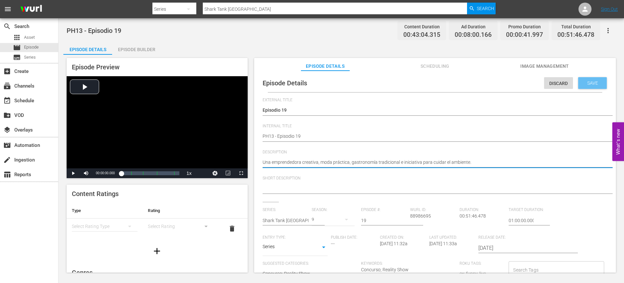
type textarea "Una emprendedora creativa, moda práctica, gastronomía tradicional e iniciativa …"
click at [583, 85] on span "Save" at bounding box center [592, 82] width 21 height 5
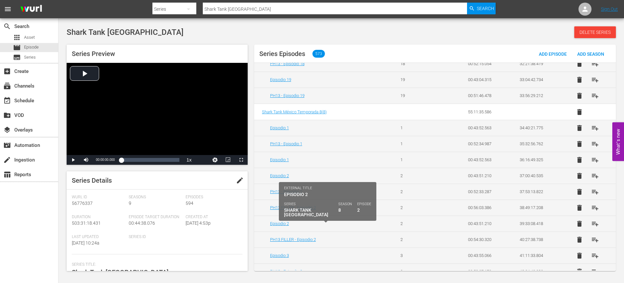
scroll to position [647, 0]
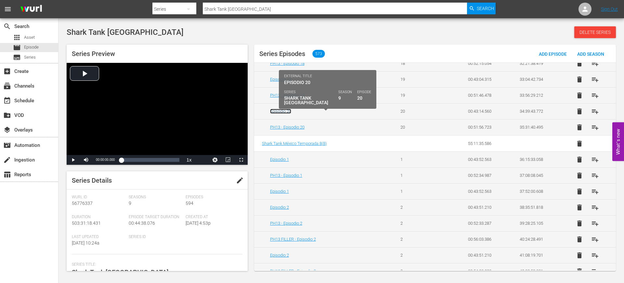
click at [276, 110] on link "Episodio 20" at bounding box center [280, 111] width 21 height 5
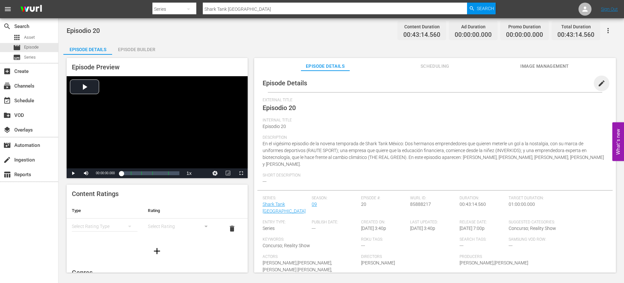
click at [599, 83] on span "edit" at bounding box center [602, 83] width 8 height 8
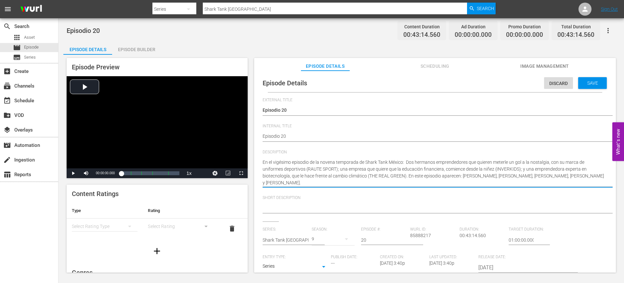
drag, startPoint x: 320, startPoint y: 183, endPoint x: 250, endPoint y: 162, distance: 73.2
paste textarea "Dos hermanos con uniformes deportivos, educación financiera para niños y biotec…"
type textarea "Dos hermanos con uniformes deportivos, educación financiera para niños y biotec…"
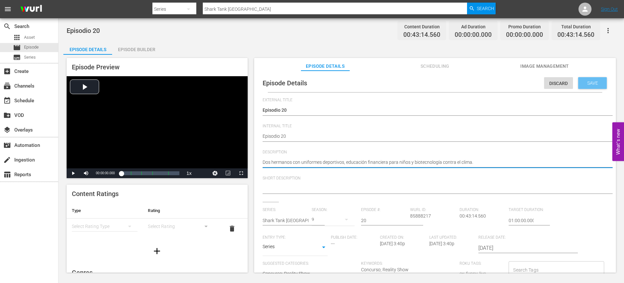
type textarea "Dos hermanos con uniformes deportivos, educación financiera para niños y biotec…"
click at [590, 84] on span "Save" at bounding box center [592, 82] width 21 height 5
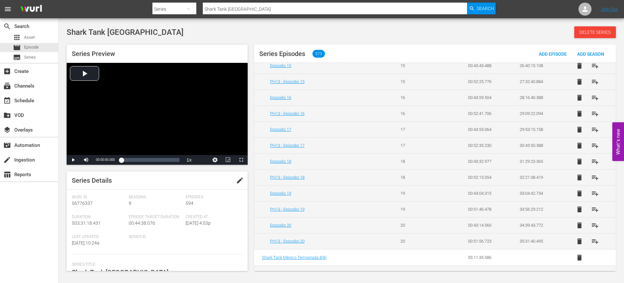
scroll to position [541, 0]
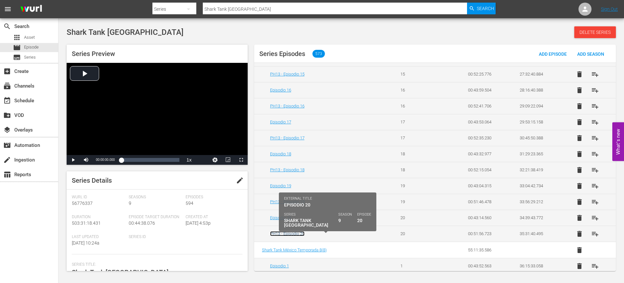
click at [303, 232] on link "PH13 - Episodio 20" at bounding box center [287, 233] width 34 height 5
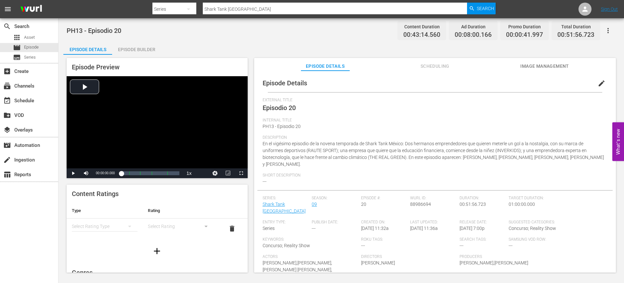
click at [598, 84] on span "edit" at bounding box center [602, 83] width 8 height 8
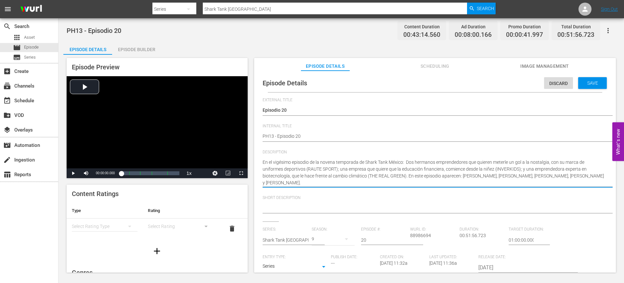
drag, startPoint x: 310, startPoint y: 180, endPoint x: 258, endPoint y: 154, distance: 57.6
paste textarea "Dos hermanos con uniformes deportivos, educación financiera para niños y biotec…"
type textarea "Dos hermanos con uniformes deportivos, educación financiera para niños y biotec…"
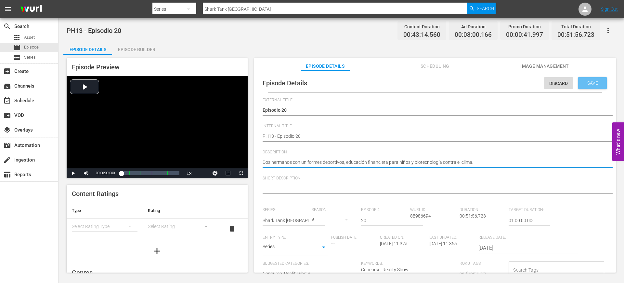
type textarea "Dos hermanos con uniformes deportivos, educación financiera para niños y biotec…"
click at [592, 81] on span "Save" at bounding box center [592, 82] width 21 height 5
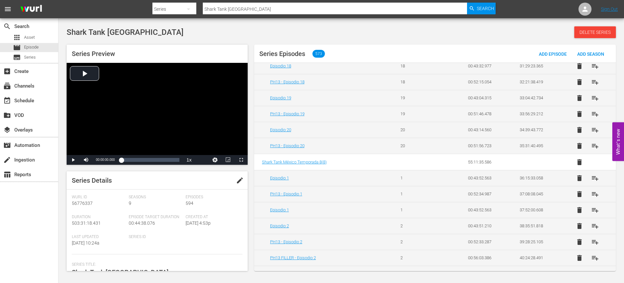
scroll to position [630, 0]
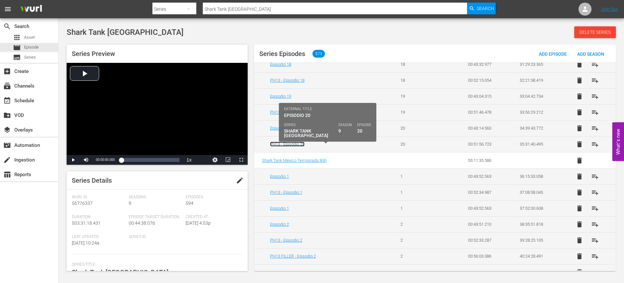
click at [290, 144] on link "PH13 - Episodio 20" at bounding box center [287, 143] width 34 height 5
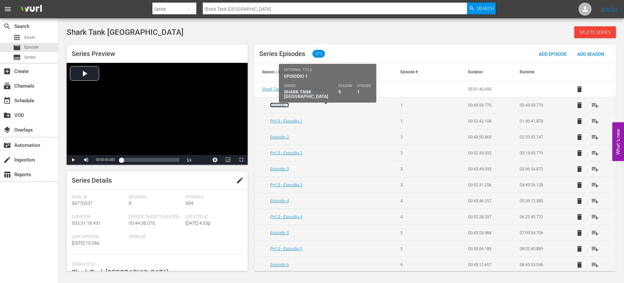
click at [288, 106] on link "Episodio 1" at bounding box center [279, 104] width 19 height 5
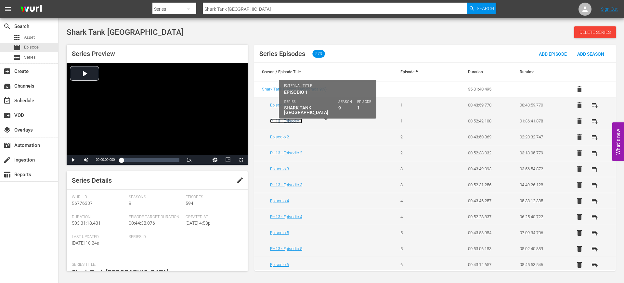
click at [290, 118] on link "PH13 - Episodio 1" at bounding box center [286, 120] width 32 height 5
click at [286, 136] on link "Episodio 2" at bounding box center [279, 136] width 19 height 5
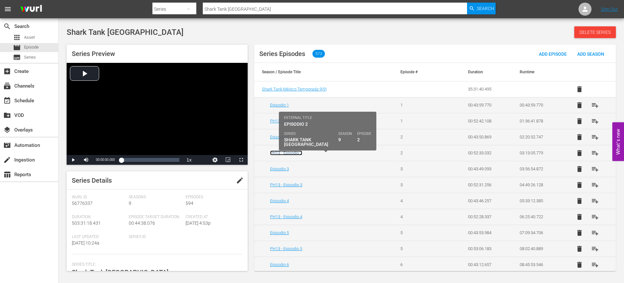
click at [285, 152] on link "PH13 - Episodio 2" at bounding box center [286, 152] width 32 height 5
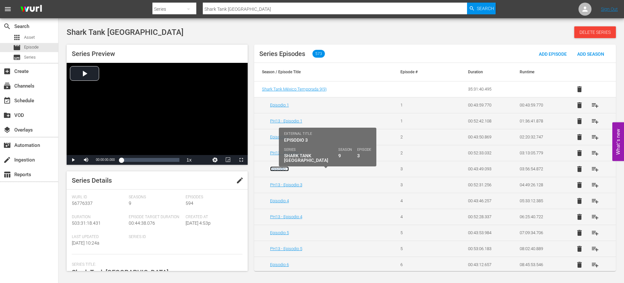
click at [283, 168] on link "Episodio 3" at bounding box center [279, 168] width 19 height 5
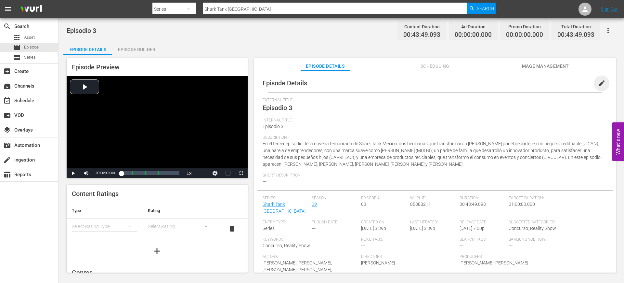
click at [598, 83] on span "edit" at bounding box center [602, 83] width 8 height 8
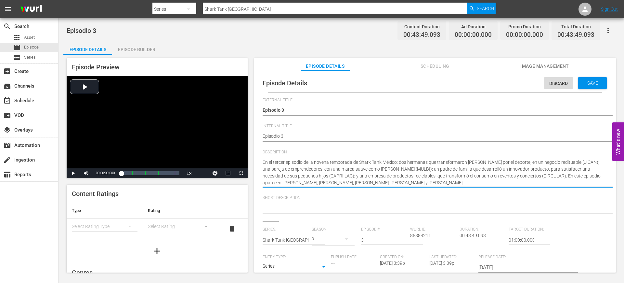
drag, startPoint x: 434, startPoint y: 182, endPoint x: 257, endPoint y: 159, distance: 178.7
paste textarea "Gemelas con tapete ideal, funda perfecta, leche sin vaca y reciclaje en Shark T…"
type textarea "Gemelas con tapete ideal, funda perfecta, leche sin vaca y reciclaje en Shark T…"
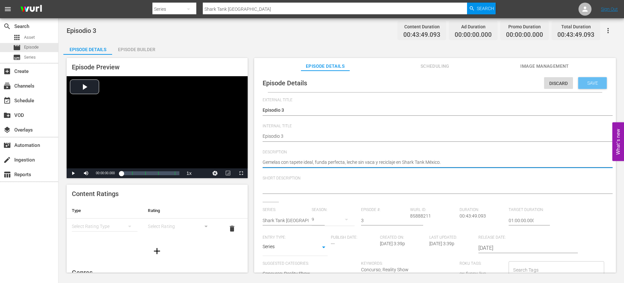
type textarea "Gemelas con tapete ideal, funda perfecta, leche sin vaca y reciclaje en Shark T…"
click at [588, 81] on span "Save" at bounding box center [592, 82] width 21 height 5
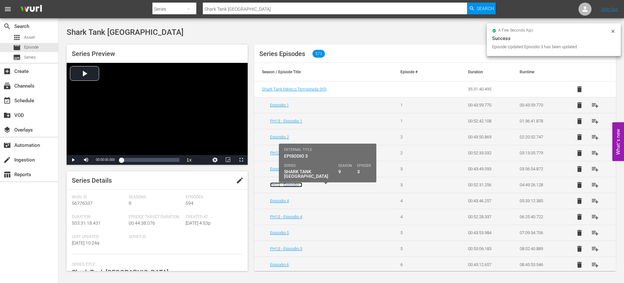
click at [296, 183] on link "PH13 - Episodio 3" at bounding box center [286, 184] width 32 height 5
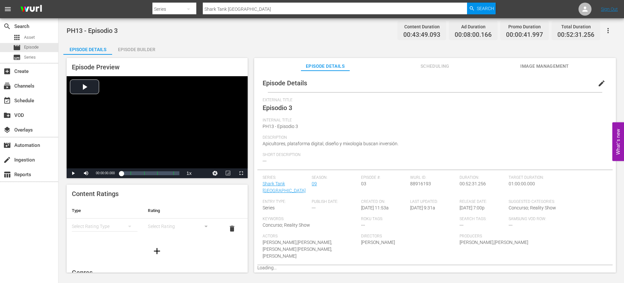
click at [598, 82] on span "edit" at bounding box center [602, 83] width 8 height 8
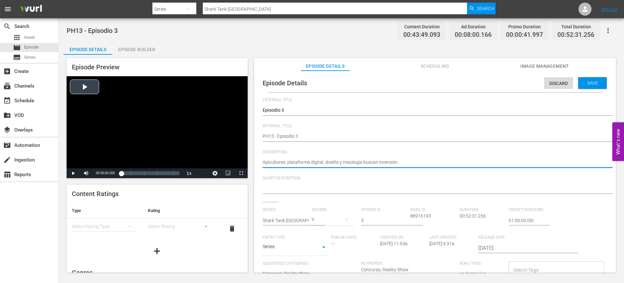
drag, startPoint x: 403, startPoint y: 160, endPoint x: 245, endPoint y: 159, distance: 157.7
paste textarea "Gemelas con tapete ideal, funda perfecta, leche sin vaca y reciclaje en Shark T…"
type textarea "Gemelas con tapete ideal, funda perfecta, leche sin vaca y reciclaje en Shark T…"
click at [593, 84] on span "Save" at bounding box center [592, 82] width 21 height 5
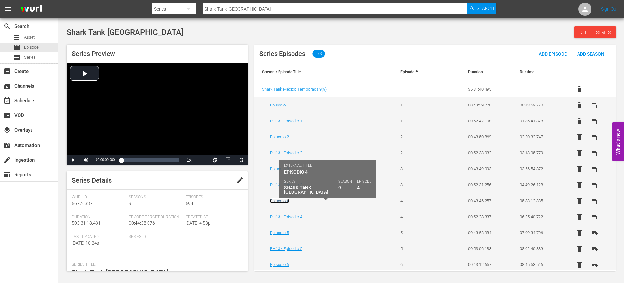
click at [279, 203] on link "Episodio 4" at bounding box center [279, 200] width 19 height 5
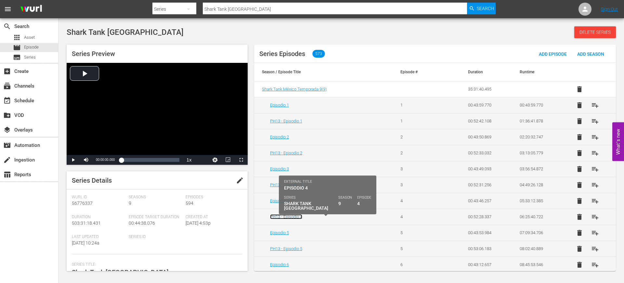
click at [284, 217] on link "PH13 - Episodio 4" at bounding box center [286, 216] width 32 height 5
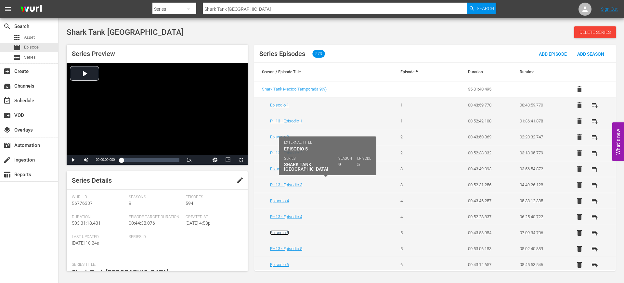
scroll to position [55, 0]
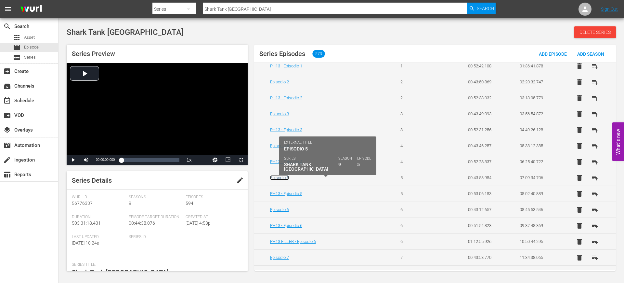
click at [273, 176] on link "Episodio 5" at bounding box center [279, 177] width 19 height 5
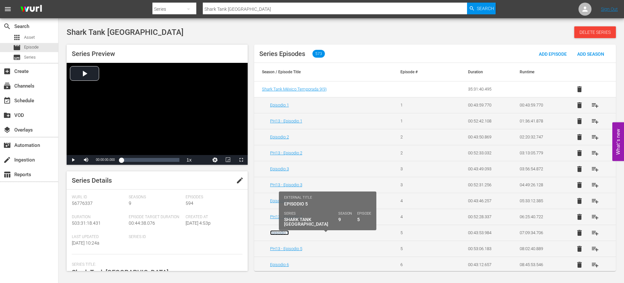
click at [286, 234] on link "Episodio 5" at bounding box center [279, 232] width 19 height 5
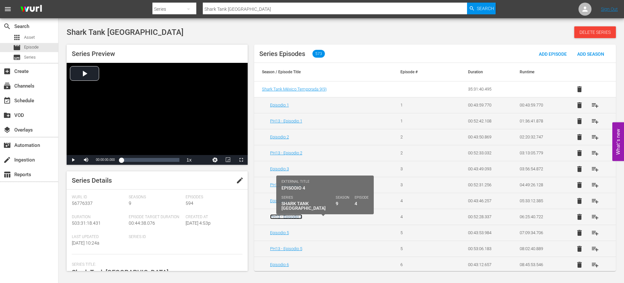
click at [291, 215] on link "PH13 - Episodio 4" at bounding box center [286, 216] width 32 height 5
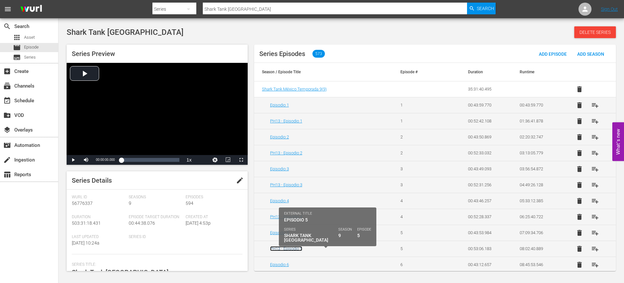
click at [294, 248] on link "PH13 - Episodio 5" at bounding box center [286, 248] width 32 height 5
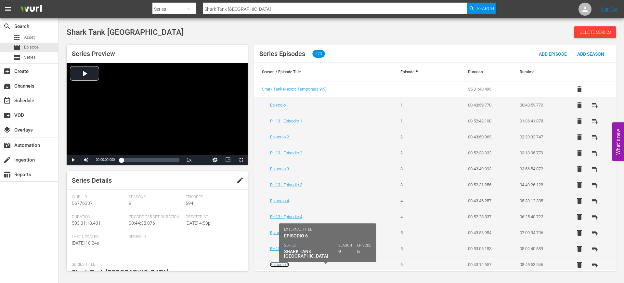
click at [287, 265] on link "Episodio 6" at bounding box center [279, 264] width 19 height 5
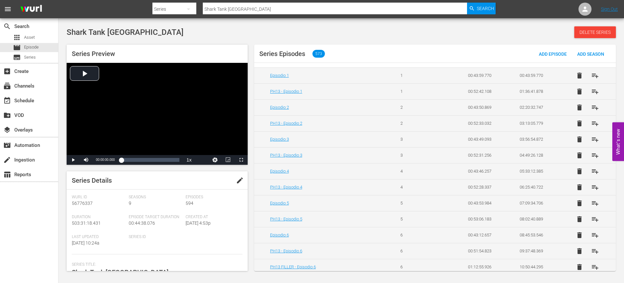
scroll to position [31, 0]
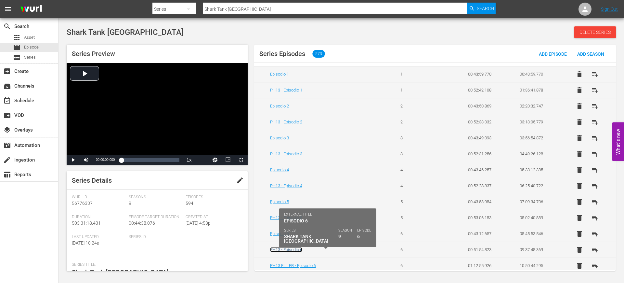
click at [290, 251] on link "PH13 - Episodio 6" at bounding box center [286, 249] width 32 height 5
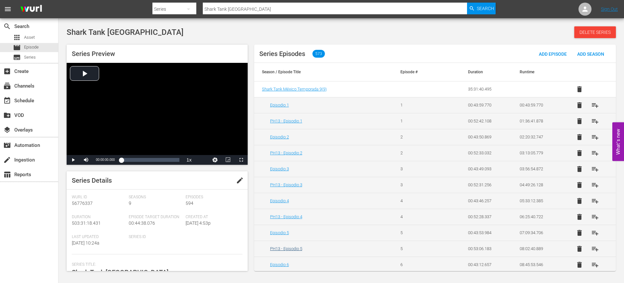
scroll to position [60, 0]
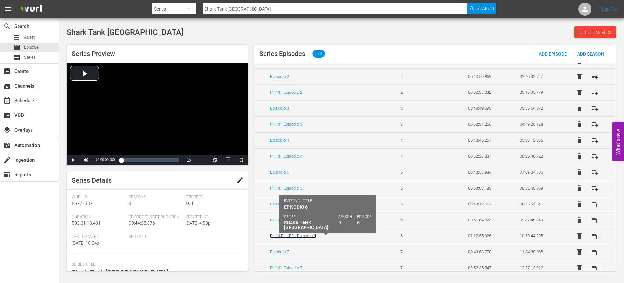
click at [294, 234] on link "PH13 FILLER - Episodio 6" at bounding box center [293, 235] width 46 height 5
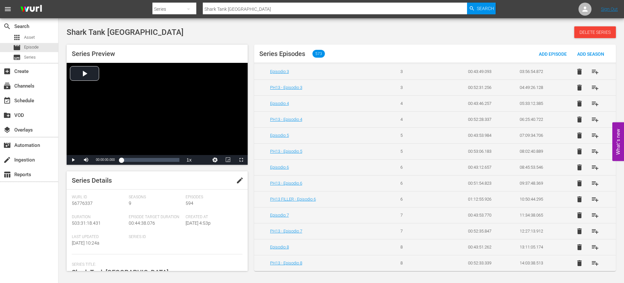
scroll to position [99, 0]
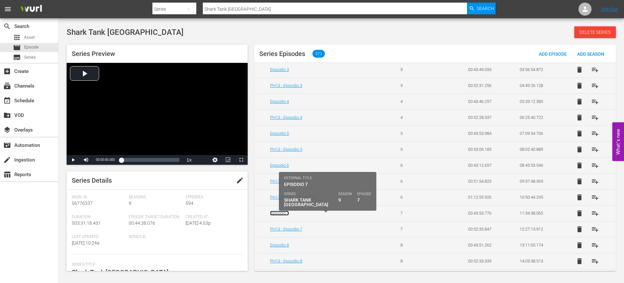
click at [287, 212] on link "Episodio 7" at bounding box center [279, 212] width 19 height 5
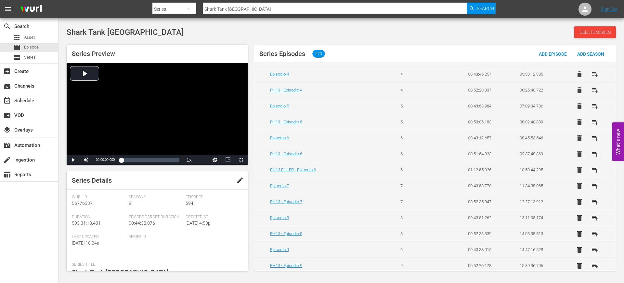
scroll to position [127, 0]
click at [295, 202] on link "PH13 - Episodio 7" at bounding box center [286, 200] width 32 height 5
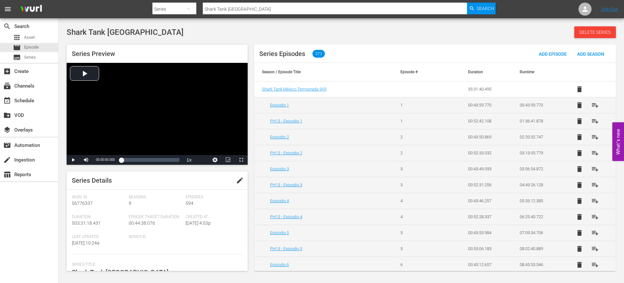
scroll to position [156, 0]
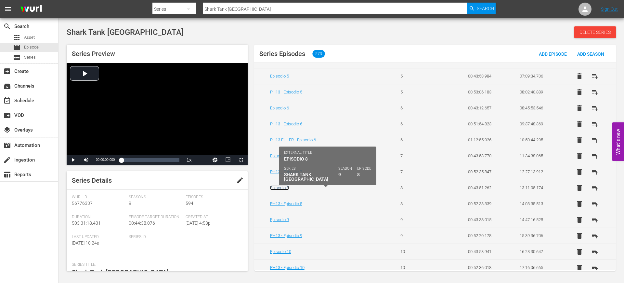
click at [285, 189] on link "Episodio 8" at bounding box center [279, 187] width 19 height 5
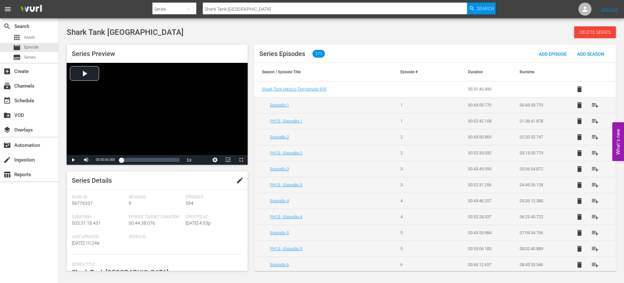
scroll to position [199, 0]
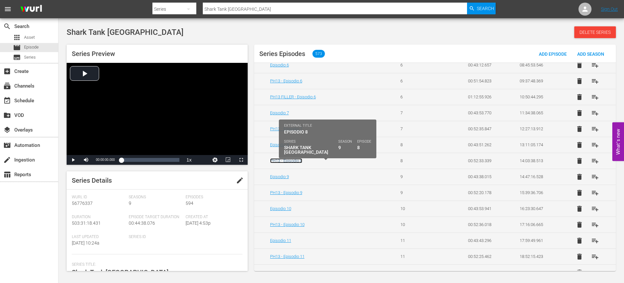
click at [294, 160] on link "PH13 - Episodio 8" at bounding box center [286, 160] width 32 height 5
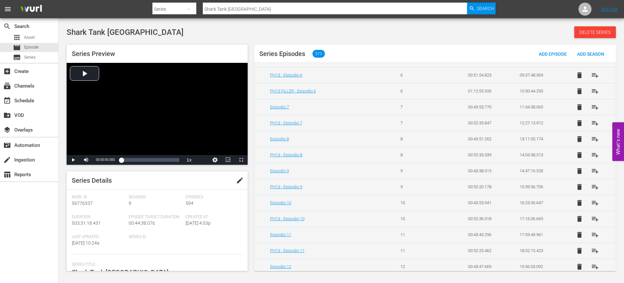
scroll to position [207, 0]
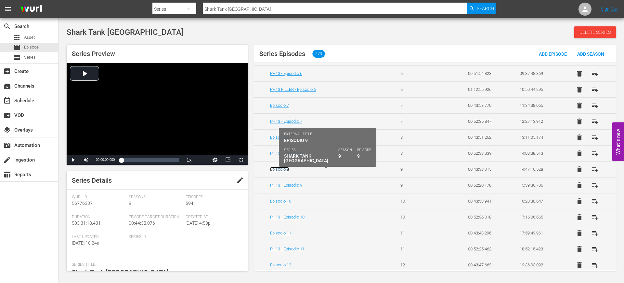
click at [286, 167] on link "Episodio 9" at bounding box center [279, 169] width 19 height 5
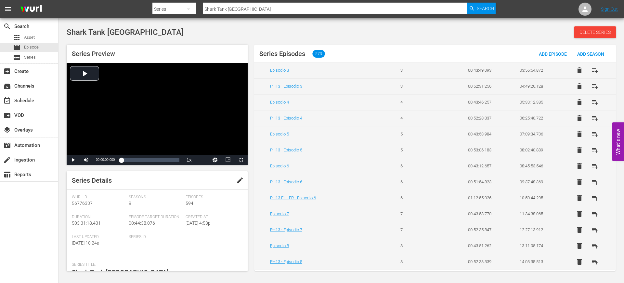
scroll to position [232, 0]
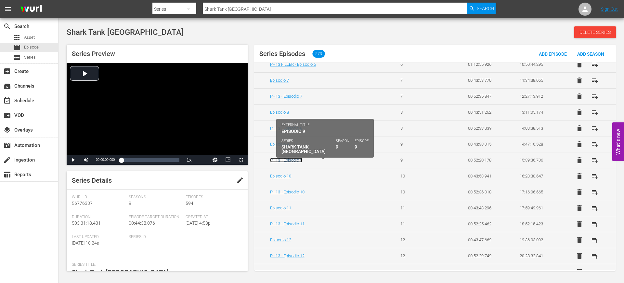
click at [287, 162] on link "PH13 - Episodio 9" at bounding box center [286, 159] width 32 height 5
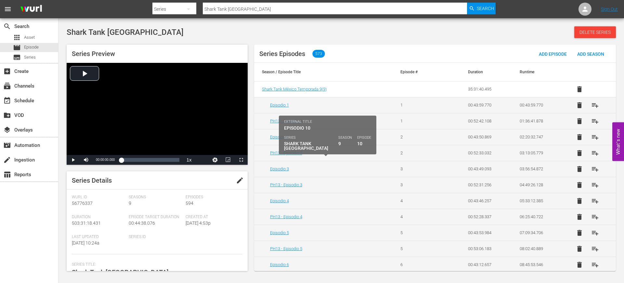
scroll to position [267, 0]
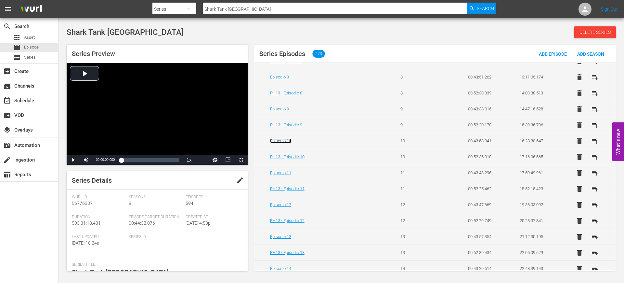
click at [285, 143] on link "Episodio 10" at bounding box center [280, 140] width 21 height 5
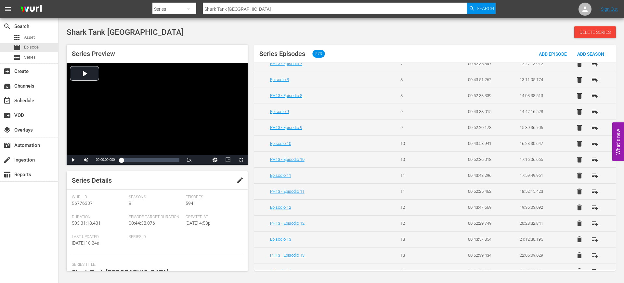
scroll to position [270, 0]
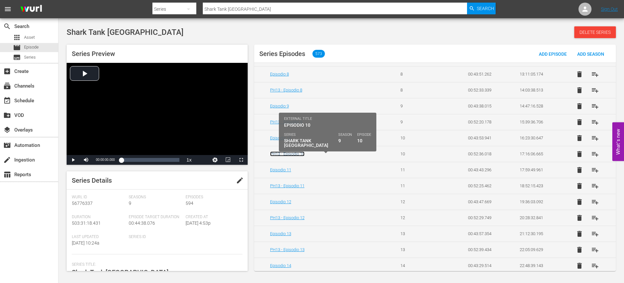
click at [296, 154] on link "PH13 - Episodio 10" at bounding box center [287, 153] width 34 height 5
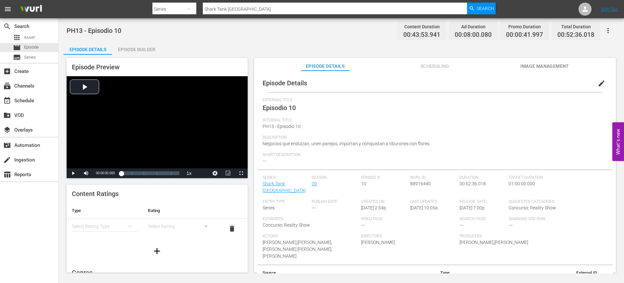
click at [296, 154] on span "Short Description" at bounding box center [434, 154] width 342 height 5
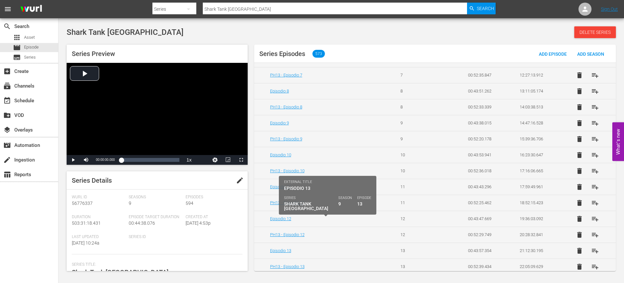
scroll to position [302, 0]
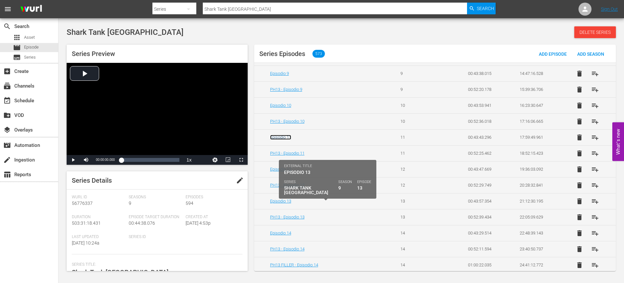
click at [282, 137] on link "Episodio 11" at bounding box center [280, 137] width 21 height 5
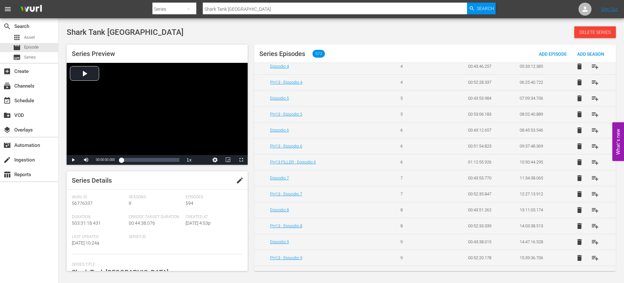
scroll to position [289, 0]
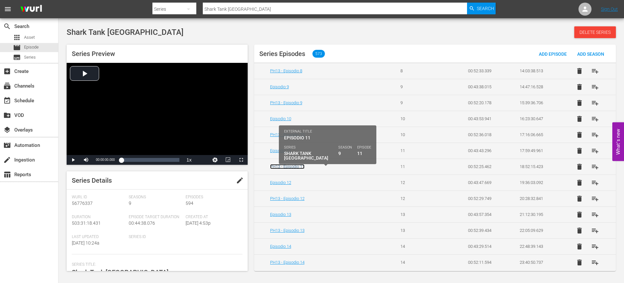
click at [297, 166] on link "PH13 - Episodio 11" at bounding box center [287, 166] width 34 height 5
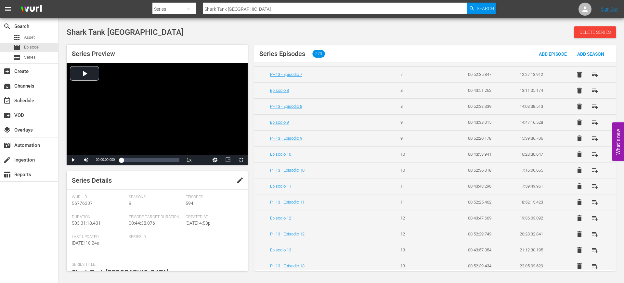
scroll to position [304, 0]
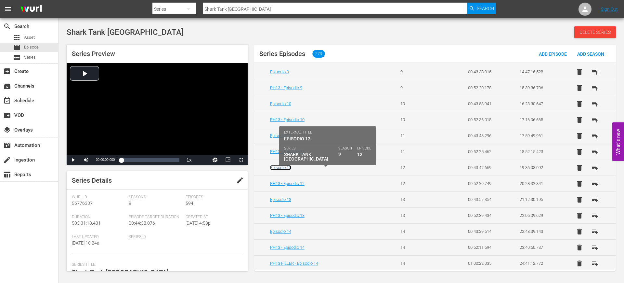
drag, startPoint x: 282, startPoint y: 169, endPoint x: 282, endPoint y: 166, distance: 3.3
click at [282, 166] on link "Episodio 12" at bounding box center [280, 167] width 21 height 5
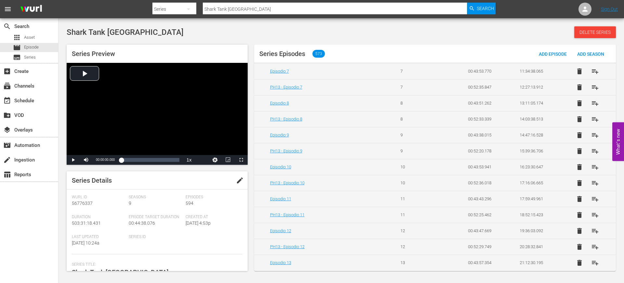
scroll to position [252, 0]
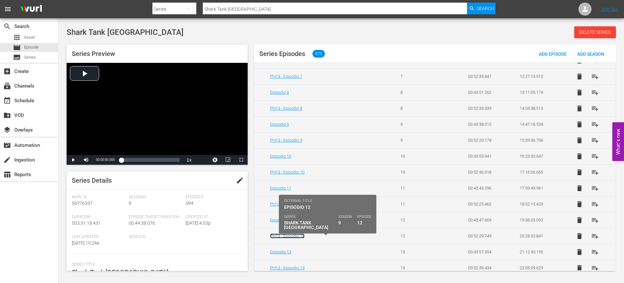
click at [287, 234] on link "PH13 - Episodio 12" at bounding box center [287, 235] width 34 height 5
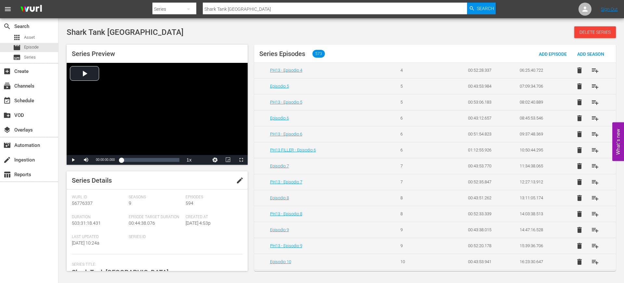
scroll to position [269, 0]
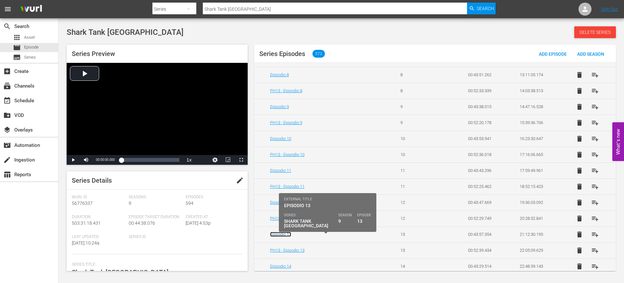
click at [291, 234] on link "Episodio 13" at bounding box center [280, 234] width 21 height 5
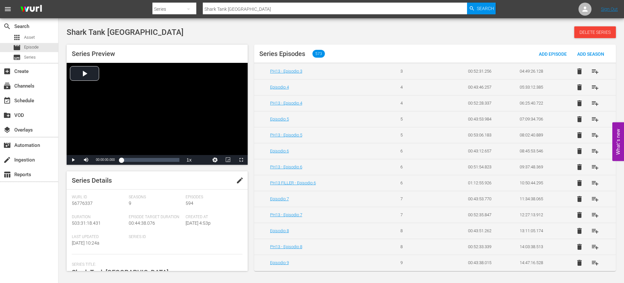
scroll to position [302, 0]
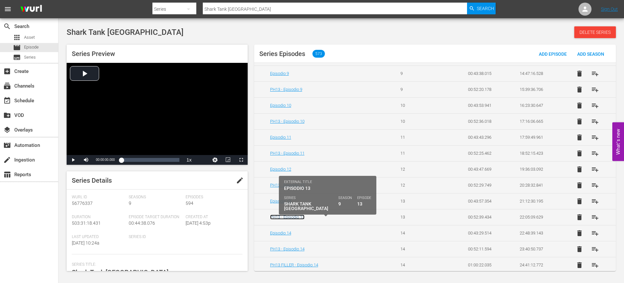
click at [303, 216] on link "PH13 - Episodio 13" at bounding box center [287, 216] width 34 height 5
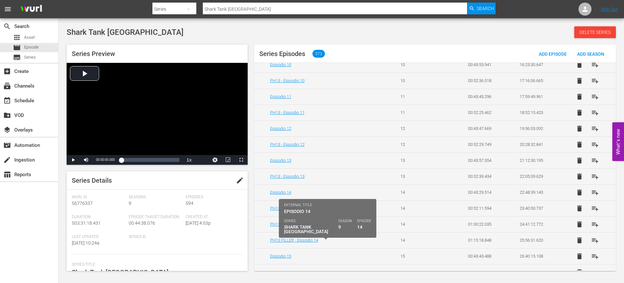
scroll to position [358, 0]
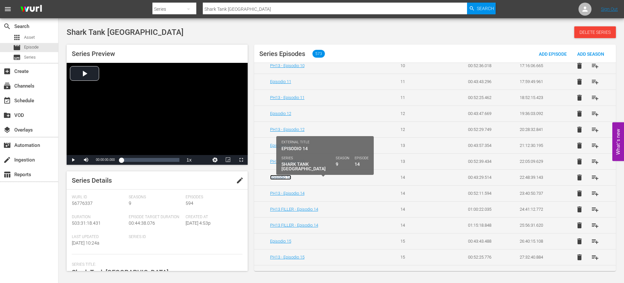
click at [281, 176] on link "Episodio 14" at bounding box center [280, 177] width 21 height 5
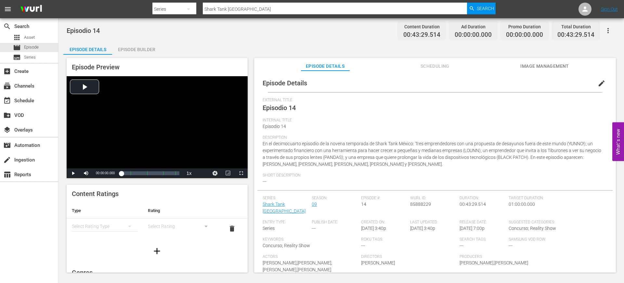
click at [595, 88] on button "edit" at bounding box center [602, 83] width 16 height 16
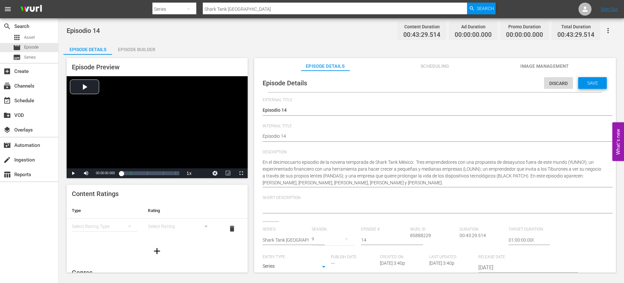
click at [598, 87] on div "Save" at bounding box center [593, 83] width 29 height 12
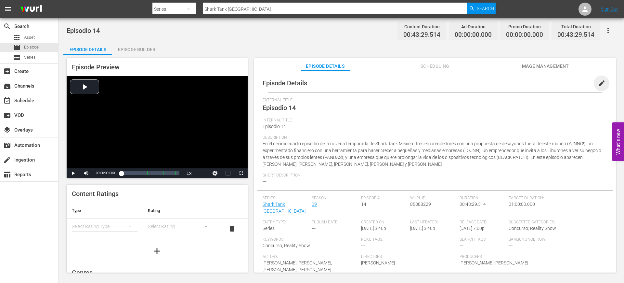
click at [598, 86] on span "edit" at bounding box center [602, 83] width 8 height 8
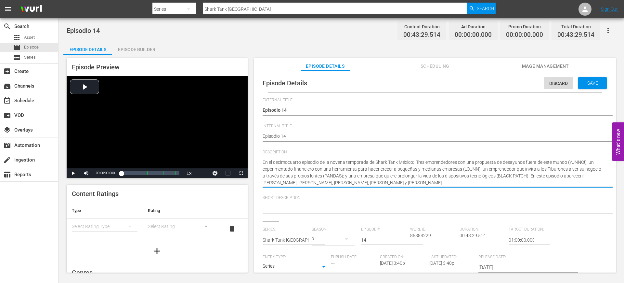
drag, startPoint x: 443, startPoint y: 181, endPoint x: 250, endPoint y: 153, distance: 194.7
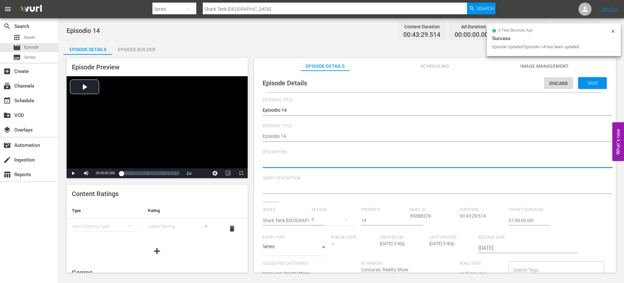
click at [332, 163] on textarea "En el decimocuarto episodio de la novena temporada de Shark Tank México: Tres e…" at bounding box center [434, 163] width 342 height 8
paste textarea "Desayunos únicos, finanzas para pymes, lentes especiales y tecnología que prolo…"
type textarea "Desayunos únicos, finanzas para pymes, lentes especiales y tecnología que prolo…"
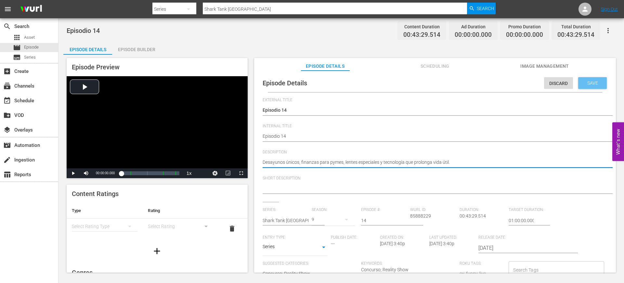
type textarea "Desayunos únicos, finanzas para pymes, lentes especiales y tecnología que prolo…"
click at [587, 82] on span "Save" at bounding box center [592, 82] width 21 height 5
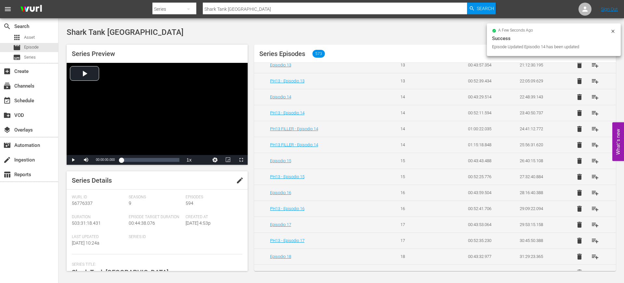
scroll to position [458, 0]
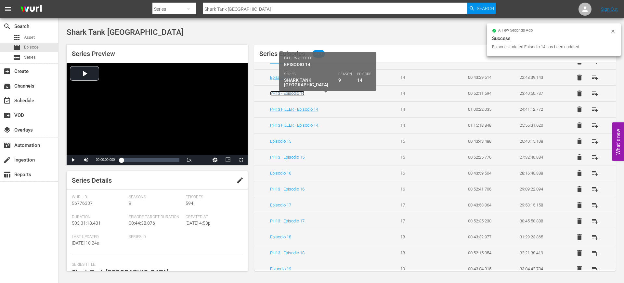
click at [297, 92] on link "PH13 - Episodio 14" at bounding box center [287, 93] width 34 height 5
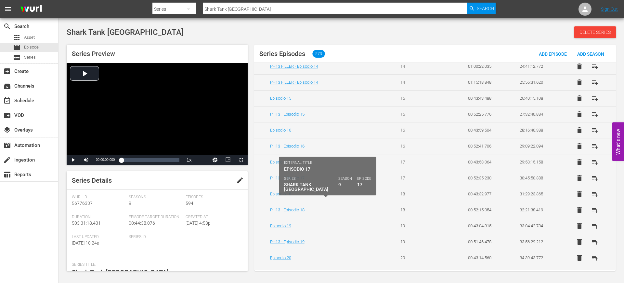
scroll to position [465, 0]
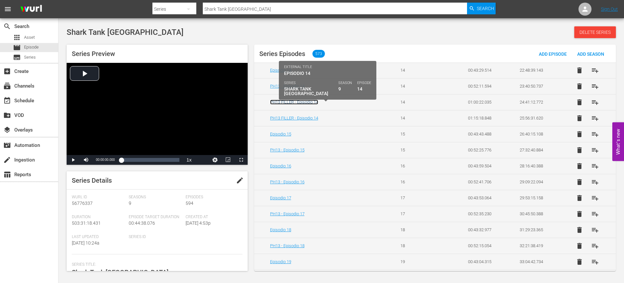
click at [308, 101] on link "PH13 FILLER - Episodio 14" at bounding box center [294, 102] width 48 height 5
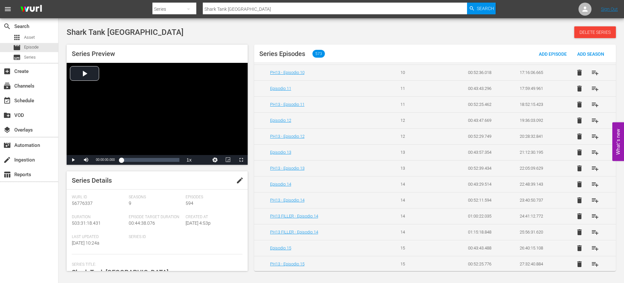
scroll to position [361, 0]
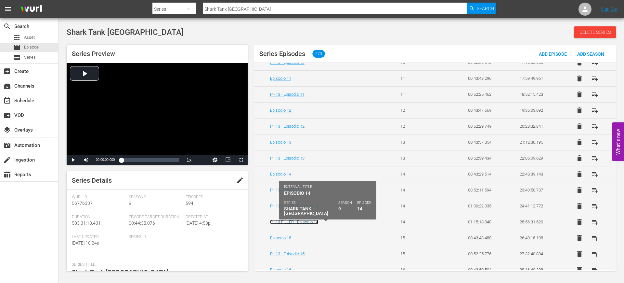
click at [316, 221] on link "PH13 FILLER - Episodio 14" at bounding box center [294, 221] width 48 height 5
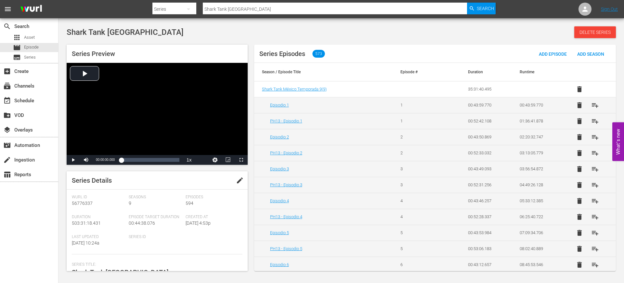
click at [624, 71] on div "Shark Tank México Delete Series Series Preview Video Player is loading. Play Vi…" at bounding box center [342, 146] width 566 height 251
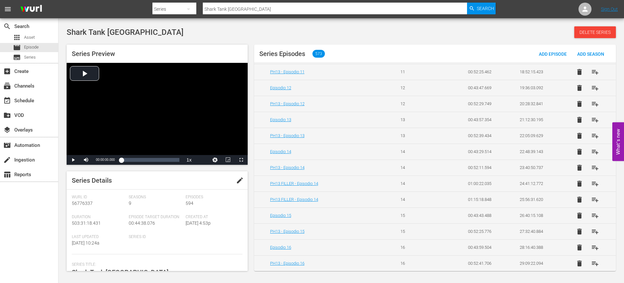
scroll to position [394, 0]
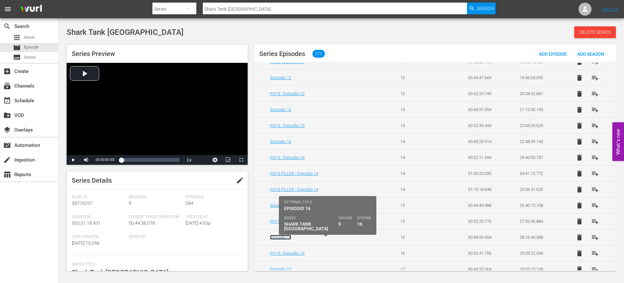
click at [279, 234] on link "Episodio 16" at bounding box center [280, 236] width 21 height 5
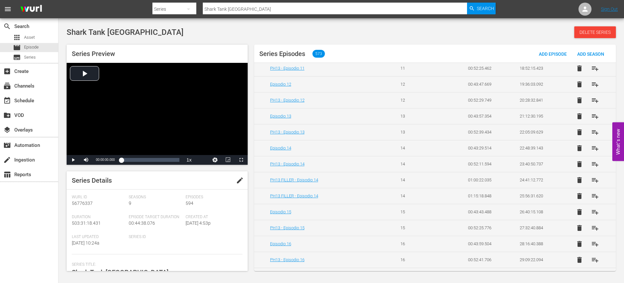
scroll to position [400, 0]
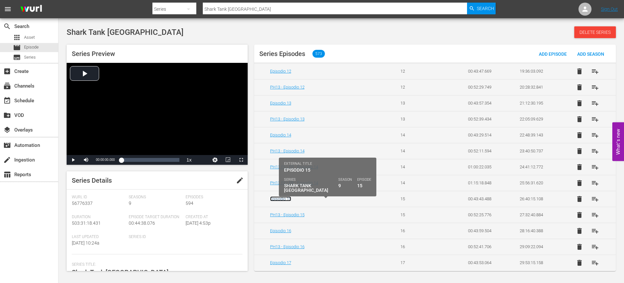
click at [287, 198] on link "Episodio 15" at bounding box center [280, 198] width 21 height 5
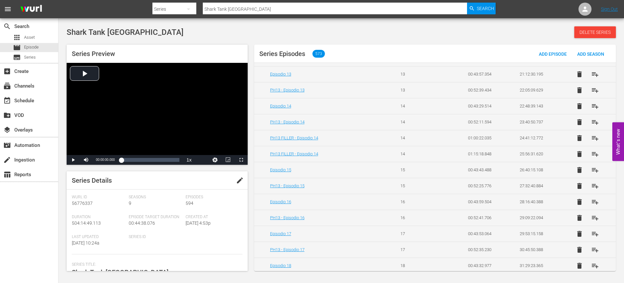
scroll to position [432, 0]
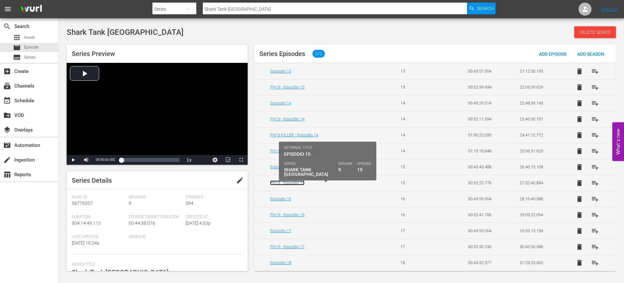
click at [281, 181] on link "PH13 - Episodio 15" at bounding box center [287, 182] width 34 height 5
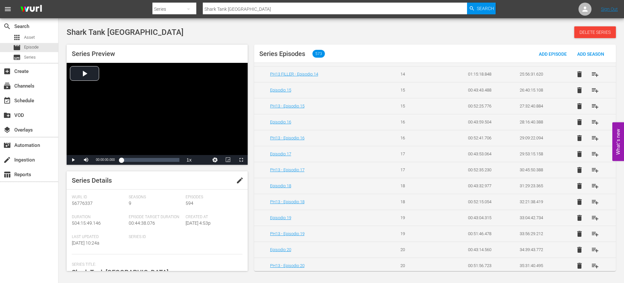
scroll to position [532, 0]
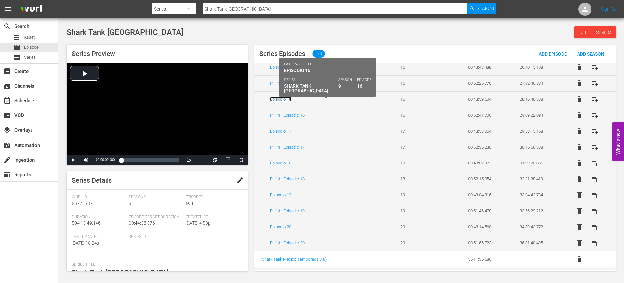
click at [286, 98] on link "Episodio 16" at bounding box center [280, 99] width 21 height 5
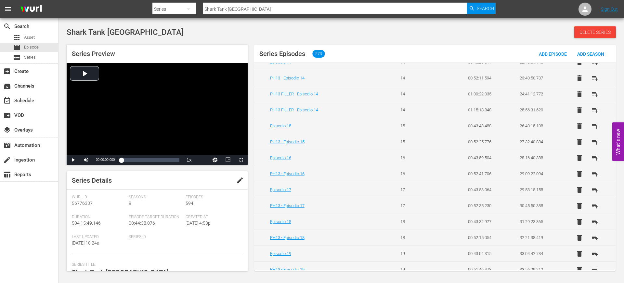
scroll to position [525, 0]
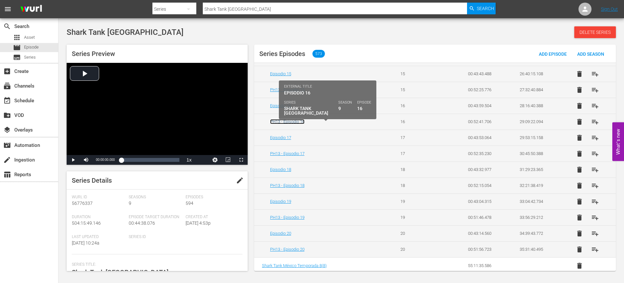
click at [298, 122] on link "PH13 - Episodio 16" at bounding box center [287, 121] width 34 height 5
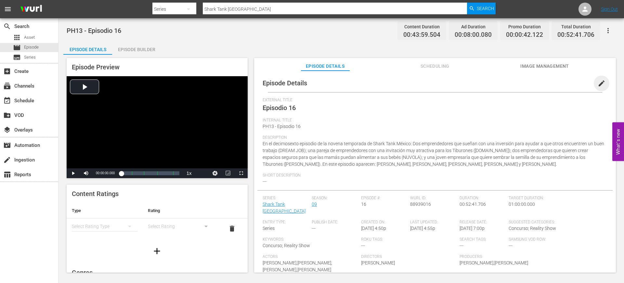
click at [598, 84] on span "edit" at bounding box center [602, 83] width 8 height 8
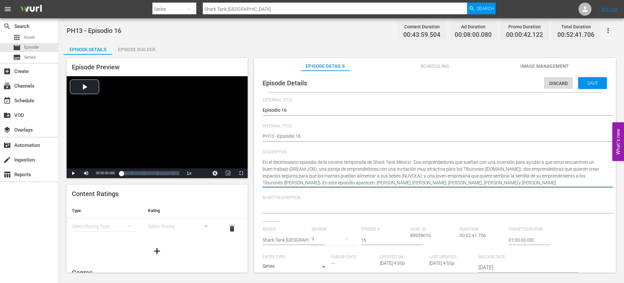
drag, startPoint x: 537, startPoint y: 183, endPoint x: 254, endPoint y: 151, distance: 285.5
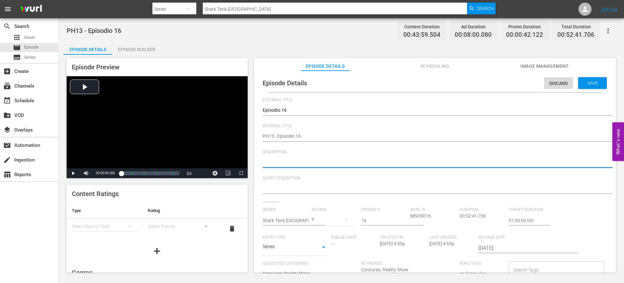
click at [342, 162] on textarea "En el decimosexto episodio de la novena temporada de Shark Tank México: Dos emp…" at bounding box center [434, 163] width 342 height 8
paste textarea "Cuatro emprendedores buscan inversión con ideas para empleo, espacios para mamá…"
type textarea "Cuatro emprendedores buscan inversión con ideas para empleo, espacios para mamá…"
click at [588, 86] on div "Save" at bounding box center [593, 83] width 29 height 12
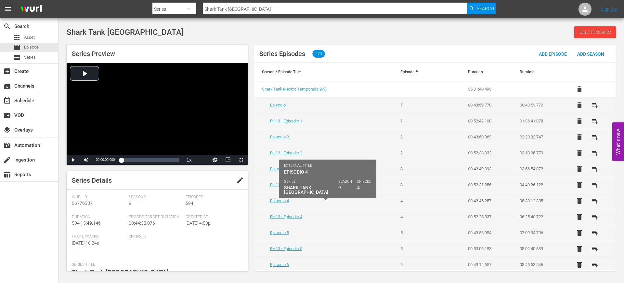
click at [352, 202] on div "Episodio 4" at bounding box center [327, 200] width 115 height 5
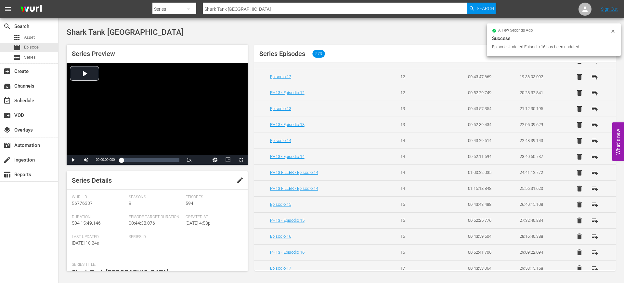
scroll to position [470, 0]
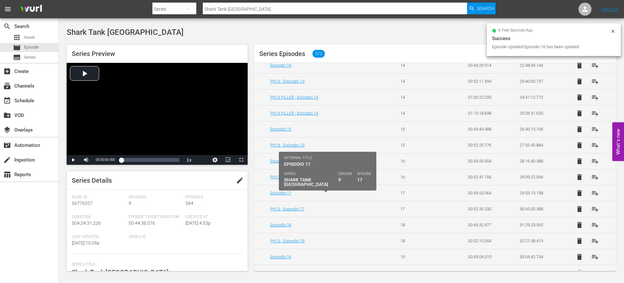
click at [276, 190] on td "Episodio 17" at bounding box center [323, 193] width 139 height 16
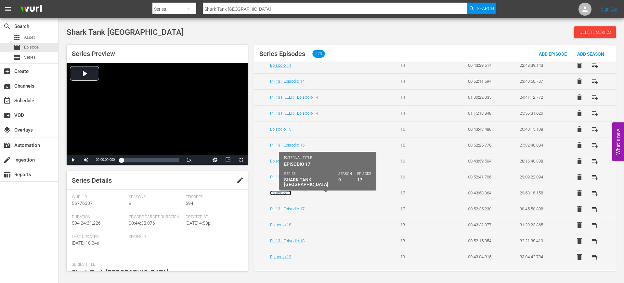
click at [284, 192] on link "Episodio 17" at bounding box center [280, 192] width 21 height 5
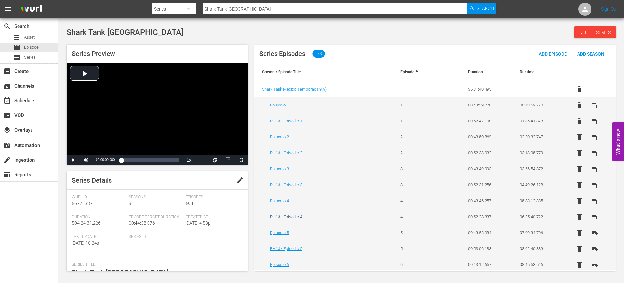
scroll to position [545, 0]
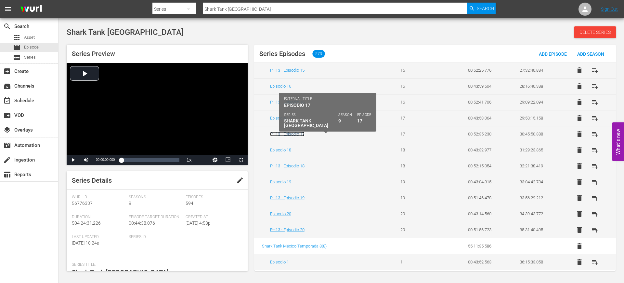
click at [299, 135] on link "PH13 - Episodio 17" at bounding box center [287, 133] width 34 height 5
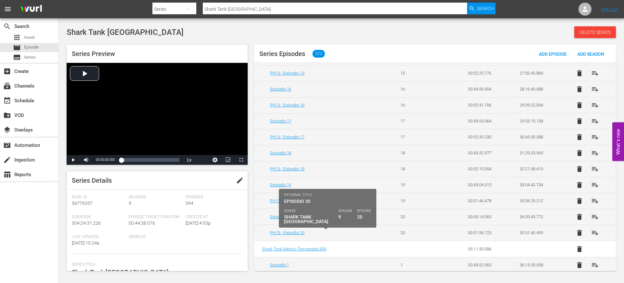
scroll to position [547, 0]
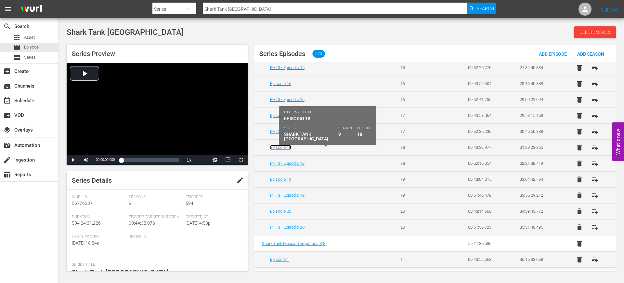
click at [283, 147] on link "Episodio 18" at bounding box center [280, 147] width 21 height 5
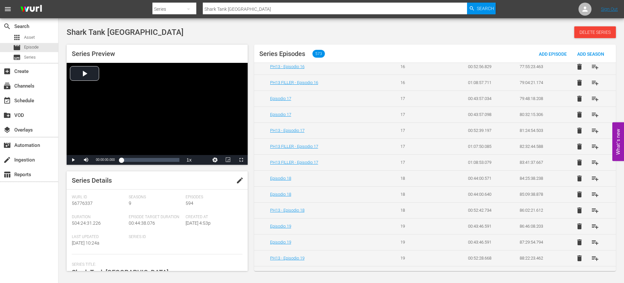
scroll to position [1585, 0]
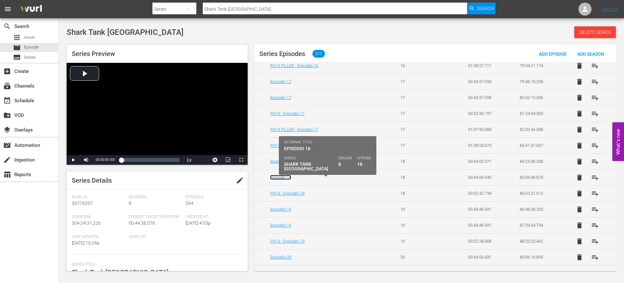
click at [284, 176] on link "Episodio 18" at bounding box center [280, 177] width 21 height 5
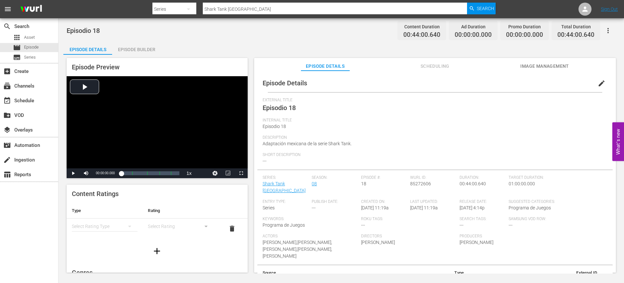
click at [598, 79] on span "edit" at bounding box center [602, 83] width 8 height 8
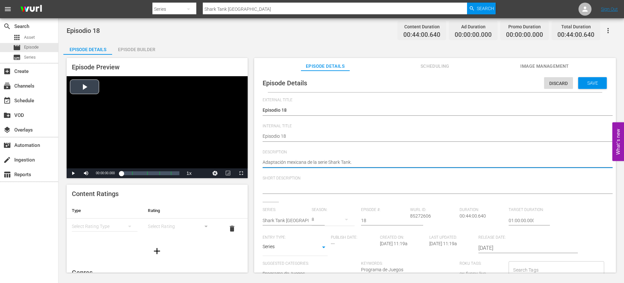
drag, startPoint x: 354, startPoint y: 162, endPoint x: 235, endPoint y: 164, distance: 119.4
paste textarea "Cuatro emprendedores buscan inversión con ideas para empleo, espacios para mamá…"
type textarea "Cuatro emprendedores buscan inversión con ideas para empleo, espacios para mamá…"
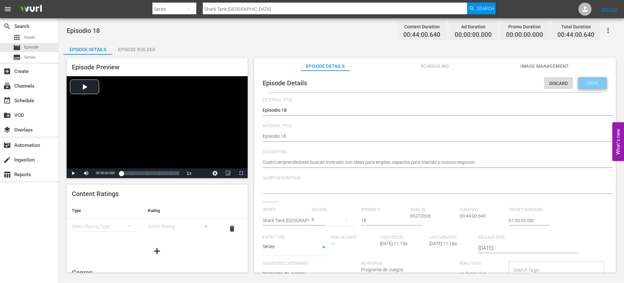
click at [597, 81] on span "Save" at bounding box center [592, 82] width 21 height 5
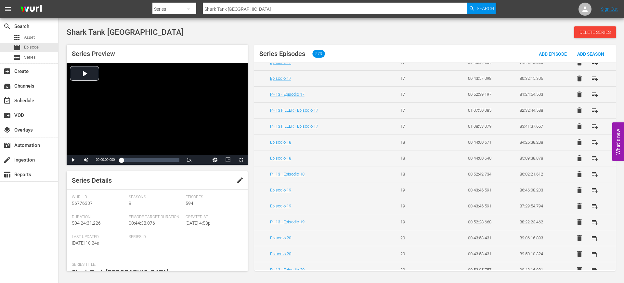
scroll to position [1605, 0]
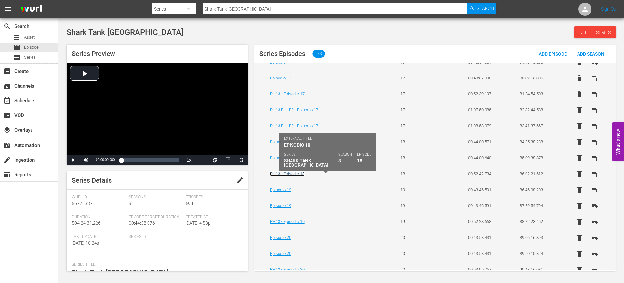
click at [295, 172] on link "PH13 - Episodio 18" at bounding box center [287, 173] width 34 height 5
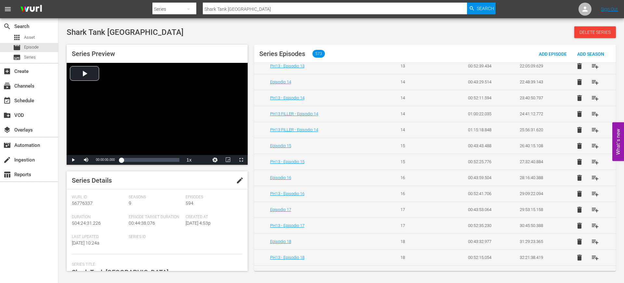
scroll to position [577, 0]
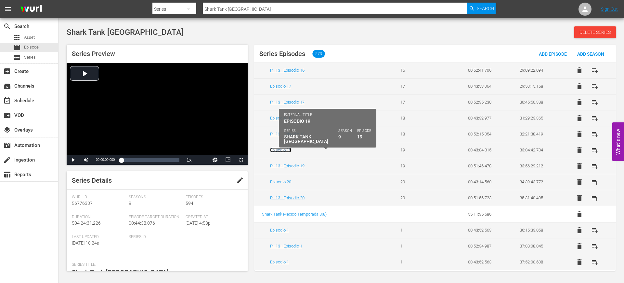
click at [283, 148] on link "Episodio 19" at bounding box center [280, 149] width 21 height 5
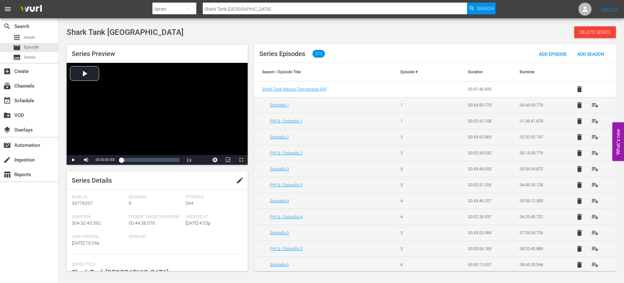
scroll to position [659, 0]
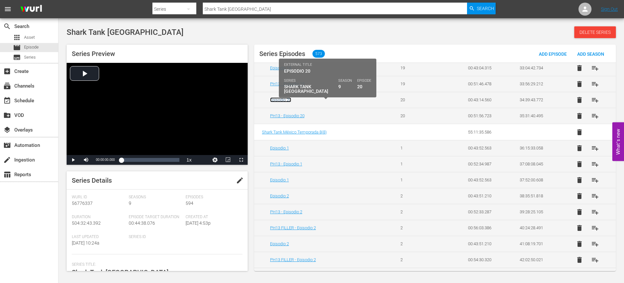
click at [286, 99] on link "Episodio 20" at bounding box center [280, 99] width 21 height 5
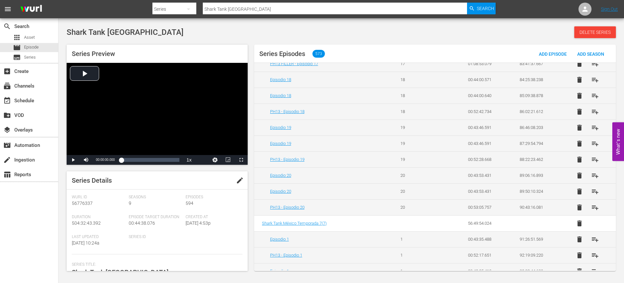
scroll to position [1667, 0]
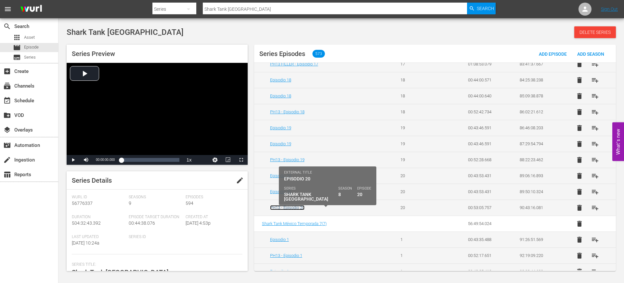
click at [299, 207] on link "PH13 - Episodio 20" at bounding box center [287, 207] width 34 height 5
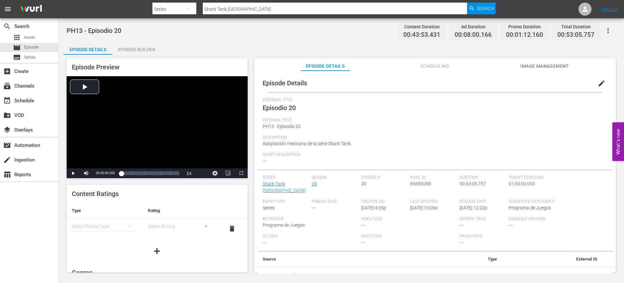
click at [598, 87] on span "edit" at bounding box center [602, 83] width 8 height 8
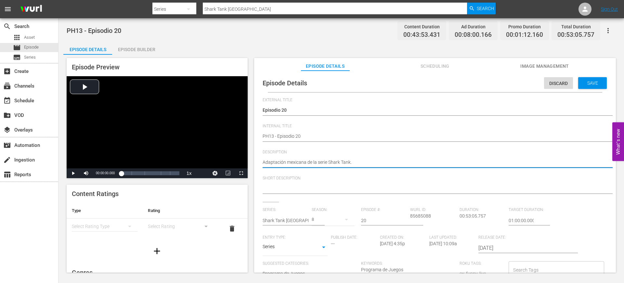
drag, startPoint x: 366, startPoint y: 161, endPoint x: 248, endPoint y: 164, distance: 117.1
paste textarea "Cuatro emprendedores buscan inversión con ideas para empleo, espacios para mamá…"
type textarea "Cuatro emprendedores buscan inversión con ideas para empleo, espacios para mamá…"
click at [589, 82] on span "Save" at bounding box center [592, 82] width 21 height 5
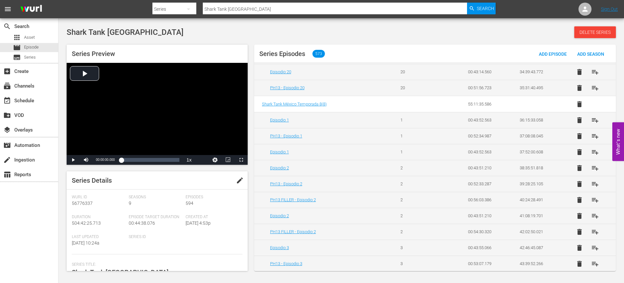
scroll to position [692, 0]
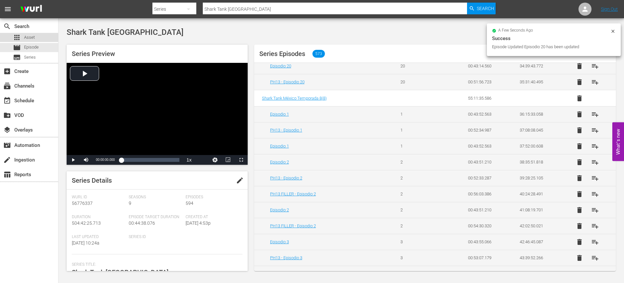
click at [37, 39] on div "apps Asset" at bounding box center [29, 37] width 58 height 9
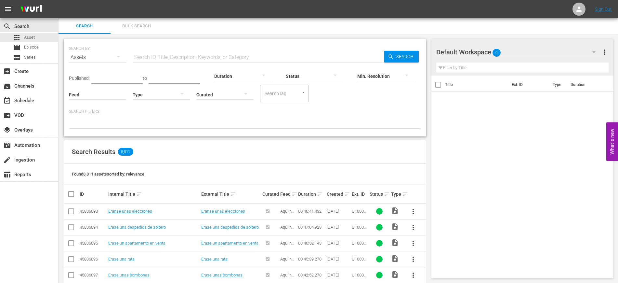
click at [105, 59] on div "Assets" at bounding box center [97, 57] width 57 height 18
click at [175, 58] on div "Channels Series Episodes Assets" at bounding box center [309, 141] width 618 height 283
click at [174, 56] on input "text" at bounding box center [258, 57] width 251 height 16
type input "Vice Versa56"
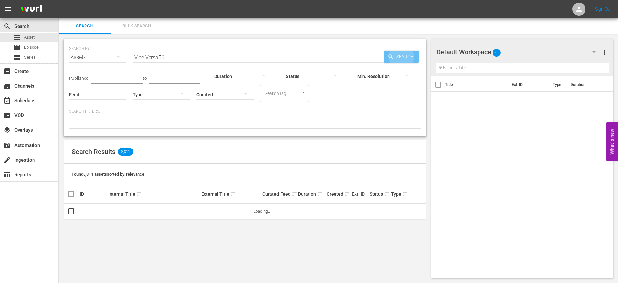
click at [174, 51] on input "Vice Versa56" at bounding box center [258, 57] width 251 height 16
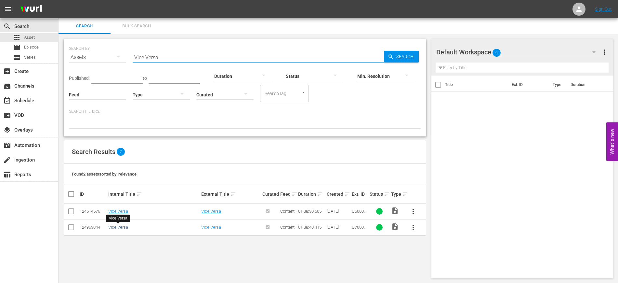
type input "Vice Versa"
click at [120, 225] on link "Vice Versa" at bounding box center [118, 226] width 20 height 5
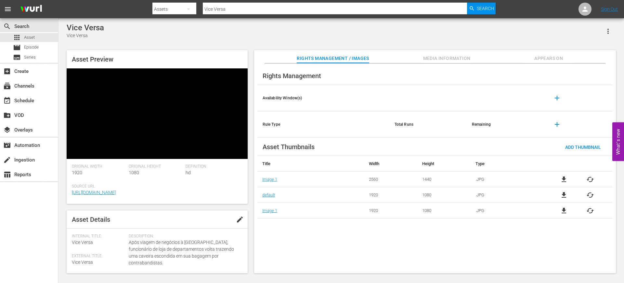
click at [240, 215] on span "edit" at bounding box center [240, 219] width 8 height 8
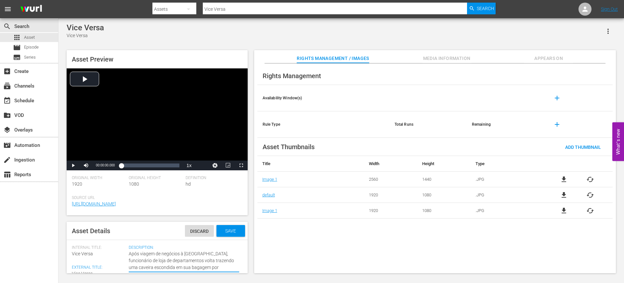
drag, startPoint x: 162, startPoint y: 238, endPoint x: 122, endPoint y: 215, distance: 46.8
click at [122, 215] on div "Asset Preview Video Player is loading. Play Video Play Mute Current Time 00:00:…" at bounding box center [157, 161] width 181 height 223
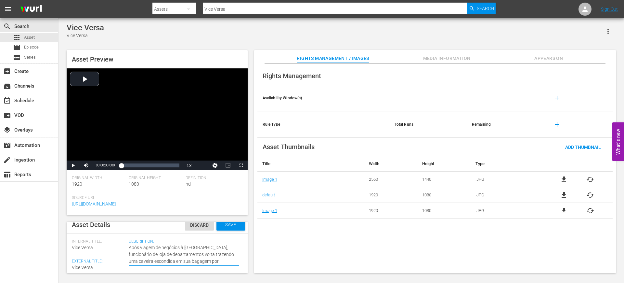
scroll to position [6, 0]
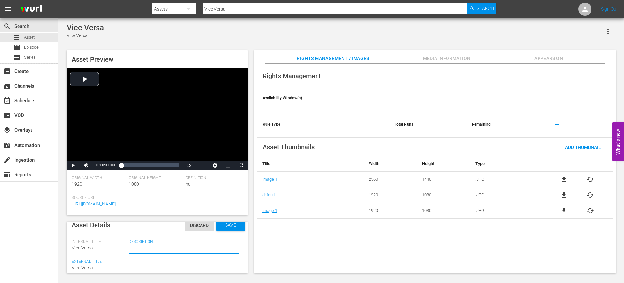
paste textarea "Funcionário de loja de departamentos volta trazendo uma caveira escondida em su…"
type textarea "Funcionário de loja de departamentos volta trazendo uma caveira escondida em su…"
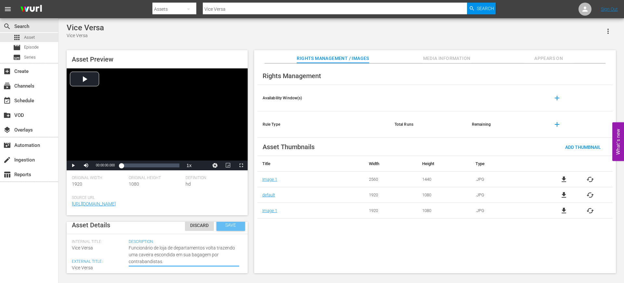
type textarea "Funcionário de loja de departamentos volta trazendo uma caveira escondida em su…"
click at [225, 225] on span "Save" at bounding box center [230, 224] width 21 height 5
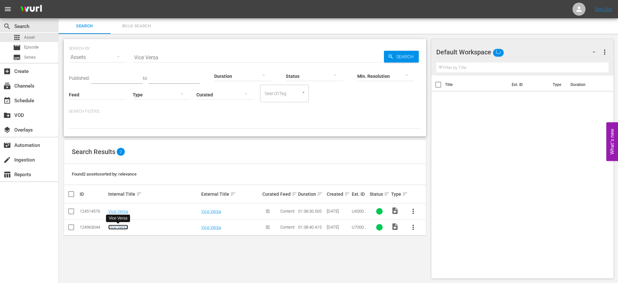
click at [121, 226] on link "Vice Versa" at bounding box center [118, 226] width 20 height 5
click at [121, 213] on link "Vice Versa" at bounding box center [118, 210] width 20 height 5
click at [31, 50] on div "movie Episode" at bounding box center [26, 47] width 26 height 9
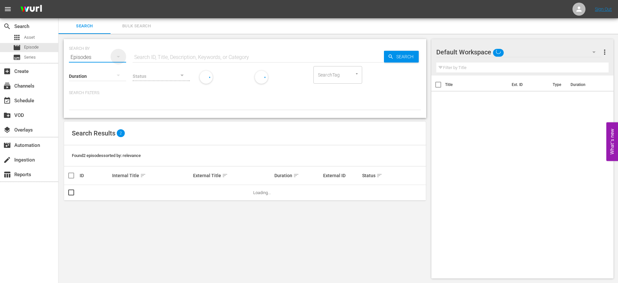
click at [120, 53] on icon "button" at bounding box center [118, 57] width 8 height 8
click at [145, 53] on div "Channels Series Episodes Assets" at bounding box center [309, 141] width 618 height 283
click at [145, 55] on input "text" at bounding box center [258, 57] width 251 height 16
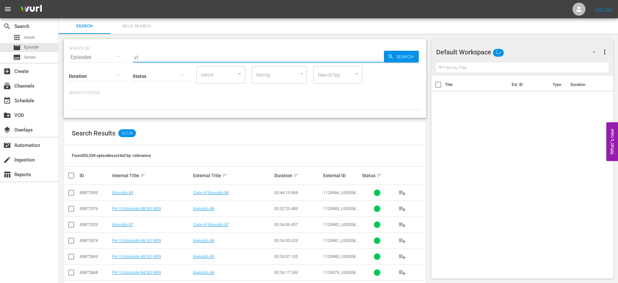
type input "v"
type input "Vice Versa"
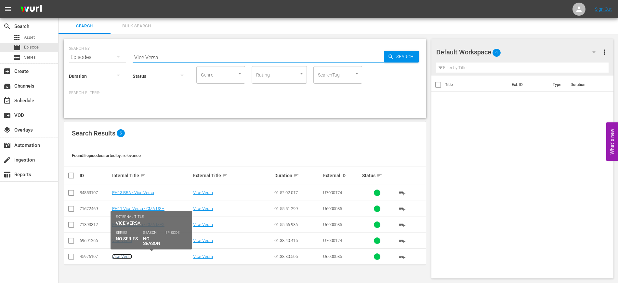
click at [125, 256] on link "Vice Versa" at bounding box center [122, 256] width 20 height 5
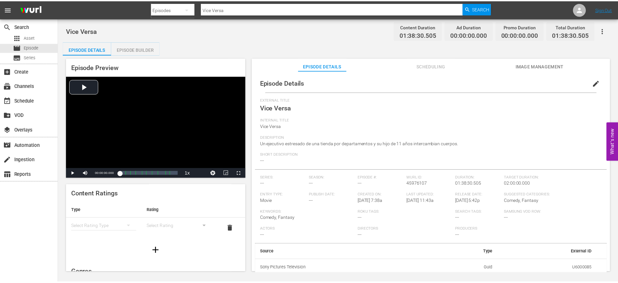
scroll to position [1, 0]
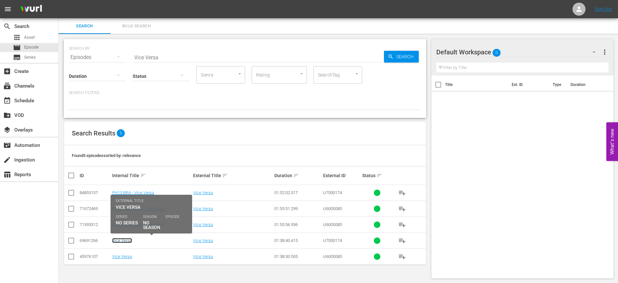
click at [122, 238] on link "Vice Versa" at bounding box center [122, 240] width 20 height 5
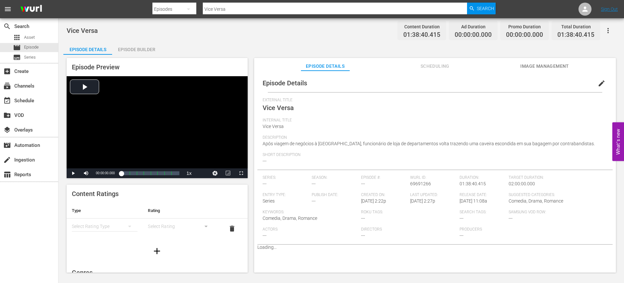
click at [600, 83] on span "edit" at bounding box center [602, 83] width 8 height 8
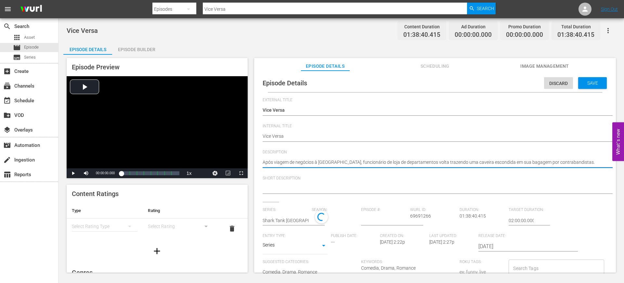
type textarea "Após viagem de negócios à Tailândia, uncionário de loja de departamentos volta …"
type textarea "Após viagem de negócios à Tailândia,uncionário de loja de departamentos volta t…"
type textarea "Após viagem de negócios à Tailândiauncionário de loja de departamentos volta tr…"
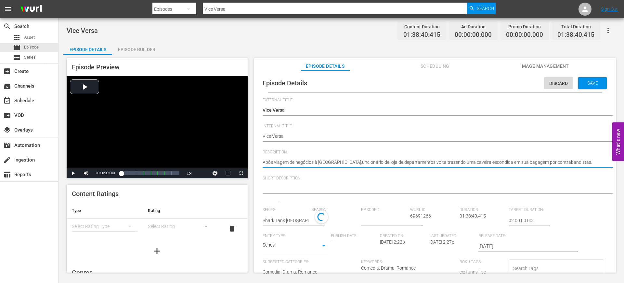
type textarea "Após viagem de negócios à Tailândiauncionário de loja de departamentos volta tr…"
type textarea "Após viagem de negócios à Tailândiuncionário de loja de departamentos volta tra…"
type textarea "Após viagem de negócios à Tailânduncionário de loja de departamentos volta traz…"
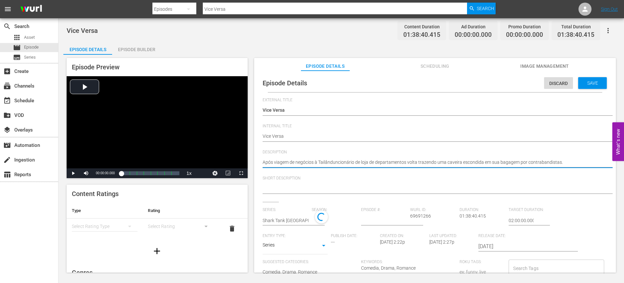
type textarea "Após viagem de negócios à Tailânuncionário de loja de departamentos volta traze…"
type textarea "Após viagem de negócios à Tailâuncionário de loja de departamentos volta trazen…"
type textarea "Após viagem de negócios à Tailuncionário de loja de departamentos volta trazend…"
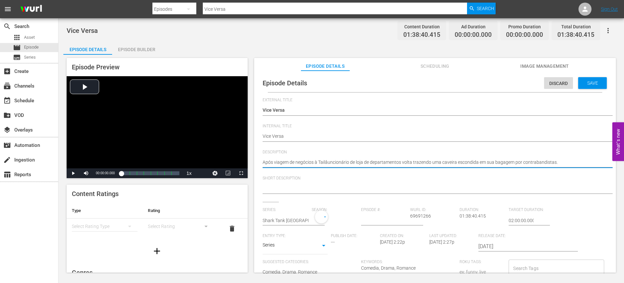
type textarea "Após viagem de negócios à Tailuncionário de loja de departamentos volta trazend…"
type textarea "Após viagem de negócios à Taiuncionário de loja de departamentos volta trazendo…"
type textarea "Após viagem de negócios à Tauncionário de loja de departamentos volta trazendo …"
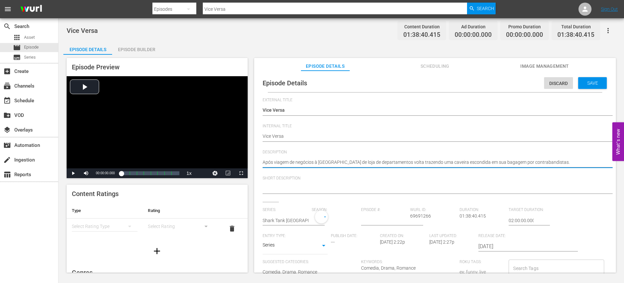
type textarea "Após viagem de negócios à Tuncionário de loja de departamentos volta trazendo u…"
type textarea "Após viagem de negócios à uncionário de loja de departamentos volta trazendo um…"
type textarea "Após viagem de negócios àuncionário de loja de departamentos volta trazendo uma…"
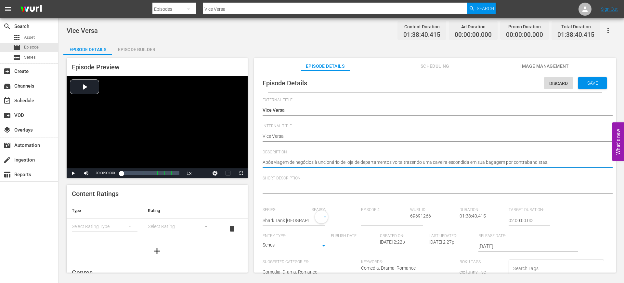
type textarea "Após viagem de negócios àuncionário de loja de departamentos volta trazendo uma…"
type textarea "Após viagem de negócios uncionário de loja de departamentos volta trazendo uma …"
type textarea "Após viagem de negóciosuncionário de loja de departamentos volta trazendo uma c…"
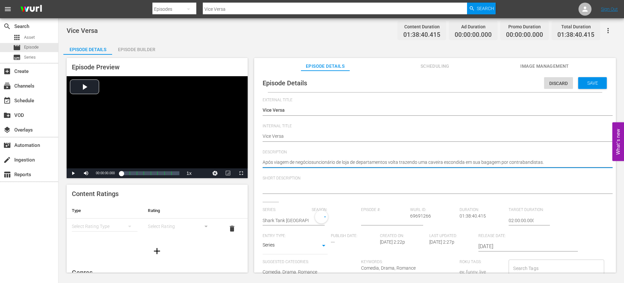
type textarea "Após viagem de negóciouncionário de loja de departamentos volta trazendo uma ca…"
type textarea "Após viagem de negóciuncionário de loja de departamentos volta trazendo uma cav…"
type textarea "Após viagem de negócuncionário de loja de departamentos volta trazendo uma cave…"
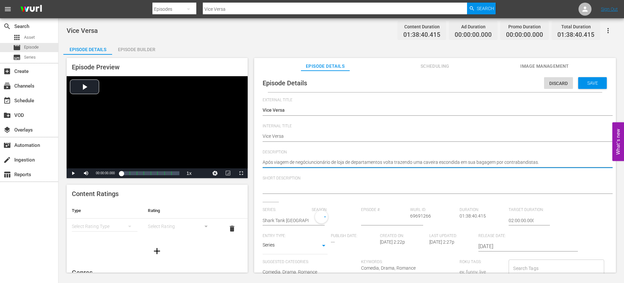
type textarea "Após viagem de negócuncionário de loja de departamentos volta trazendo uma cave…"
type textarea "Após viagem de negóuncionário de loja de departamentos volta trazendo uma cavei…"
type textarea "Após viagem de neguncionário de loja de departamentos volta trazendo uma caveir…"
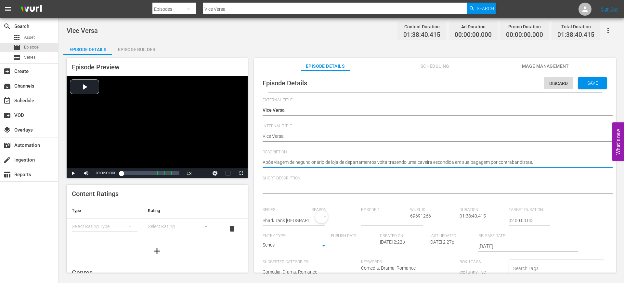
type textarea "Após viagem de neuncionário de loja de departamentos volta trazendo uma caveira…"
type textarea "Após viagem de nuncionário de loja de departamentos volta trazendo uma caveira …"
type textarea "Após viagem de uncionário de loja de departamentos volta trazendo uma caveira e…"
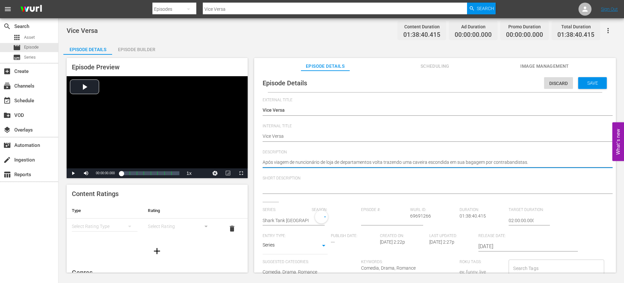
type textarea "Após viagem de uncionário de loja de departamentos volta trazendo uma caveira e…"
type textarea "Após viagem deuncionário de loja de departamentos volta trazendo uma caveira es…"
type textarea "Após viagem duncionário de loja de departamentos volta trazendo uma caveira esc…"
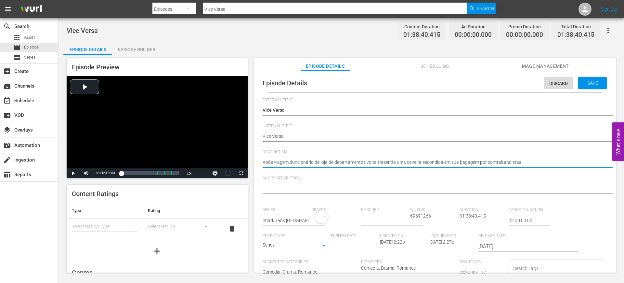
type textarea "Após viagem uncionário de loja de departamentos volta trazendo uma caveira esco…"
type textarea "Após viagemuncionário de loja de departamentos volta trazendo uma caveira escon…"
type textarea "Após viageuncionário de loja de departamentos volta trazendo uma caveira escond…"
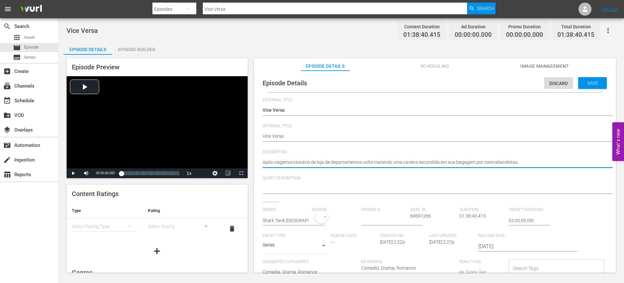
type textarea "Após viageuncionário de loja de departamentos volta trazendo uma caveira escond…"
type textarea "Após viaguncionário de loja de departamentos volta trazendo uma caveira escondi…"
type textarea "Após viauncionário de loja de departamentos volta trazendo uma caveira escondid…"
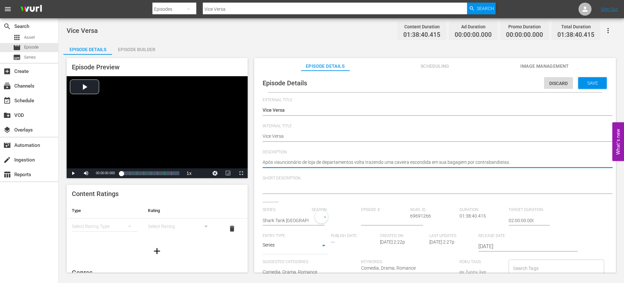
type textarea "Após viuncionário de loja de departamentos volta trazendo uma caveira escondida…"
type textarea "Após vuncionário de loja de departamentos volta trazendo uma caveira escondida …"
type textarea "Após uncionário de loja de departamentos volta trazendo uma caveira escondida e…"
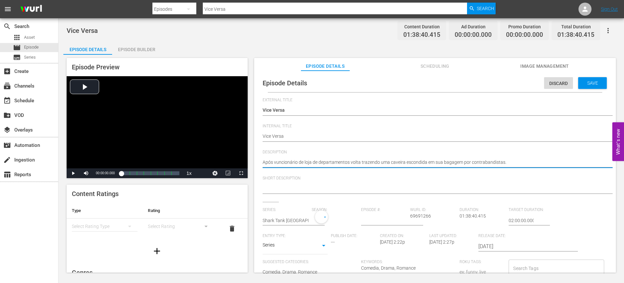
type textarea "Após uncionário de loja de departamentos volta trazendo uma caveira escondida e…"
type textarea "Apósuncionário de loja de departamentos volta trazendo uma caveira escondida em…"
type textarea "Apóuncionário de loja de departamentos volta trazendo uma caveira escondida em …"
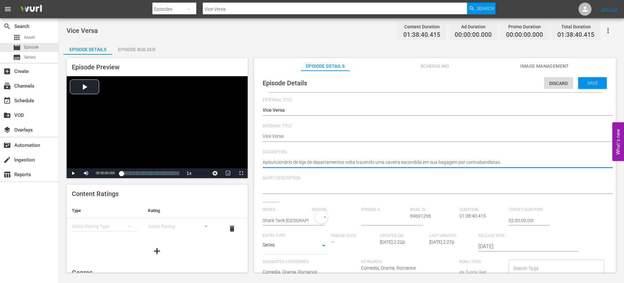
type textarea "Apuncionário de loja de departamentos volta trazendo uma caveira escondida em s…"
type textarea "Auncionário de loja de departamentos volta trazendo uma caveira escondida em su…"
type textarea "uncionário de loja de departamentos volta trazendo uma caveira escondida em sua…"
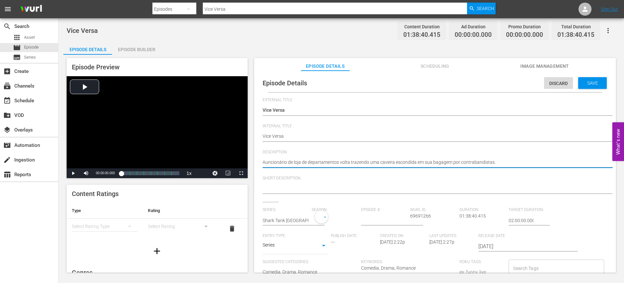
type textarea "uncionário de loja de departamentos volta trazendo uma caveira escondida em sua…"
type textarea "Funcionário de loja de departamentos volta trazendo uma caveira escondida em su…"
click at [587, 79] on div "Save" at bounding box center [593, 83] width 29 height 12
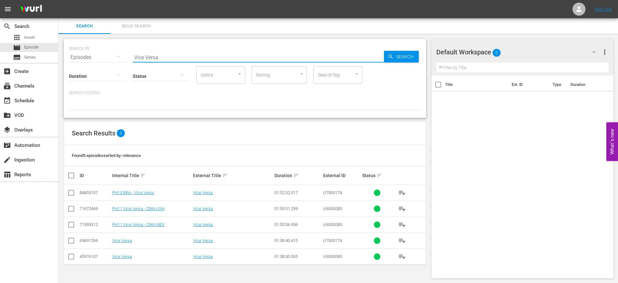
drag, startPoint x: 161, startPoint y: 58, endPoint x: 124, endPoint y: 54, distance: 37.0
click at [124, 54] on div "SEARCH BY Search By Episodes Search ID, Title, Description, Keywords, or Catego…" at bounding box center [245, 53] width 352 height 23
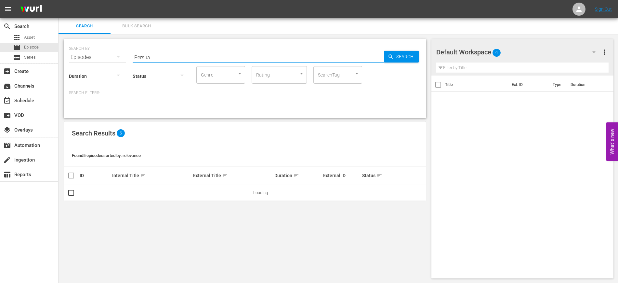
type input "Persuasion"
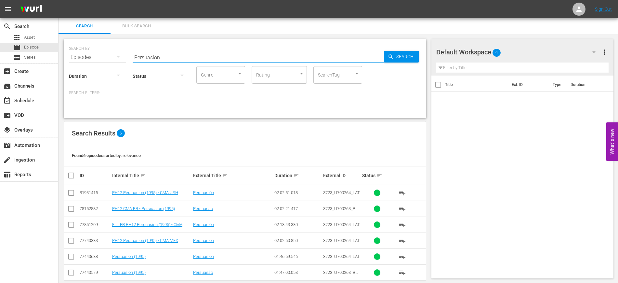
scroll to position [10, 0]
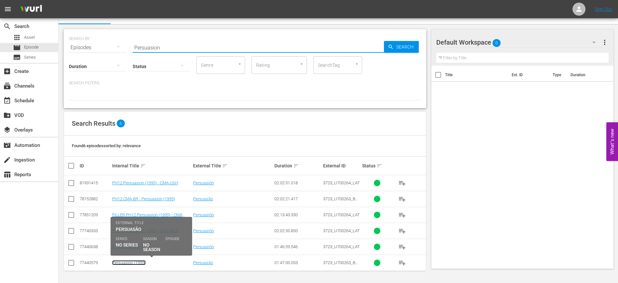
click at [138, 261] on link "Persuasion (1995)" at bounding box center [128, 262] width 33 height 5
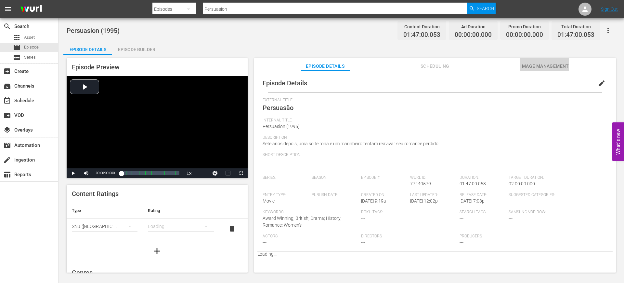
click at [554, 64] on span "Image Management" at bounding box center [545, 66] width 49 height 8
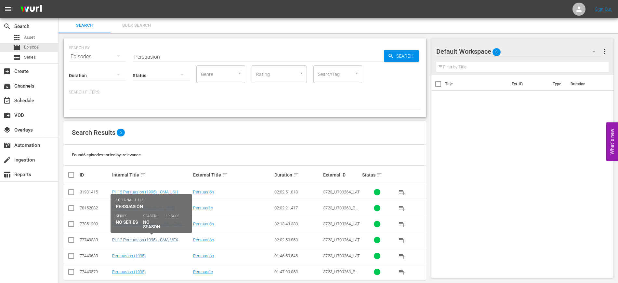
scroll to position [10, 0]
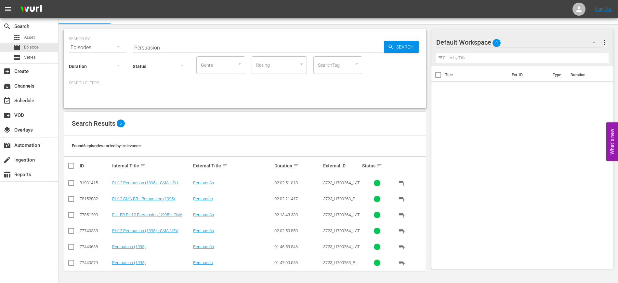
click at [128, 243] on td "Persuasion (1995)" at bounding box center [151, 246] width 81 height 16
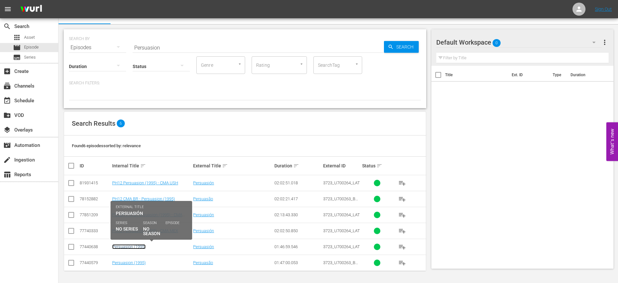
click at [128, 245] on link "Persuasion (1995)" at bounding box center [128, 246] width 33 height 5
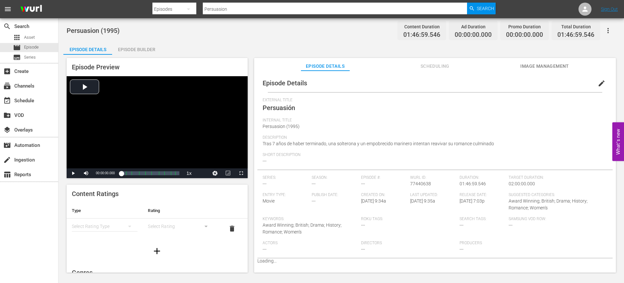
click at [553, 64] on span "Image Management" at bounding box center [545, 66] width 49 height 8
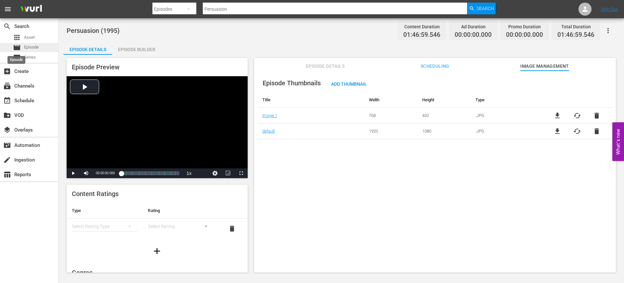
click at [20, 45] on span "movie" at bounding box center [17, 48] width 8 height 8
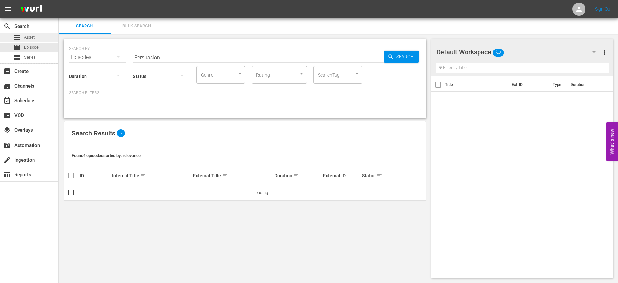
click at [32, 33] on div "apps Asset" at bounding box center [24, 37] width 22 height 9
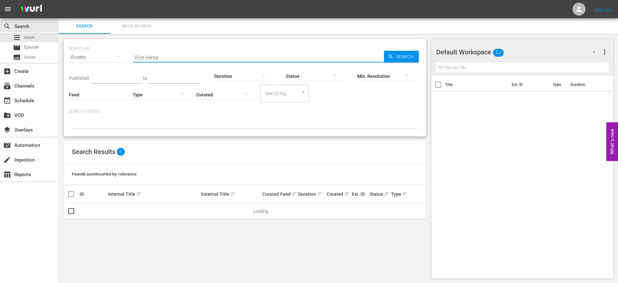
drag, startPoint x: 173, startPoint y: 56, endPoint x: 90, endPoint y: 48, distance: 82.7
click at [90, 48] on div "SEARCH BY Search By Assets Search ID, Title, Description, Keywords, or Category…" at bounding box center [245, 53] width 352 height 23
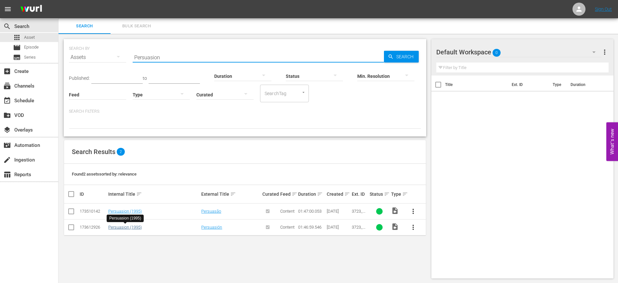
type input "Persuasion"
click at [135, 229] on link "Persuasion (1995)" at bounding box center [124, 226] width 33 height 5
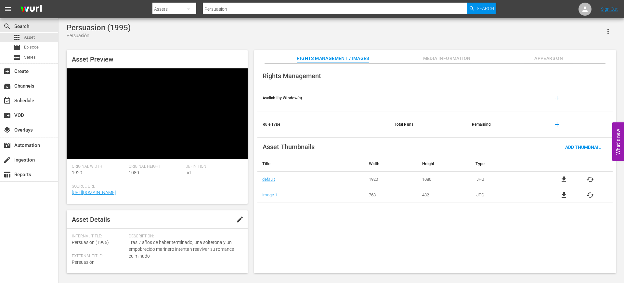
click at [299, 233] on div "Rights Management Availability Window(s) add Rule Type Total Runs Remaining add…" at bounding box center [435, 168] width 362 height 210
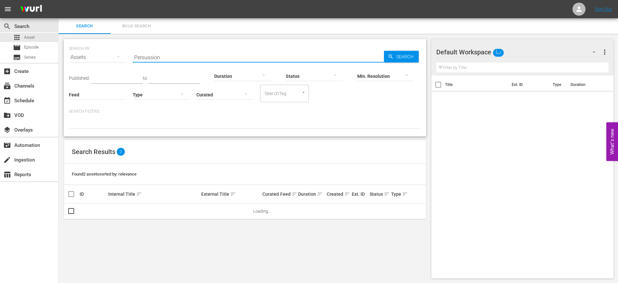
drag, startPoint x: 161, startPoint y: 61, endPoint x: 124, endPoint y: 57, distance: 37.3
click at [124, 57] on div "SEARCH BY Search By Assets Search ID, Title, Description, Keywords, or Category…" at bounding box center [245, 53] width 352 height 23
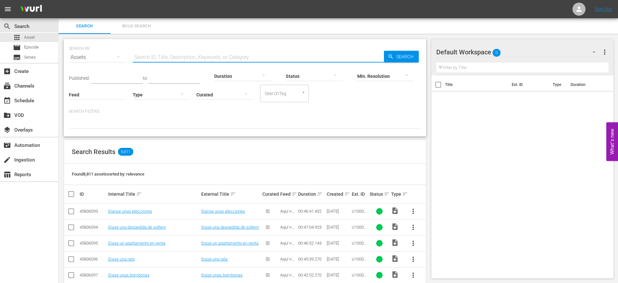
click at [150, 55] on input "text" at bounding box center [258, 57] width 251 height 16
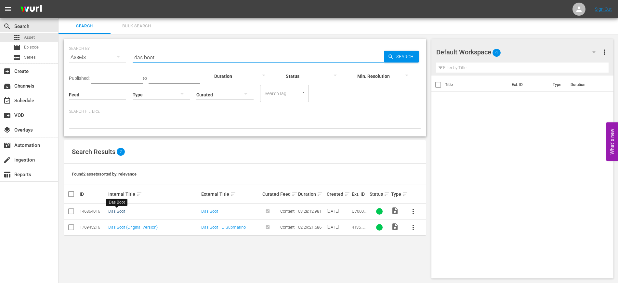
type input "das boot"
click at [125, 210] on link "Das Boot" at bounding box center [116, 210] width 17 height 5
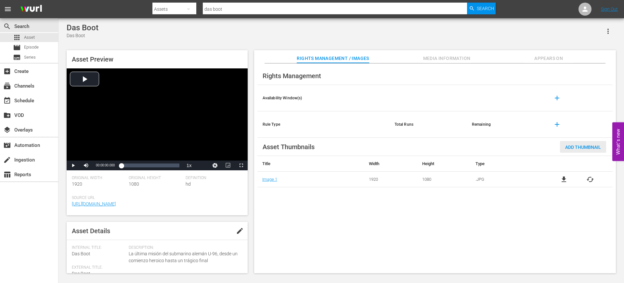
click at [594, 146] on span "Add Thumbnail" at bounding box center [583, 146] width 46 height 5
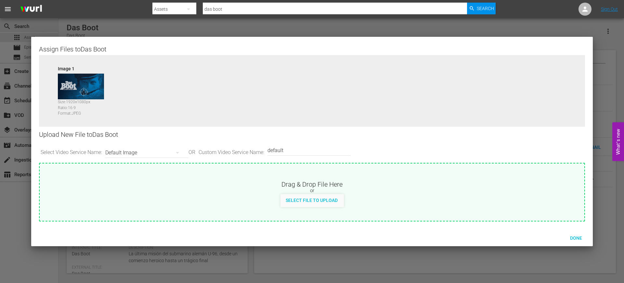
click at [86, 87] on img at bounding box center [81, 87] width 46 height 26
click at [575, 237] on span "Done" at bounding box center [576, 237] width 22 height 5
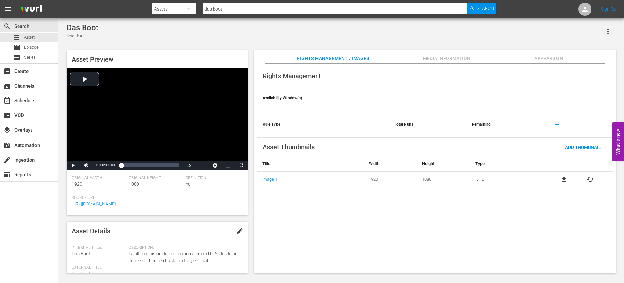
click at [326, 223] on div "Rights Management Availability Window(s) add Rule Type Total Runs Remaining add…" at bounding box center [435, 168] width 362 height 210
click at [588, 148] on span "Add Thumbnail" at bounding box center [583, 146] width 46 height 5
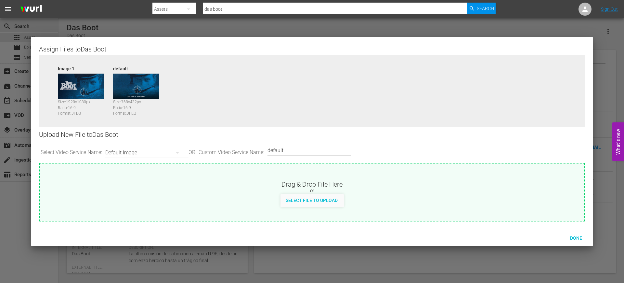
click at [86, 82] on img at bounding box center [81, 87] width 46 height 26
click at [575, 236] on span "Done" at bounding box center [576, 237] width 22 height 5
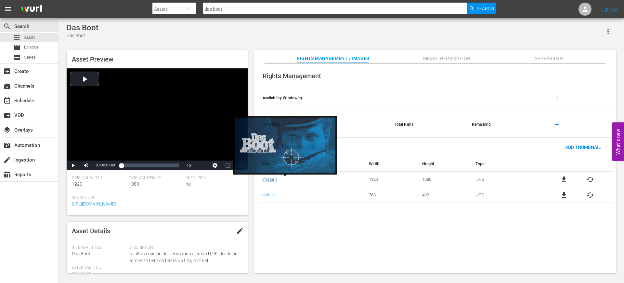
click at [267, 177] on link "Image 1" at bounding box center [269, 179] width 15 height 5
click at [274, 180] on link "Image 1" at bounding box center [269, 179] width 15 height 5
click at [271, 177] on link "Image 1" at bounding box center [269, 179] width 15 height 5
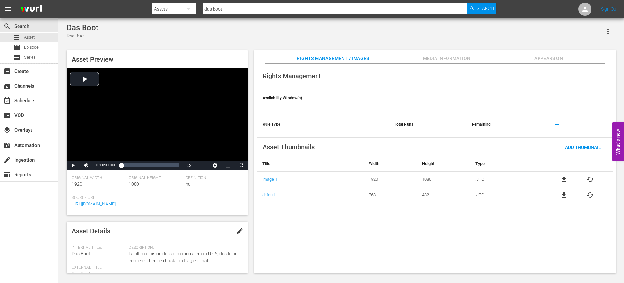
drag, startPoint x: 587, startPoint y: 240, endPoint x: 315, endPoint y: 214, distance: 272.8
click at [315, 214] on div "Rights Management Availability Window(s) add Rule Type Total Runs Remaining add…" at bounding box center [435, 168] width 362 height 210
click at [593, 178] on span "cached" at bounding box center [591, 179] width 8 height 8
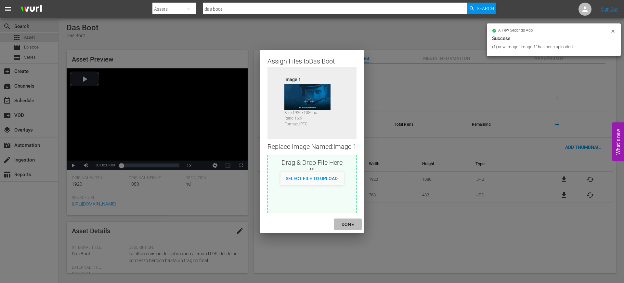
click at [352, 224] on div "DONE" at bounding box center [348, 224] width 23 height 8
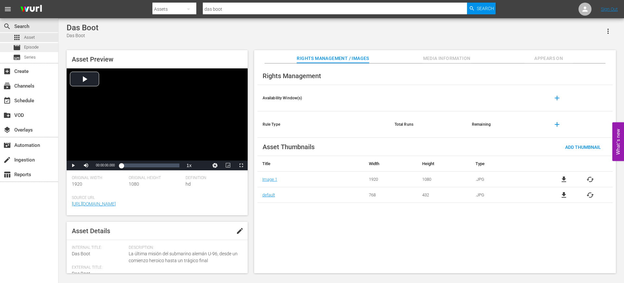
click at [30, 47] on span "Episode" at bounding box center [31, 47] width 15 height 7
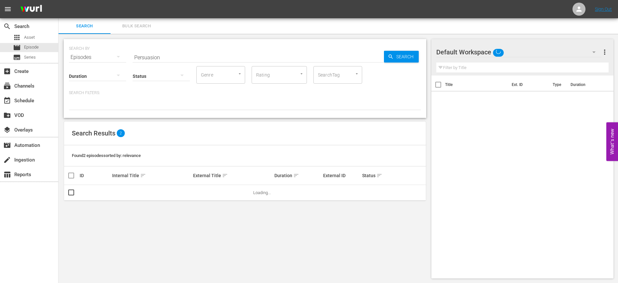
click at [161, 61] on div "Status" at bounding box center [161, 71] width 57 height 23
drag, startPoint x: 164, startPoint y: 58, endPoint x: 118, endPoint y: 54, distance: 46.3
click at [118, 54] on div "SEARCH BY Search By Episodes Search ID, Title, Description, Keywords, or Catego…" at bounding box center [245, 53] width 352 height 23
type input "Das Boot"
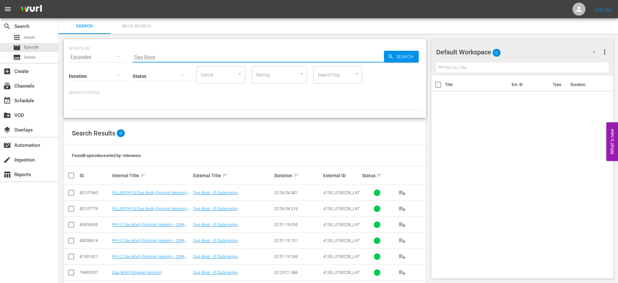
scroll to position [42, 0]
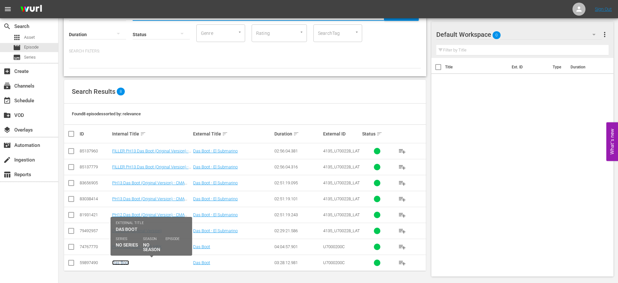
click at [122, 263] on link "Das Boot" at bounding box center [120, 262] width 17 height 5
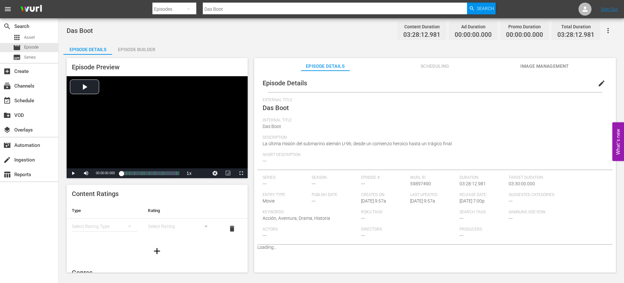
click at [547, 61] on button "Image Management" at bounding box center [545, 64] width 49 height 13
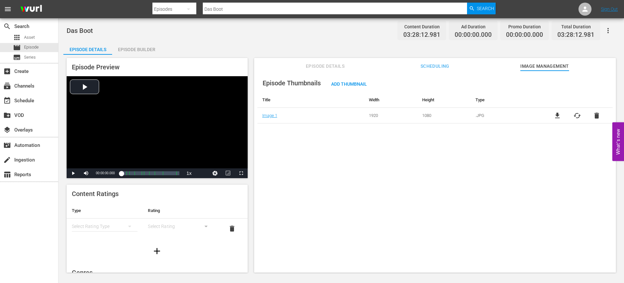
click at [575, 114] on span "cached" at bounding box center [578, 116] width 8 height 8
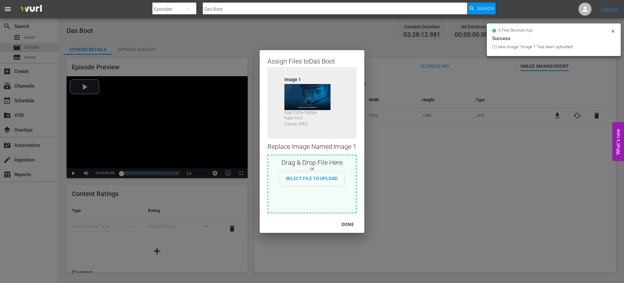
click at [351, 221] on div "DONE" at bounding box center [348, 224] width 23 height 8
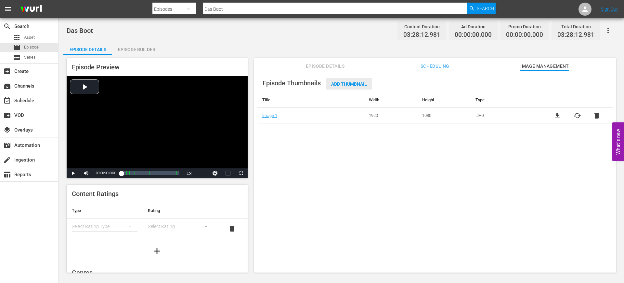
click at [350, 83] on span "Add Thumbnail" at bounding box center [349, 83] width 46 height 5
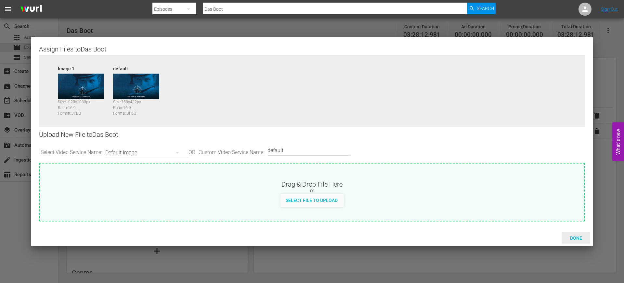
click at [574, 234] on div "Done" at bounding box center [576, 238] width 29 height 12
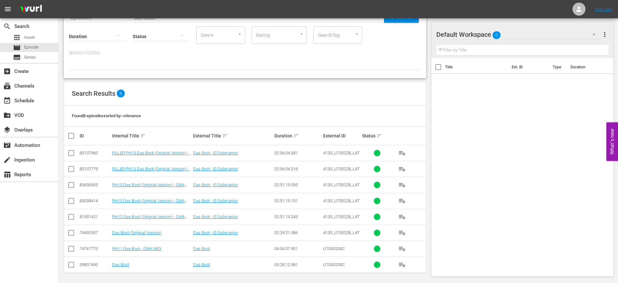
scroll to position [42, 0]
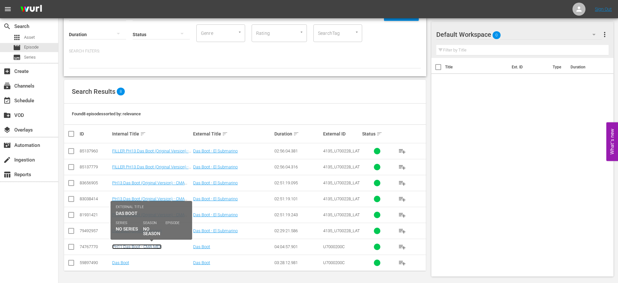
click at [150, 246] on link "PH11 Das Boot - CMA MEX" at bounding box center [136, 246] width 49 height 5
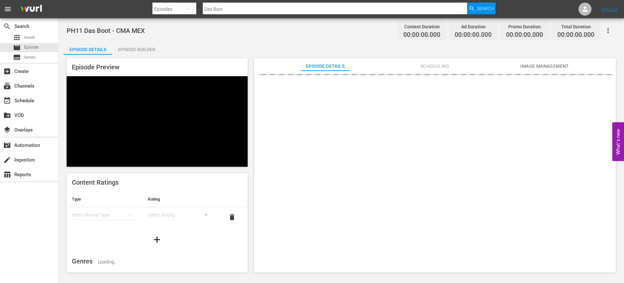
click at [537, 65] on span "Image Management" at bounding box center [545, 66] width 49 height 8
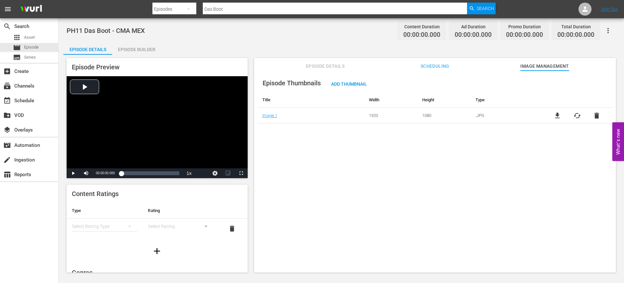
click at [574, 117] on span "cached" at bounding box center [578, 116] width 8 height 8
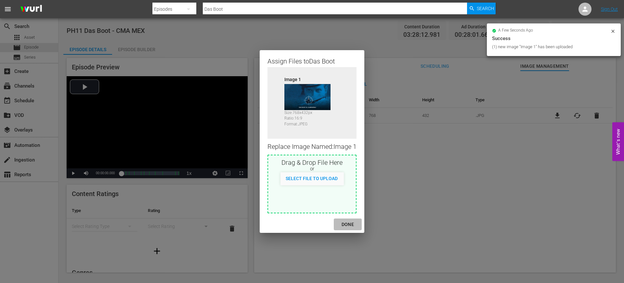
click at [350, 222] on div "DONE" at bounding box center [348, 224] width 23 height 8
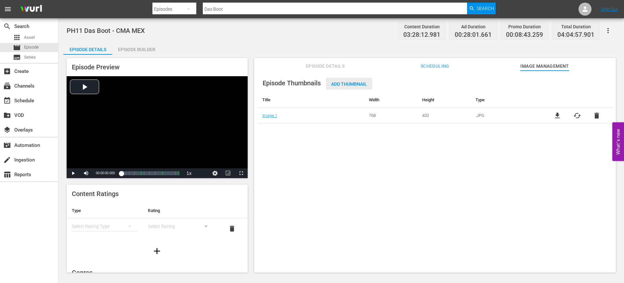
click at [351, 80] on div "Add Thumbnail" at bounding box center [349, 84] width 46 height 12
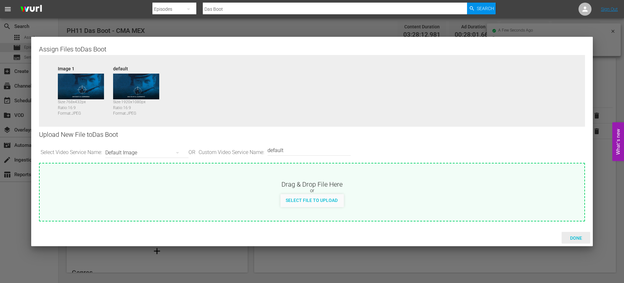
click at [575, 235] on span "Done" at bounding box center [576, 237] width 22 height 5
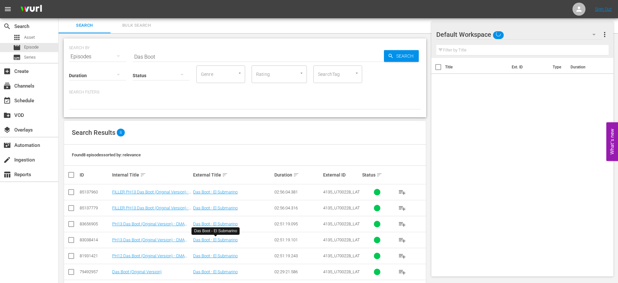
scroll to position [42, 0]
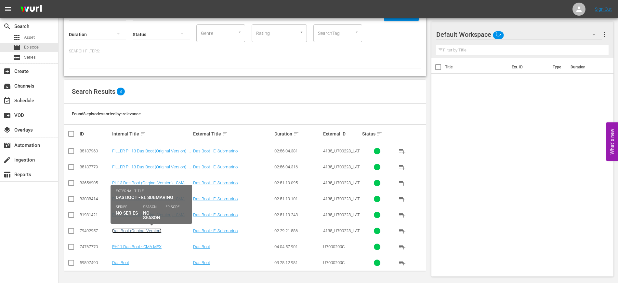
click at [152, 231] on link "Das Boot (Original Version)" at bounding box center [136, 230] width 49 height 5
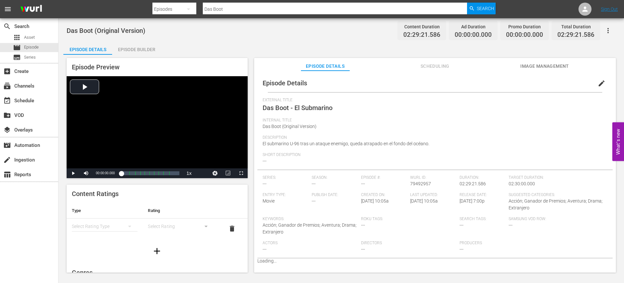
click at [542, 61] on button "Image Management" at bounding box center [545, 64] width 49 height 13
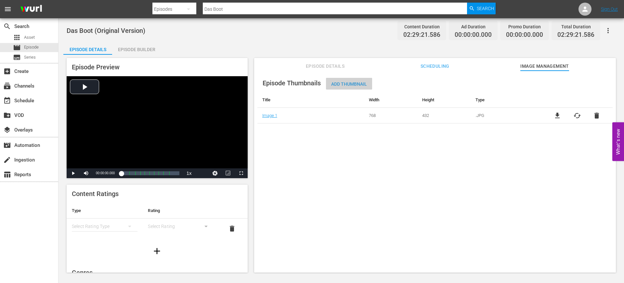
click at [352, 86] on span "Add Thumbnail" at bounding box center [349, 83] width 46 height 5
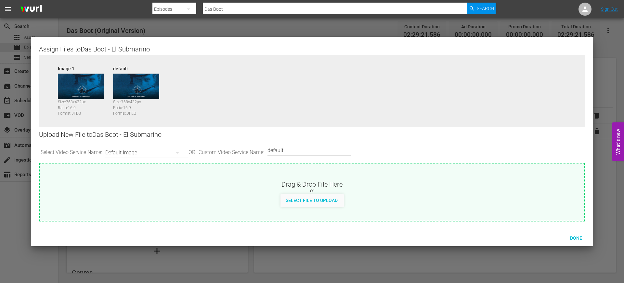
click at [141, 87] on img at bounding box center [136, 87] width 46 height 26
click at [314, 200] on span "Select File to Upload" at bounding box center [312, 199] width 62 height 5
click at [578, 237] on span "Done" at bounding box center [576, 237] width 22 height 5
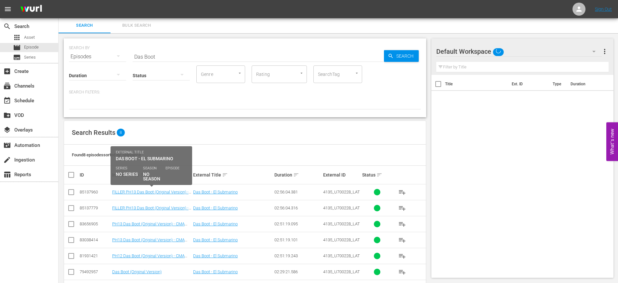
scroll to position [42, 0]
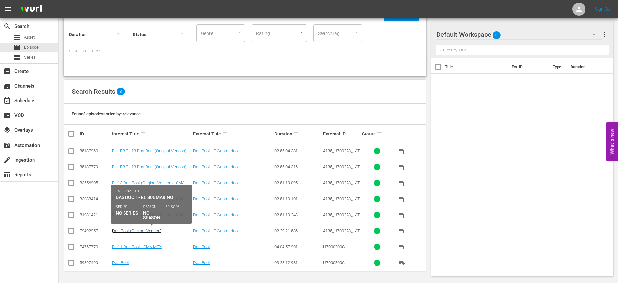
click at [154, 229] on link "Das Boot (Original Version)" at bounding box center [136, 230] width 49 height 5
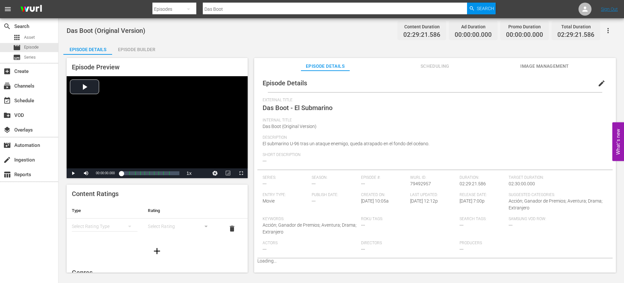
click at [542, 64] on span "Image Management" at bounding box center [545, 66] width 49 height 8
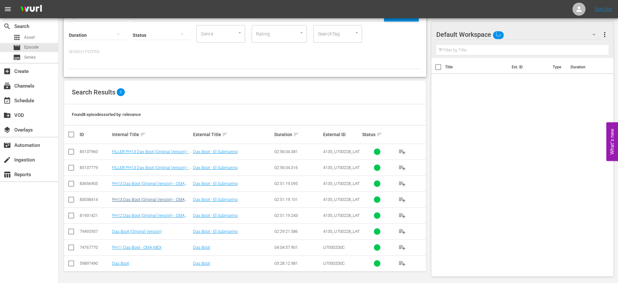
scroll to position [42, 0]
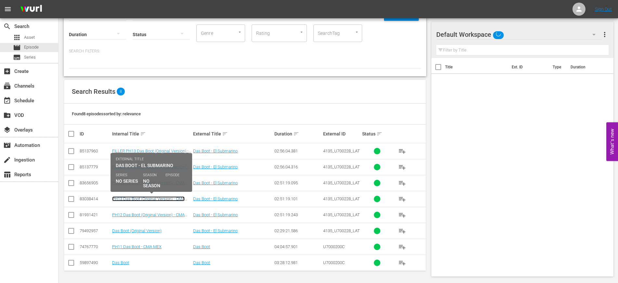
click at [156, 197] on link "PH13 Das Boot (Original Version) - CMA MEX" at bounding box center [148, 201] width 73 height 10
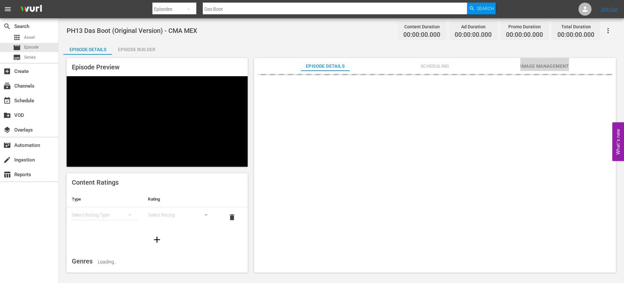
click at [551, 66] on span "Image Management" at bounding box center [545, 66] width 49 height 8
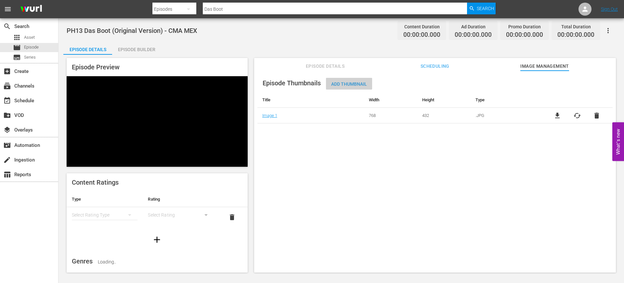
click at [336, 82] on span "Add Thumbnail" at bounding box center [349, 83] width 46 height 5
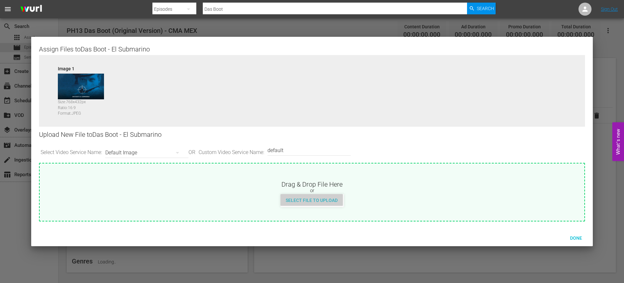
click at [315, 205] on div "Select File to Upload" at bounding box center [312, 200] width 62 height 12
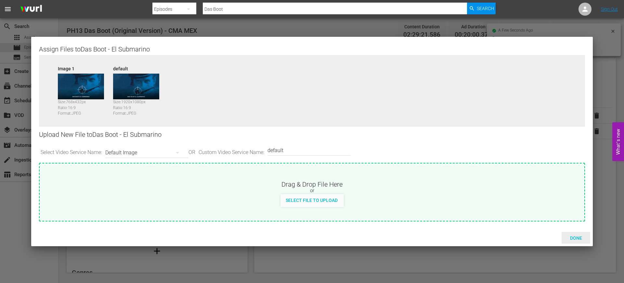
click at [577, 236] on span "Done" at bounding box center [576, 237] width 22 height 5
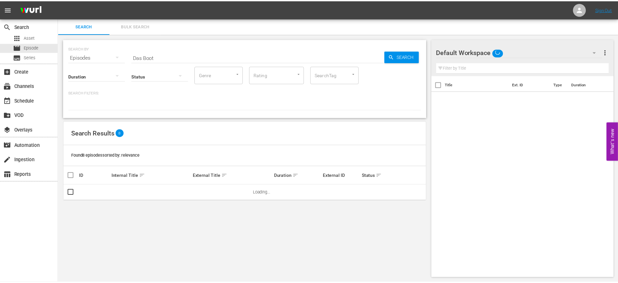
scroll to position [1, 0]
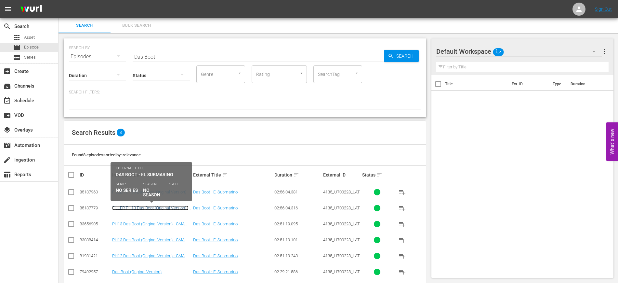
click at [157, 206] on link "FILLER PH13 Das Boot (Original Version) - CMA USH" at bounding box center [150, 210] width 76 height 10
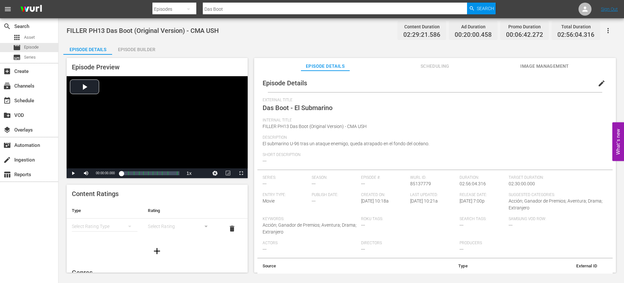
click at [544, 60] on button "Image Management" at bounding box center [545, 64] width 49 height 13
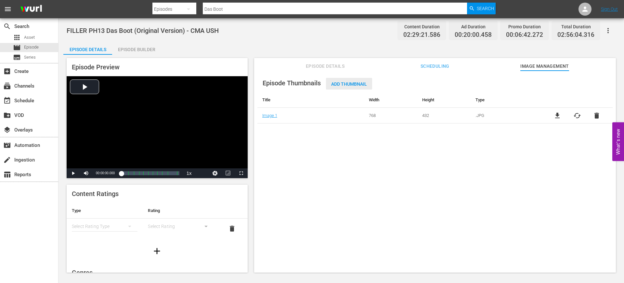
click at [356, 79] on div "Add Thumbnail" at bounding box center [349, 84] width 46 height 12
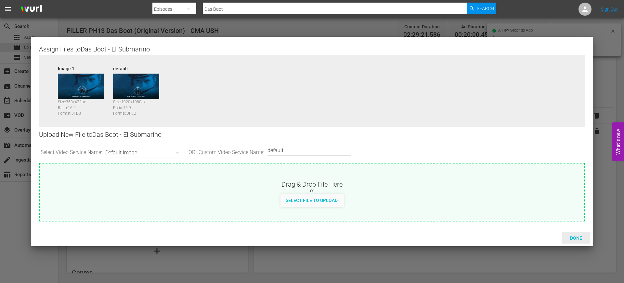
click at [581, 238] on span "Done" at bounding box center [576, 237] width 22 height 5
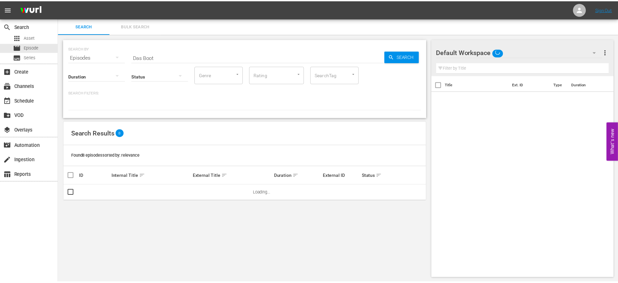
scroll to position [1, 0]
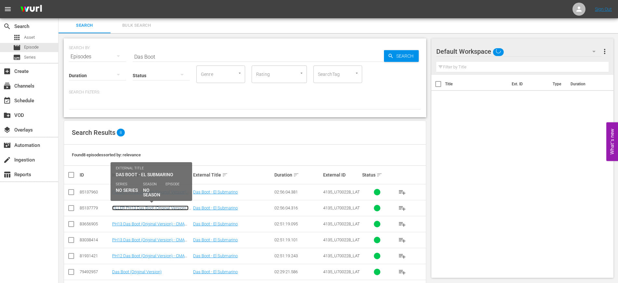
click at [164, 207] on link "FILLER PH13 Das Boot (Original Version) - CMA USH" at bounding box center [150, 210] width 76 height 10
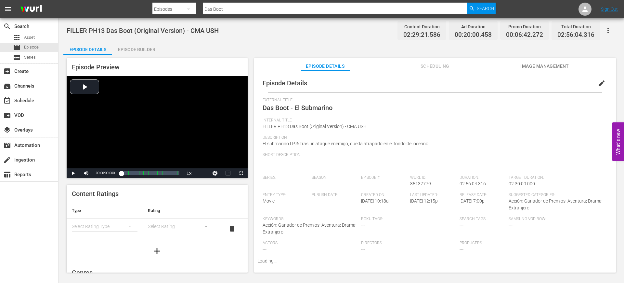
click at [547, 65] on span "Image Management" at bounding box center [545, 66] width 49 height 8
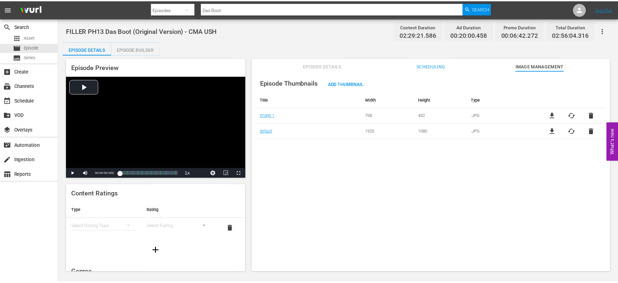
scroll to position [1, 0]
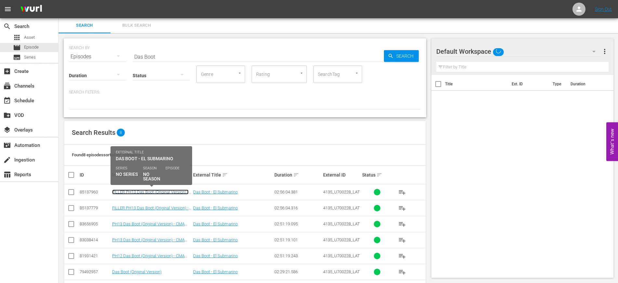
click at [178, 190] on link "FILLER PH13 Das Boot (Original Version) - CMA MEX" at bounding box center [150, 194] width 76 height 10
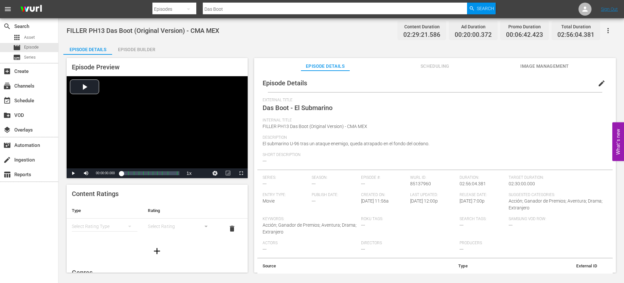
click at [178, 190] on div "Content Ratings Type Rating Select Rating Type Select Rating delete" at bounding box center [157, 221] width 181 height 75
click at [542, 62] on span "Image Management" at bounding box center [545, 66] width 49 height 8
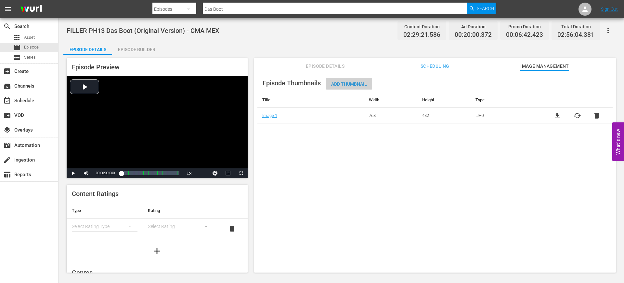
click at [345, 86] on span "Add Thumbnail" at bounding box center [349, 83] width 46 height 5
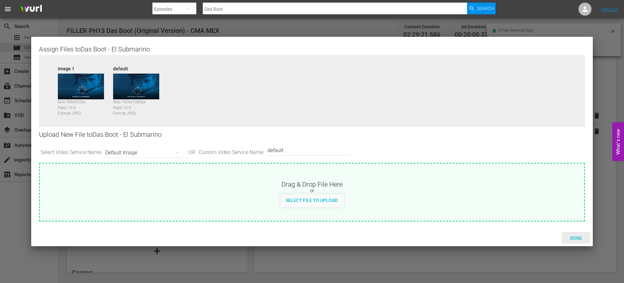
click at [576, 239] on span "Done" at bounding box center [576, 237] width 22 height 5
